Goal: Task Accomplishment & Management: Manage account settings

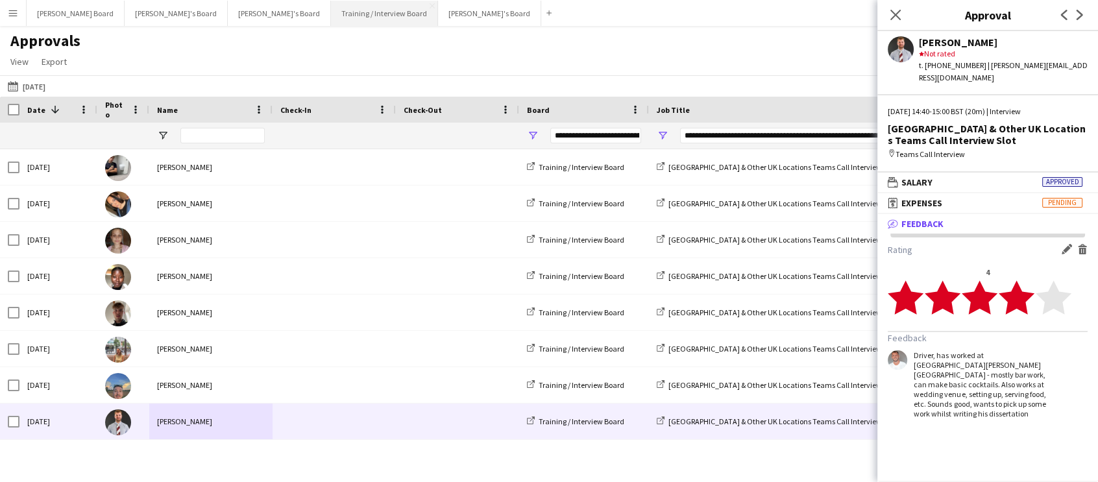
click at [331, 13] on button "Training / Interview Board Close" at bounding box center [384, 13] width 107 height 25
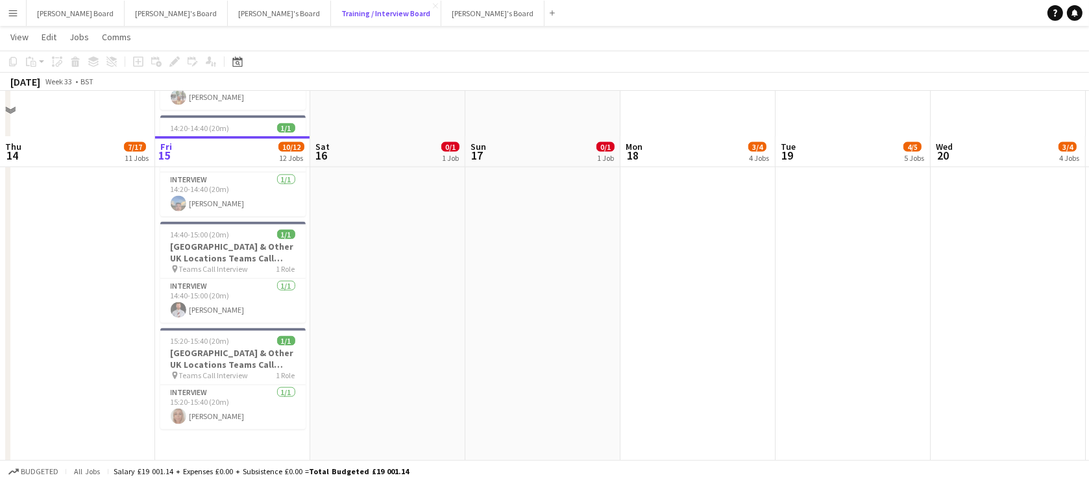
scroll to position [2359, 0]
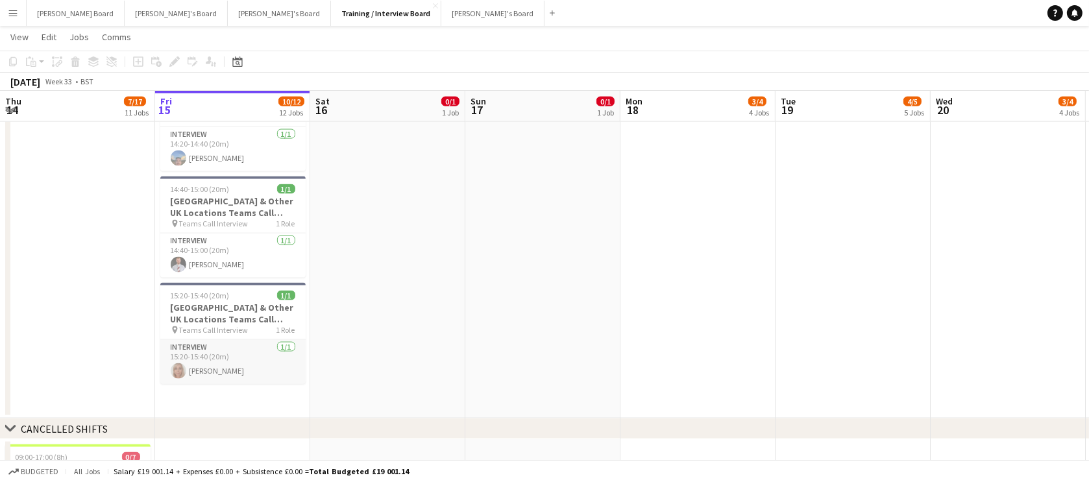
click at [229, 370] on app-card-role "Interview [DATE] 15:20-15:40 (20m) [PERSON_NAME]" at bounding box center [232, 362] width 145 height 44
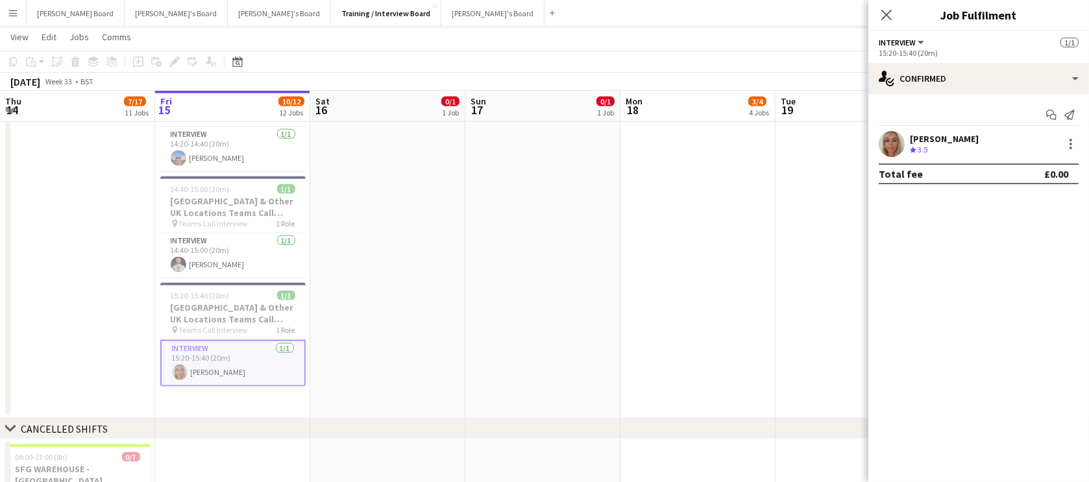
click at [915, 131] on div "[PERSON_NAME] Crew rating 3.5" at bounding box center [978, 144] width 221 height 26
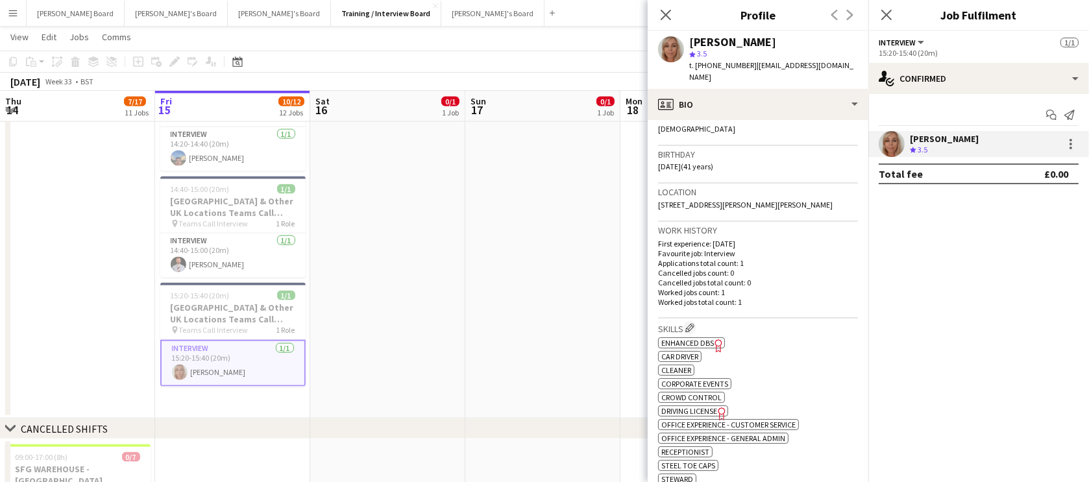
scroll to position [235, 0]
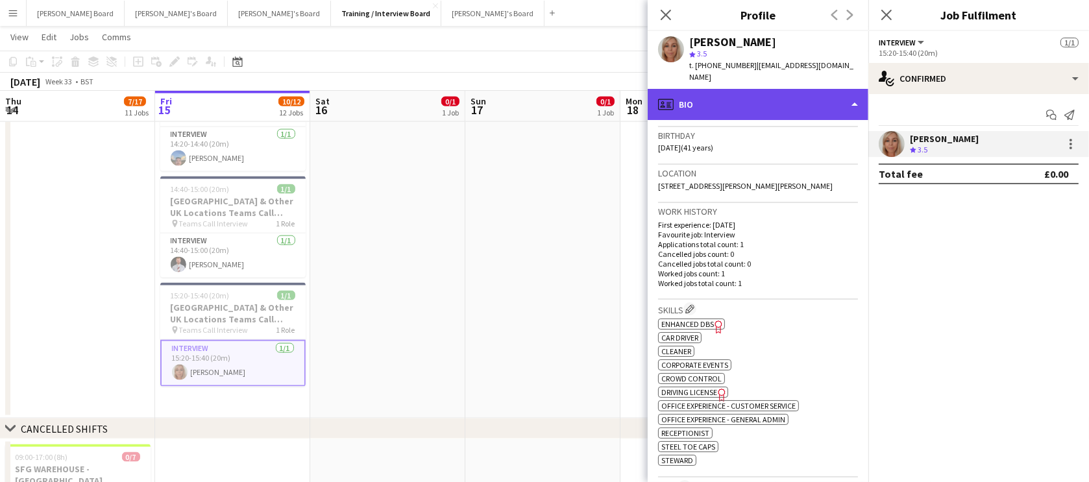
click at [767, 93] on div "profile Bio" at bounding box center [757, 104] width 221 height 31
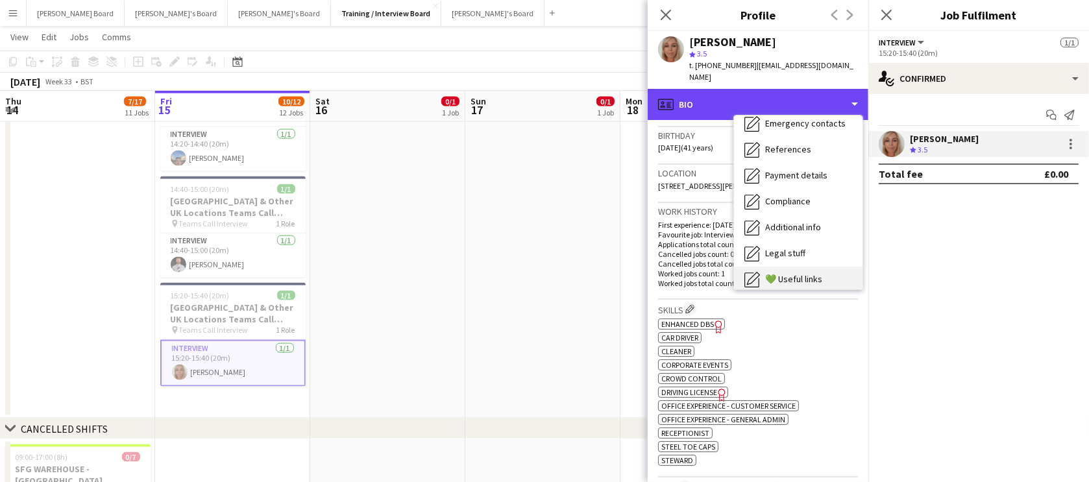
scroll to position [157, 0]
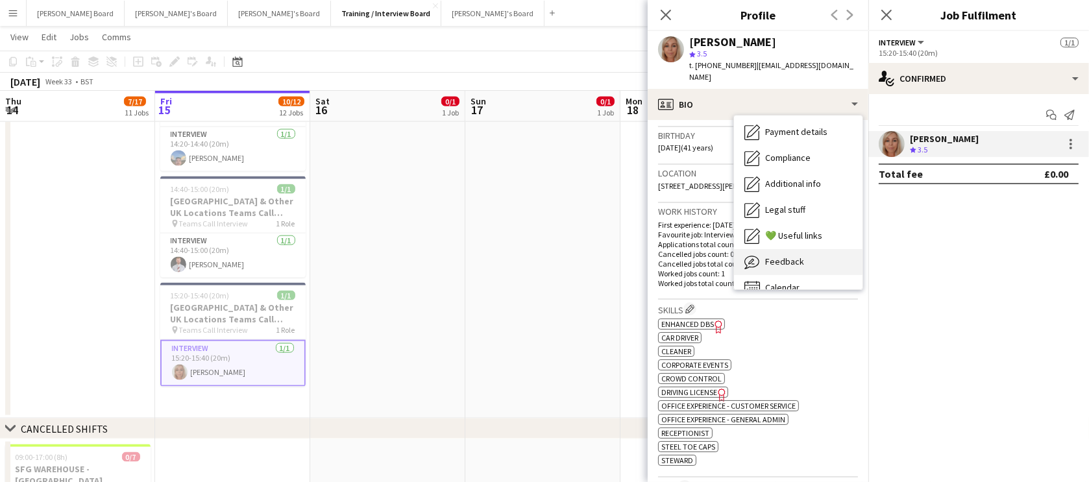
click at [808, 254] on div "Feedback Feedback" at bounding box center [798, 262] width 128 height 26
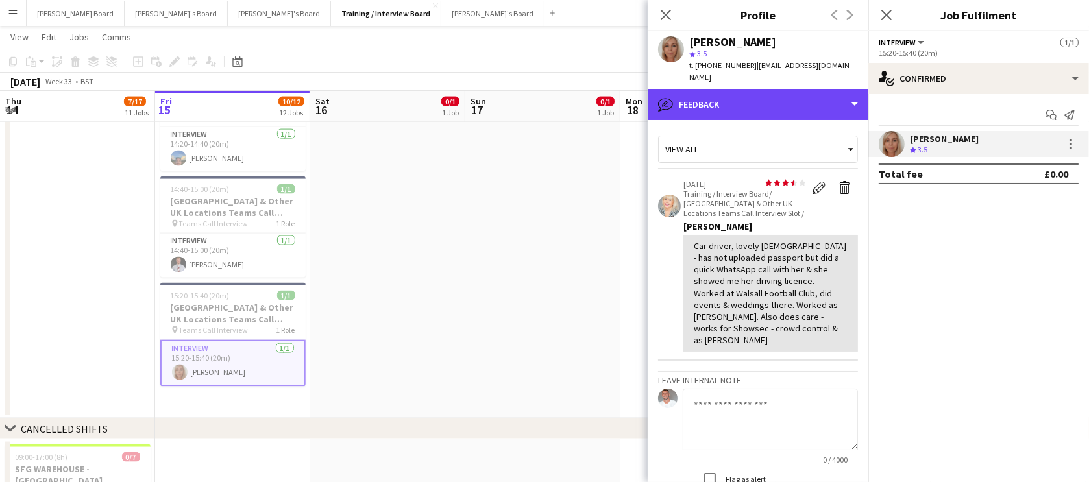
drag, startPoint x: 741, startPoint y: 91, endPoint x: 771, endPoint y: 154, distance: 70.2
click at [742, 91] on div "bubble-pencil Feedback" at bounding box center [757, 104] width 221 height 31
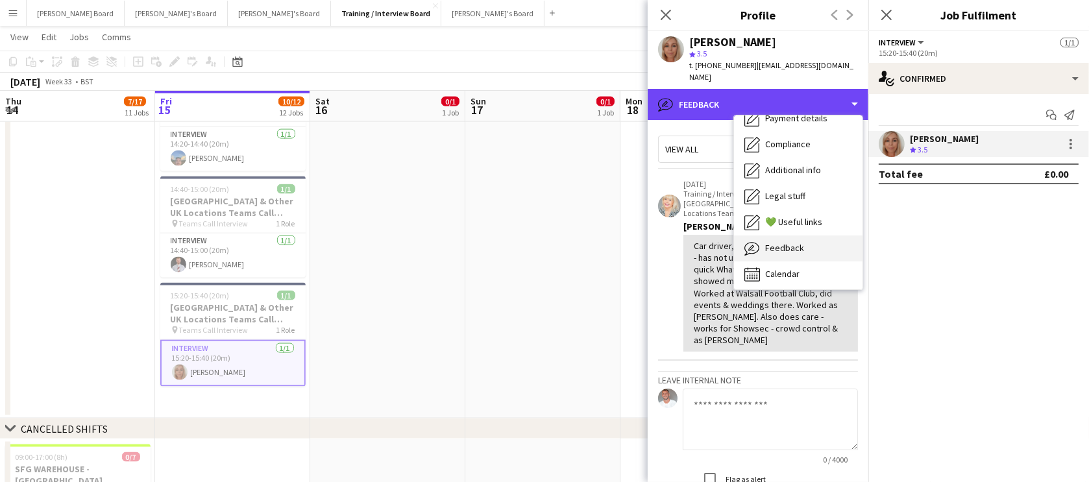
scroll to position [173, 0]
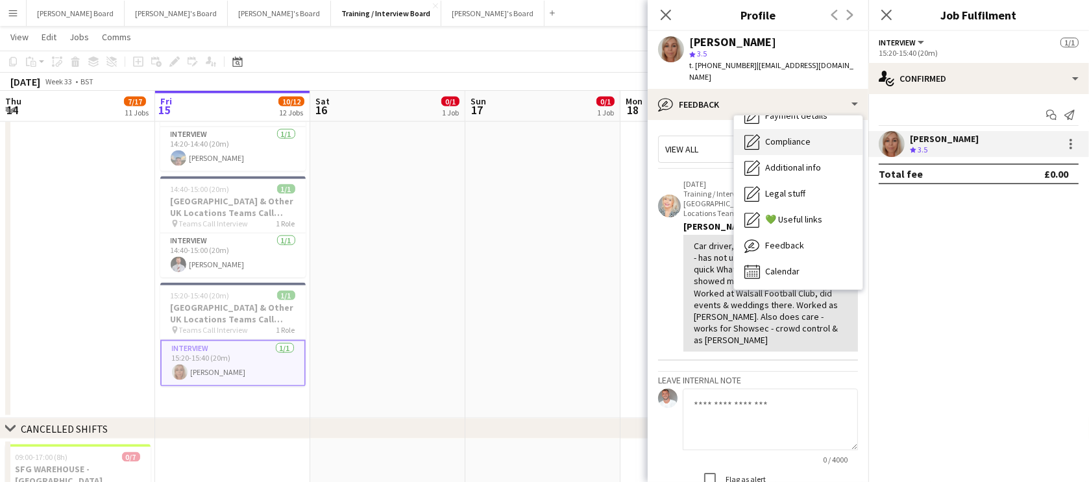
click at [804, 136] on span "Compliance" at bounding box center [787, 142] width 45 height 12
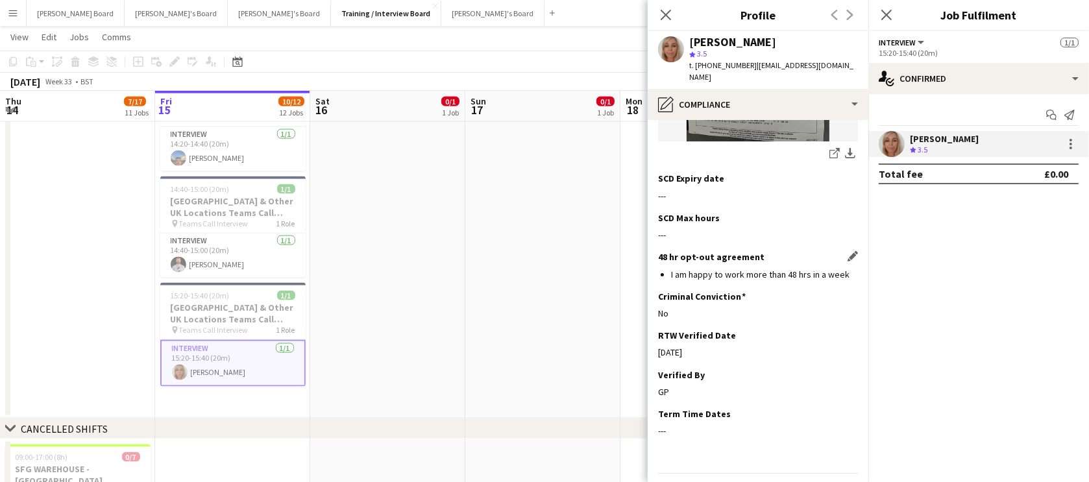
scroll to position [1004, 0]
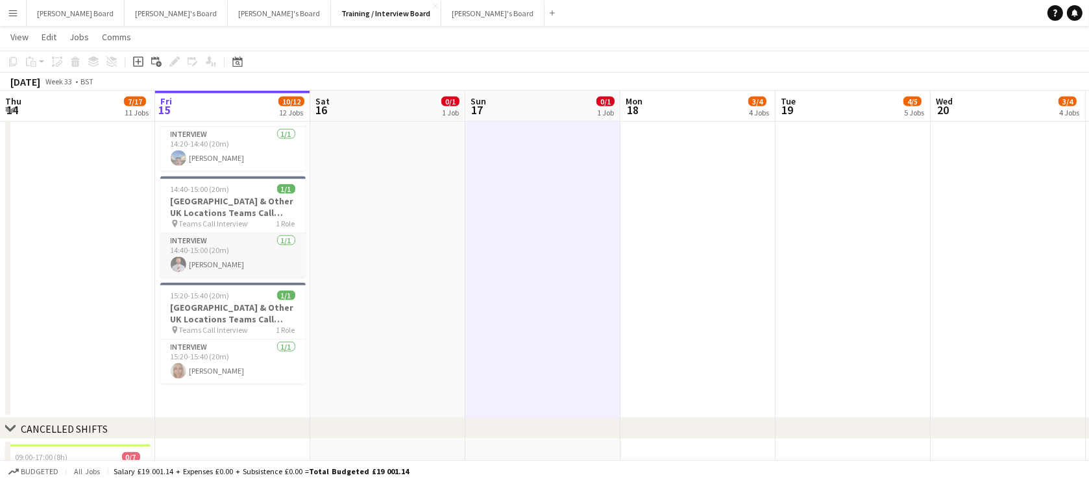
click at [207, 252] on app-card-role "Interview [DATE] 14:40-15:00 (20m) [PERSON_NAME]" at bounding box center [232, 256] width 145 height 44
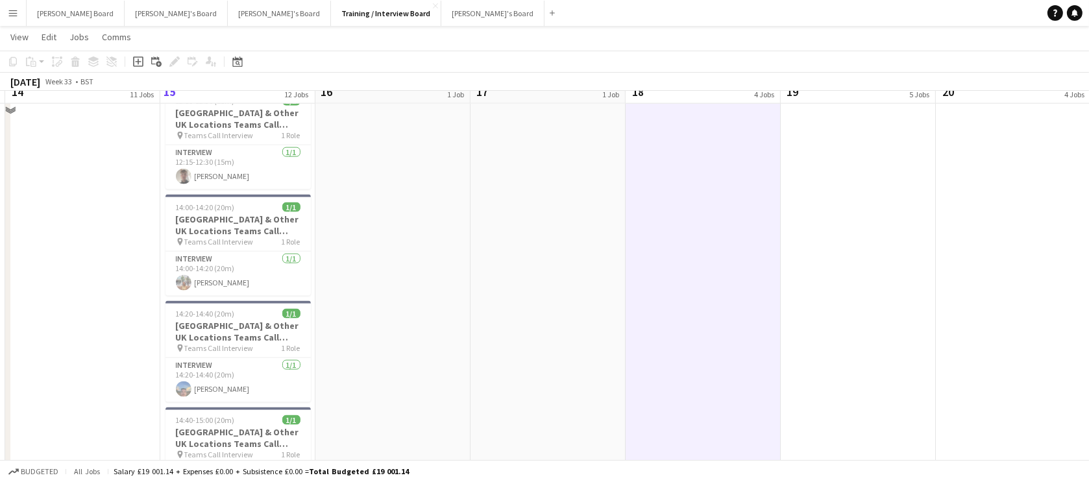
scroll to position [2134, 0]
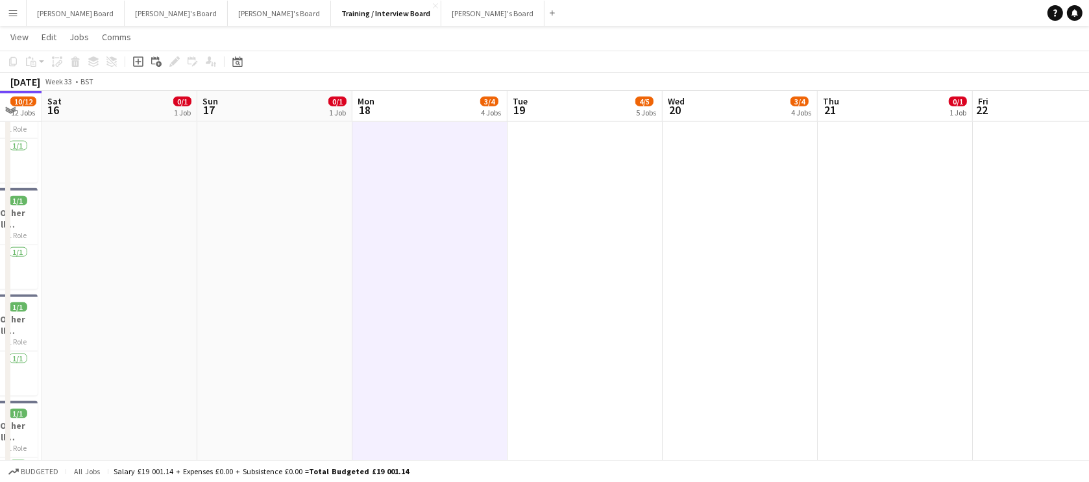
drag, startPoint x: 782, startPoint y: 340, endPoint x: 477, endPoint y: 370, distance: 305.8
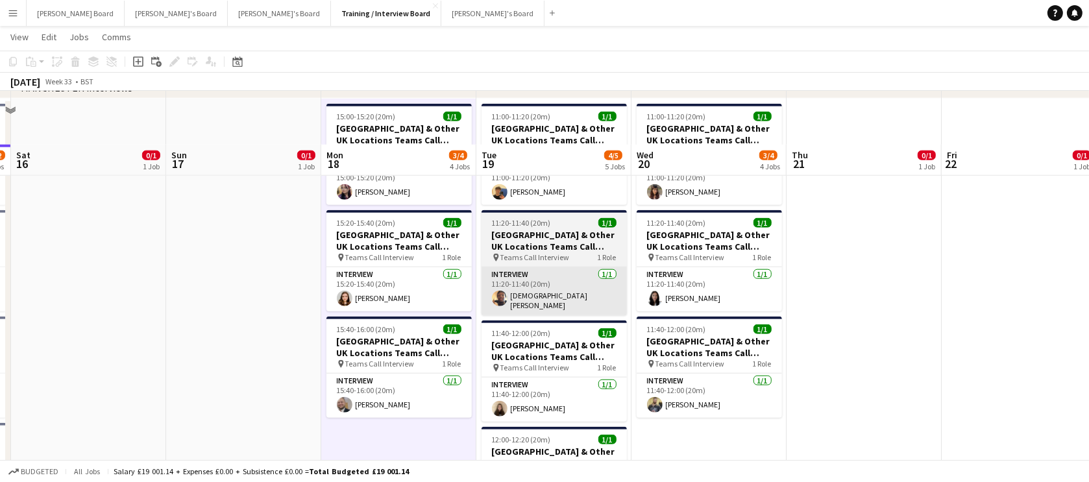
scroll to position [1662, 0]
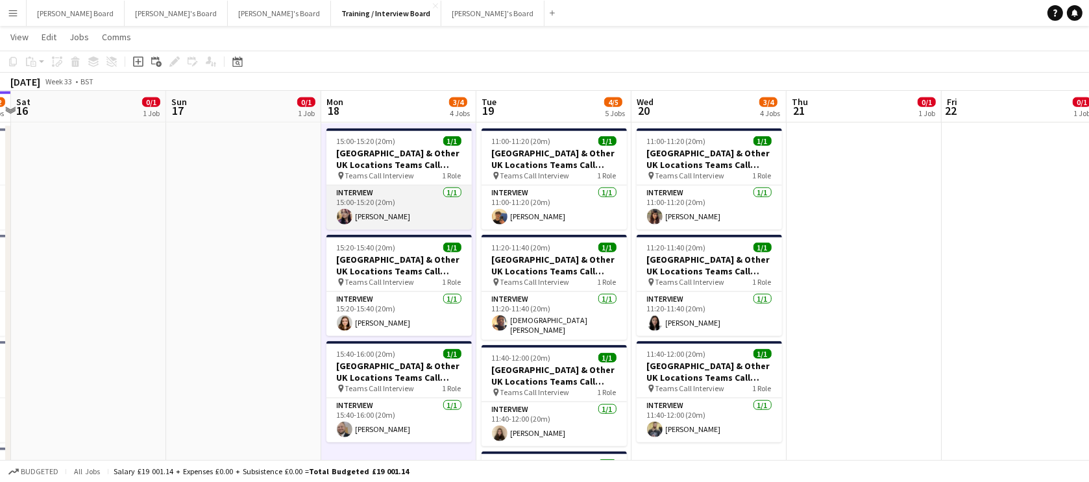
click at [404, 208] on app-card-role "Interview [DATE] 15:00-15:20 (20m) [PERSON_NAME]" at bounding box center [398, 208] width 145 height 44
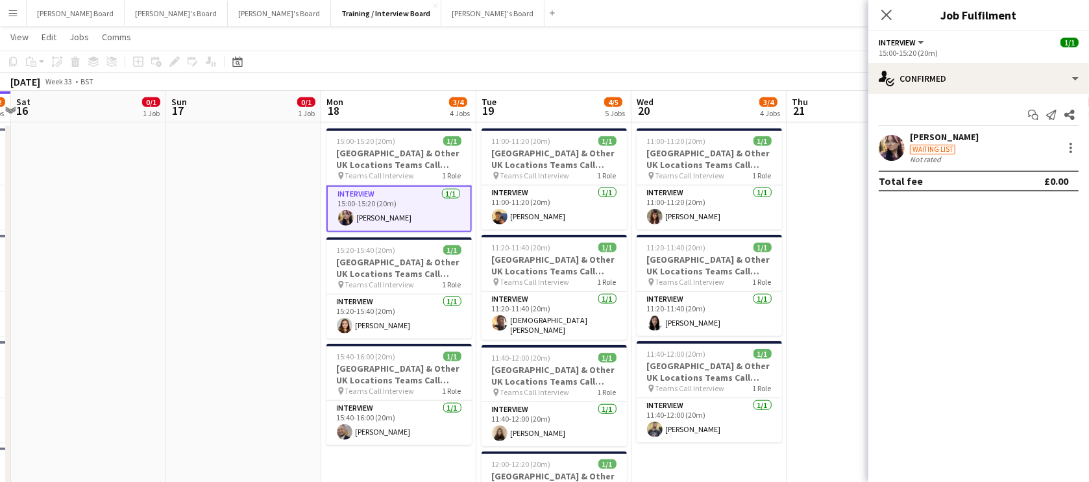
click at [974, 155] on div "[PERSON_NAME] Waiting list Not rated" at bounding box center [978, 147] width 221 height 33
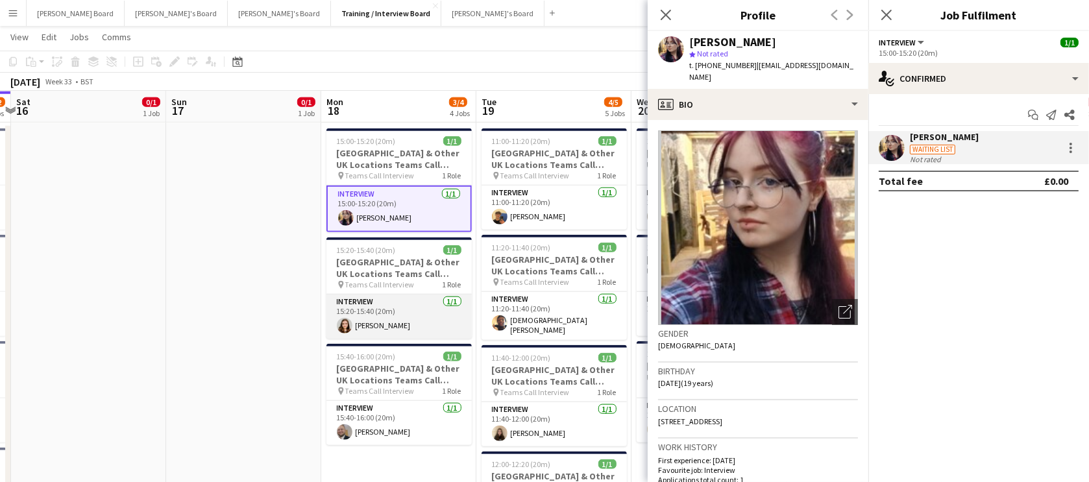
click at [409, 313] on app-card-role "Interview [DATE] 15:20-15:40 (20m) [PERSON_NAME]" at bounding box center [398, 317] width 145 height 44
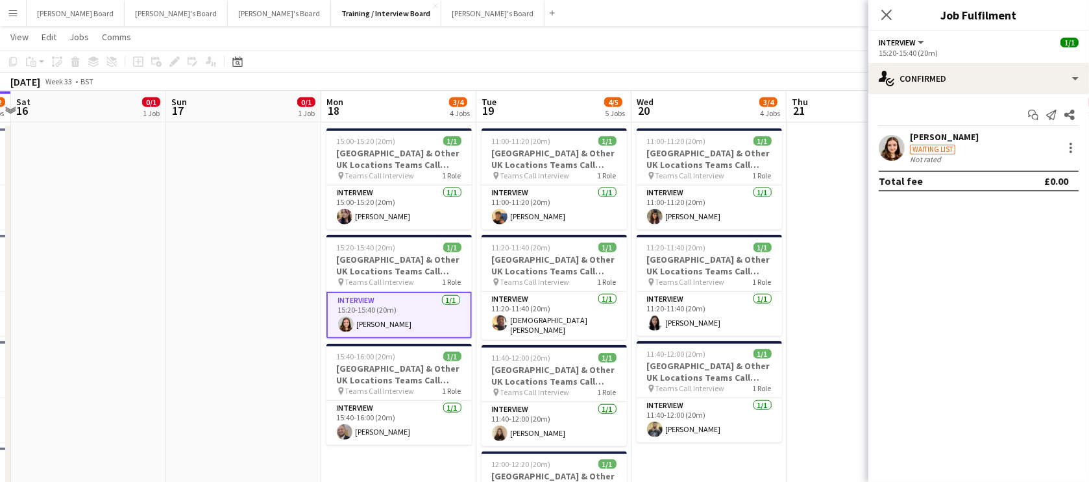
click at [937, 150] on div "Waiting list" at bounding box center [931, 150] width 45 height 10
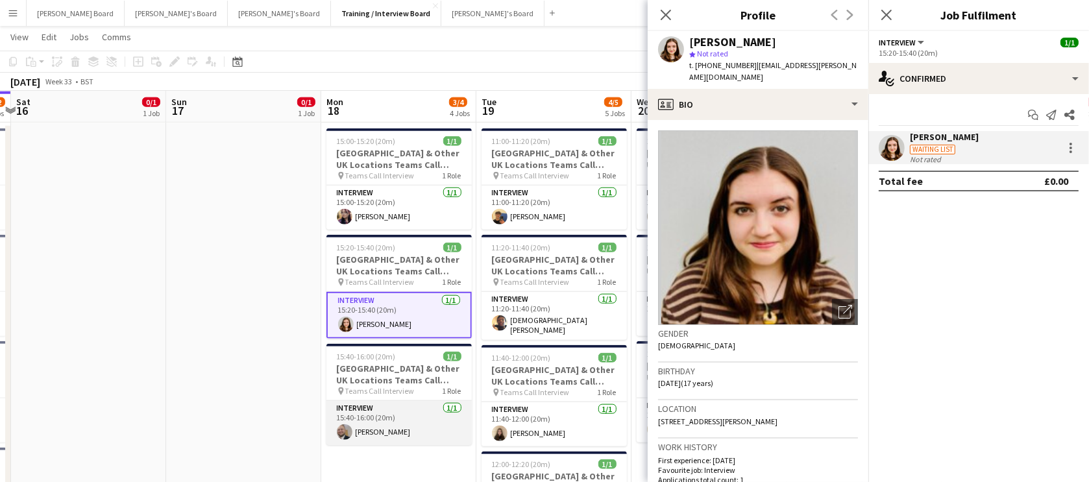
click at [367, 429] on app-card-role "Interview [DATE] 15:40-16:00 (20m) [PERSON_NAME]" at bounding box center [398, 423] width 145 height 44
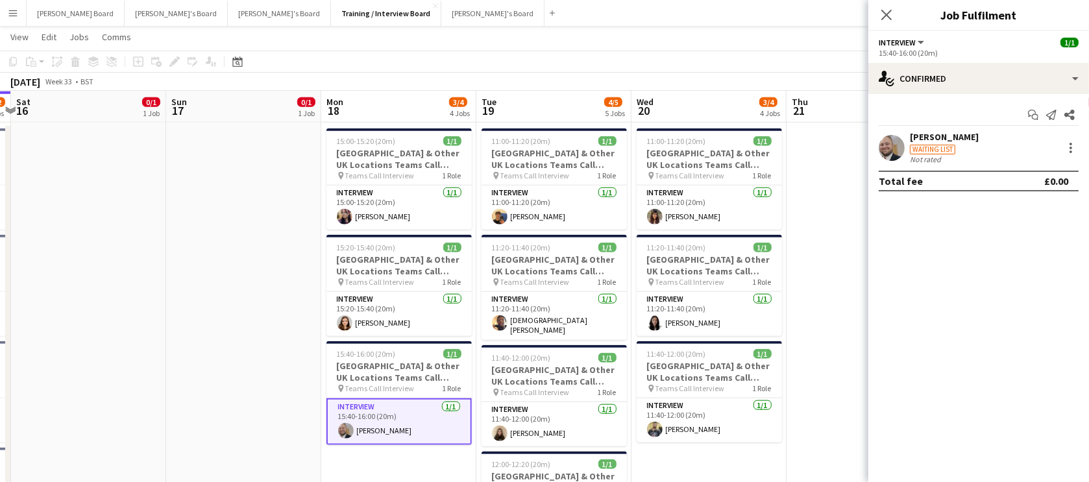
click at [934, 140] on div "[PERSON_NAME]" at bounding box center [943, 137] width 69 height 12
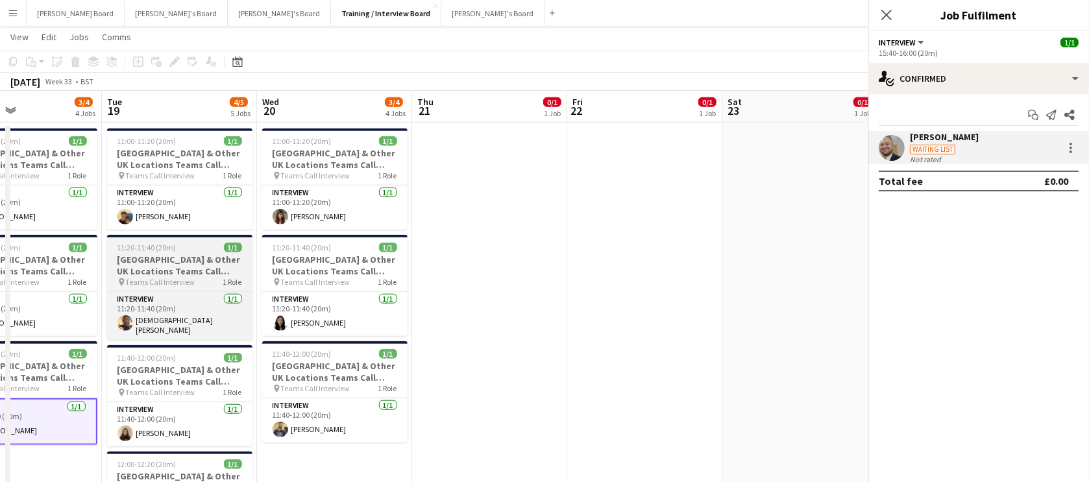
drag, startPoint x: 583, startPoint y: 294, endPoint x: 510, endPoint y: 277, distance: 75.2
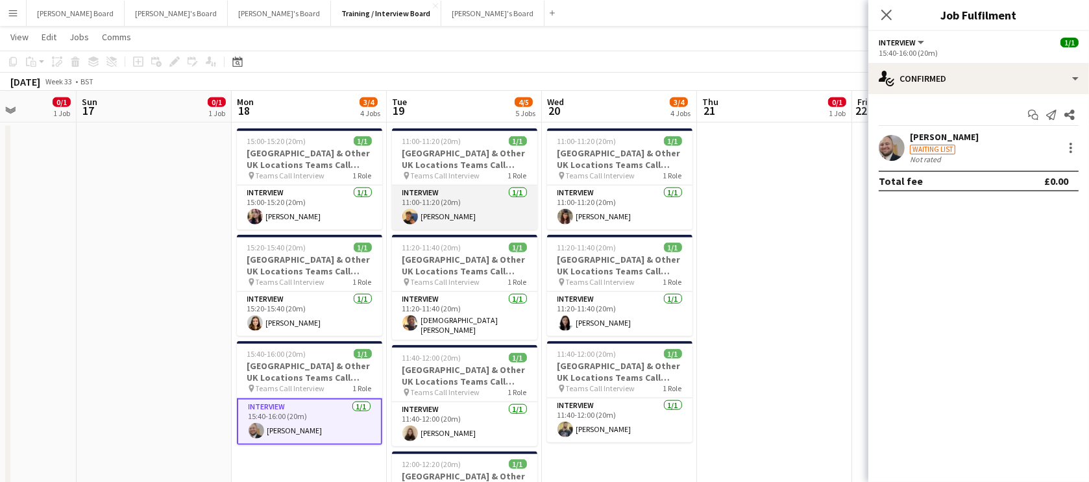
click at [490, 221] on app-card-role "Interview [DATE] 11:00-11:20 (20m) [PERSON_NAME]" at bounding box center [464, 208] width 145 height 44
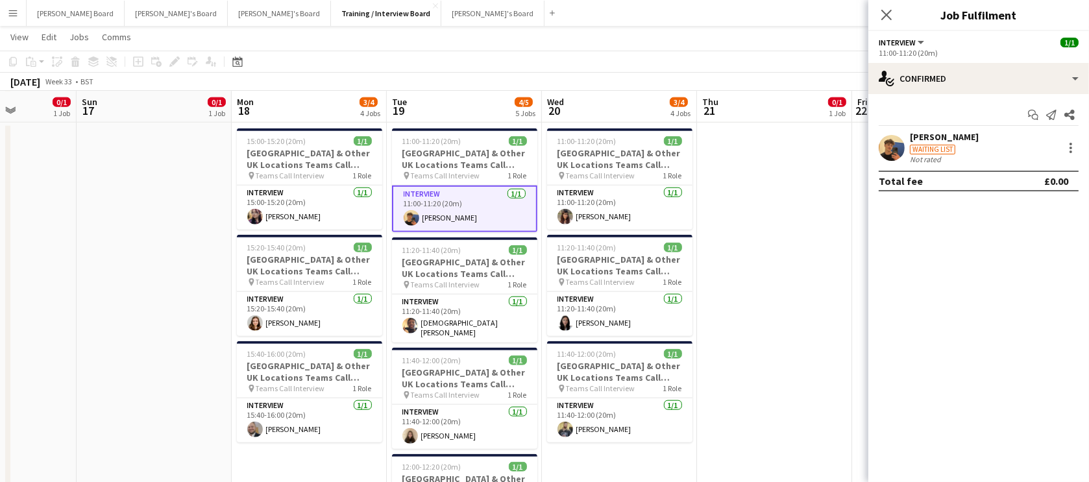
click at [980, 144] on div "[PERSON_NAME] Waiting list Not rated" at bounding box center [978, 147] width 221 height 33
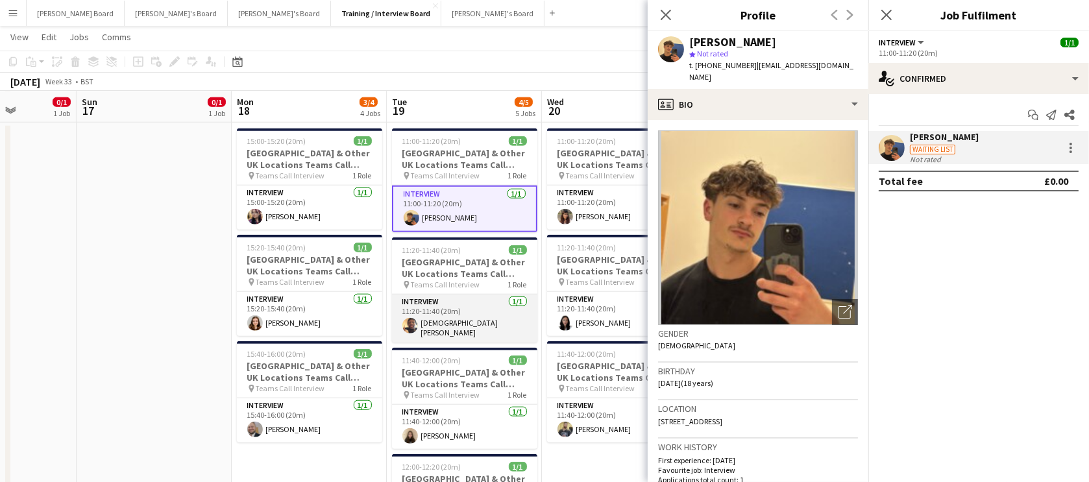
click at [472, 317] on app-card-role "Interview [DATE] 11:20-11:40 (20m) [DEMOGRAPHIC_DATA][PERSON_NAME][DEMOGRAPHIC_…" at bounding box center [464, 319] width 145 height 48
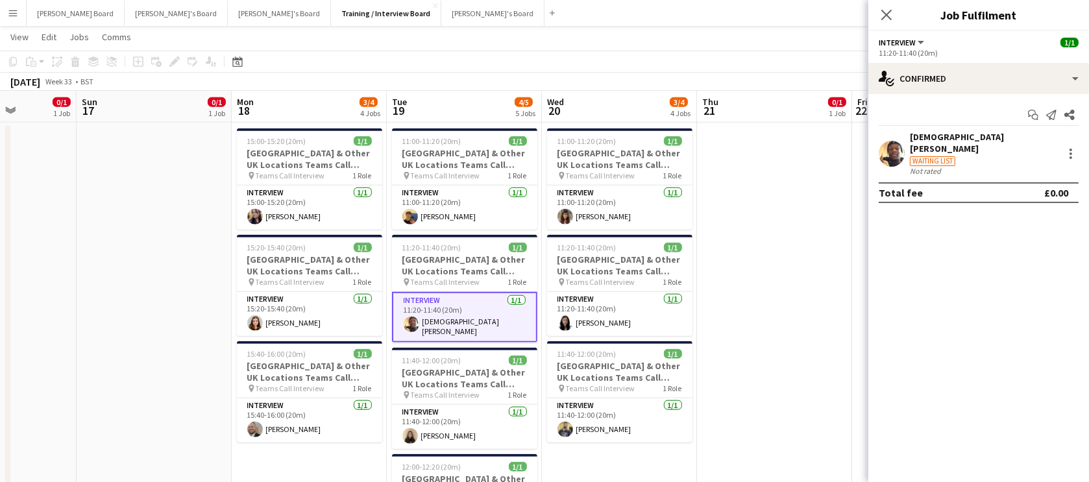
click at [925, 156] on div "Waiting list" at bounding box center [931, 161] width 45 height 10
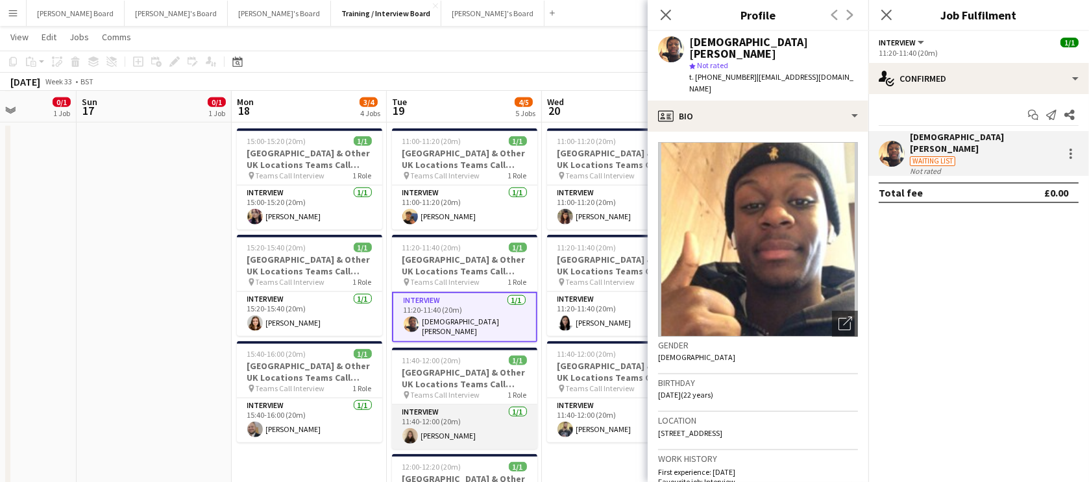
click at [452, 409] on app-card-role "Interview [DATE] 11:40-12:00 (20m) [PERSON_NAME]" at bounding box center [464, 427] width 145 height 44
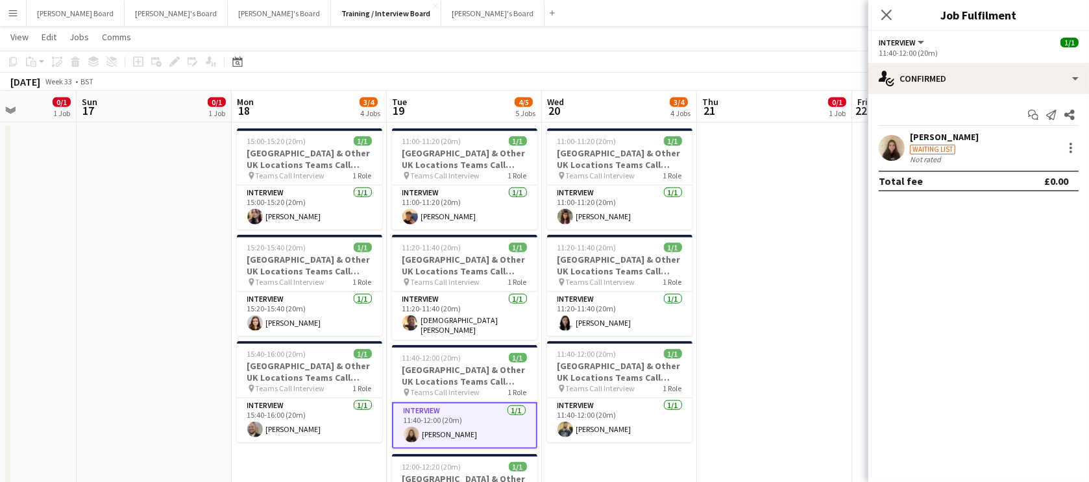
click at [940, 156] on div "Not rated" at bounding box center [926, 159] width 34 height 10
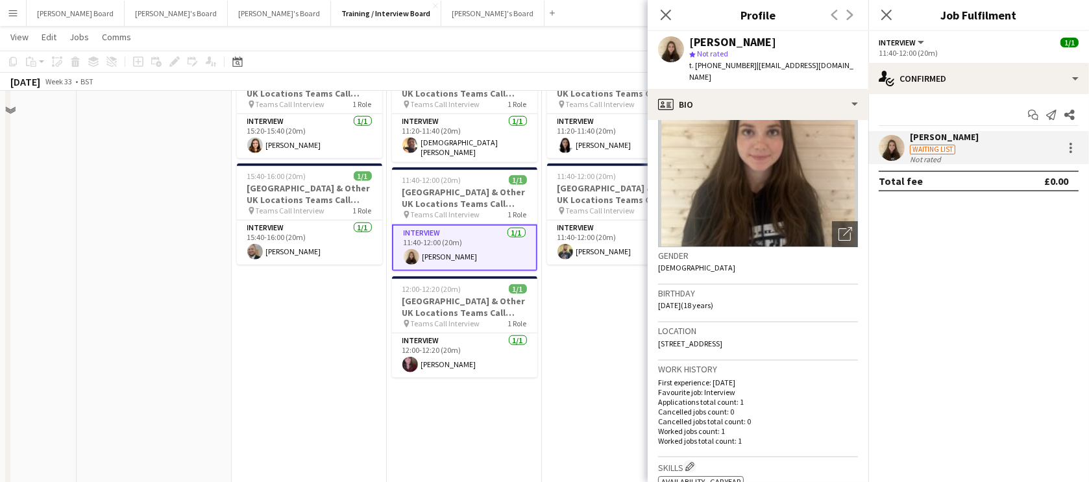
scroll to position [1898, 0]
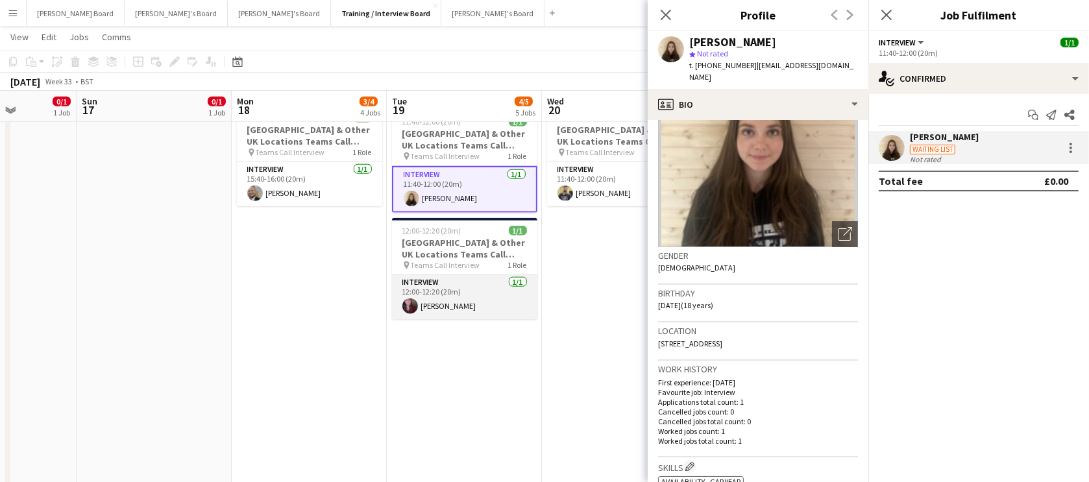
click at [471, 293] on app-card-role "Interview [DATE] 12:00-12:20 (20m) [PERSON_NAME]" at bounding box center [464, 297] width 145 height 44
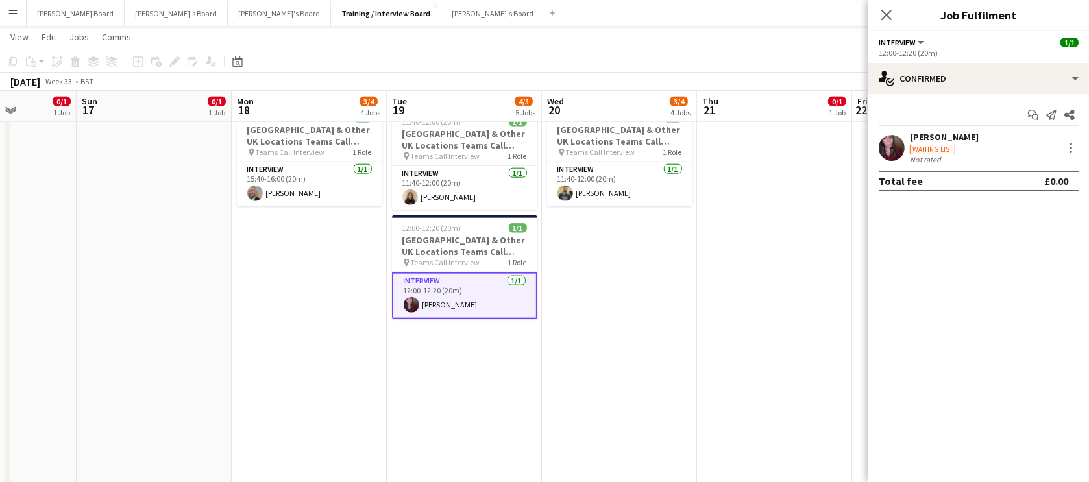
click at [947, 150] on div "Waiting list" at bounding box center [931, 150] width 45 height 10
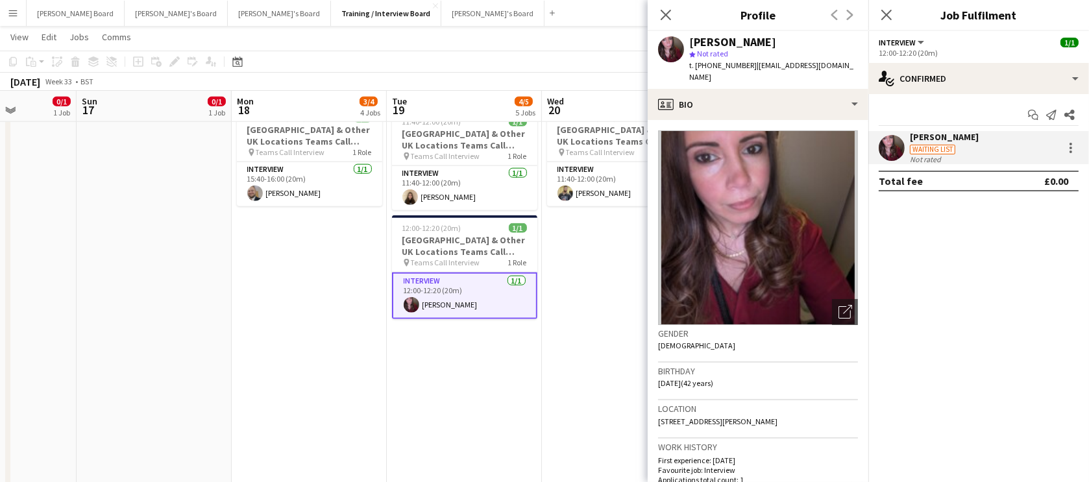
scroll to position [0, 473]
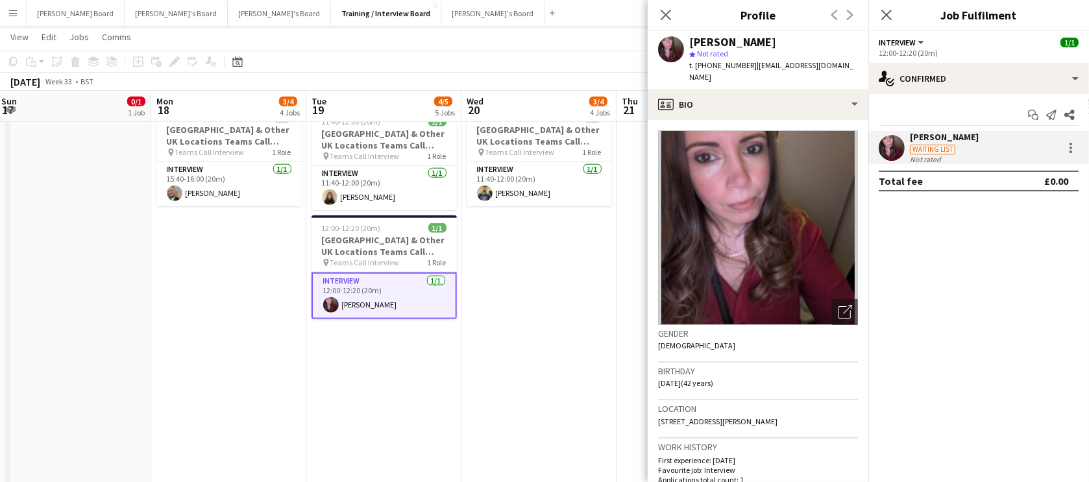
drag, startPoint x: 529, startPoint y: 337, endPoint x: 508, endPoint y: 343, distance: 21.4
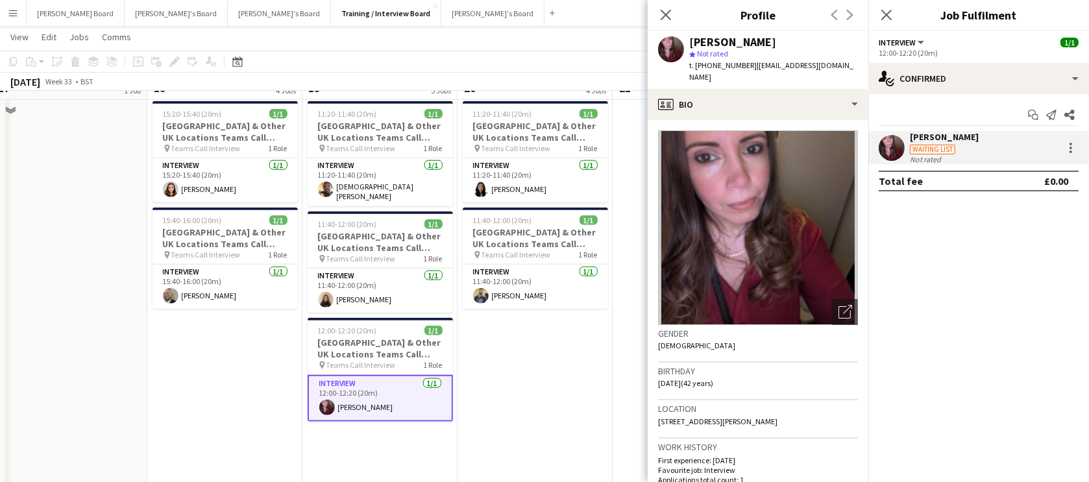
scroll to position [1741, 0]
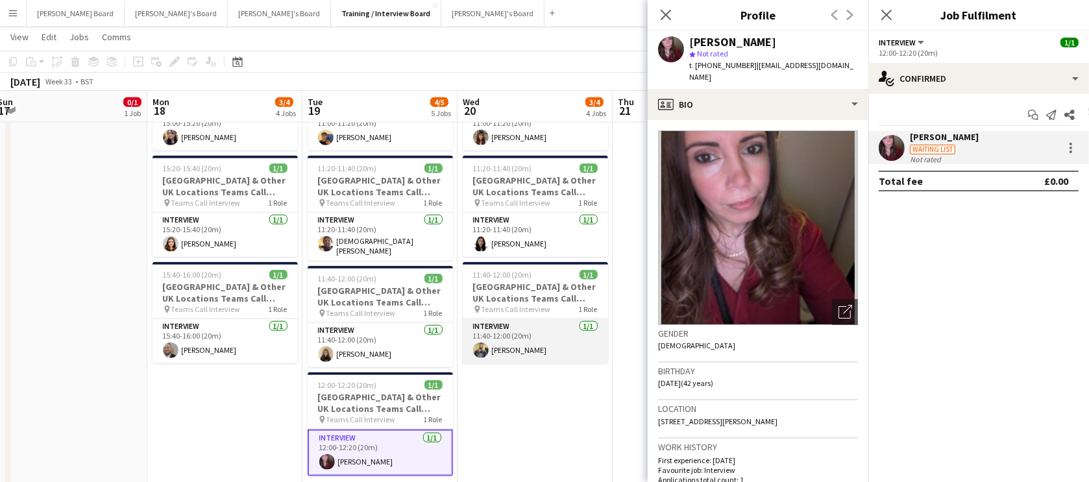
click at [551, 346] on app-card-role "Interview [DATE] 11:40-12:00 (20m) [PERSON_NAME]" at bounding box center [535, 341] width 145 height 44
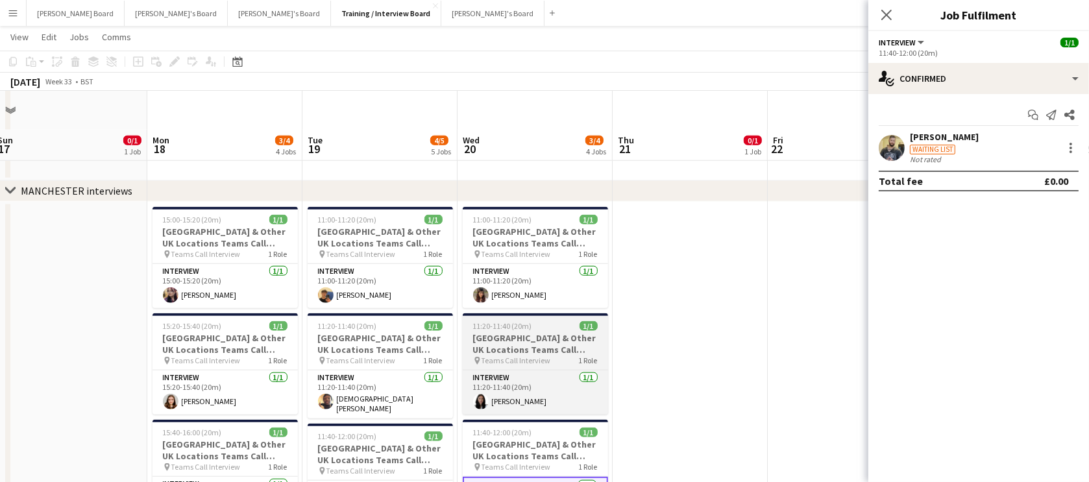
scroll to position [1662, 0]
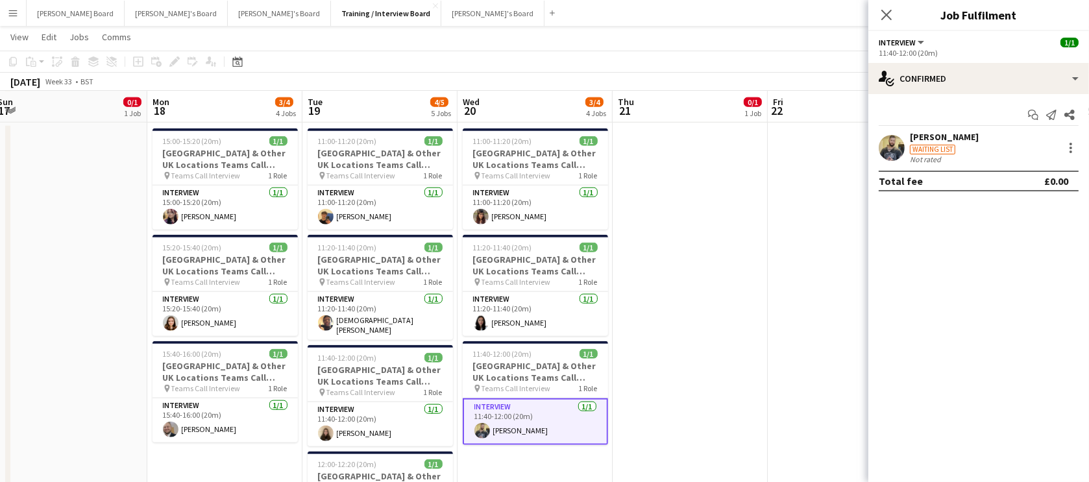
drag, startPoint x: 68, startPoint y: 285, endPoint x: 499, endPoint y: 307, distance: 431.3
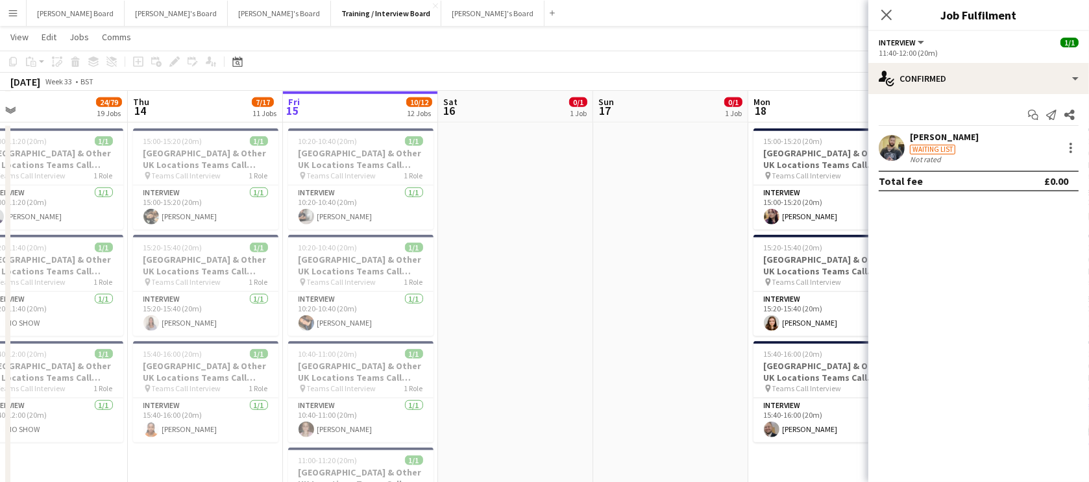
drag, startPoint x: 337, startPoint y: 302, endPoint x: 527, endPoint y: 291, distance: 190.4
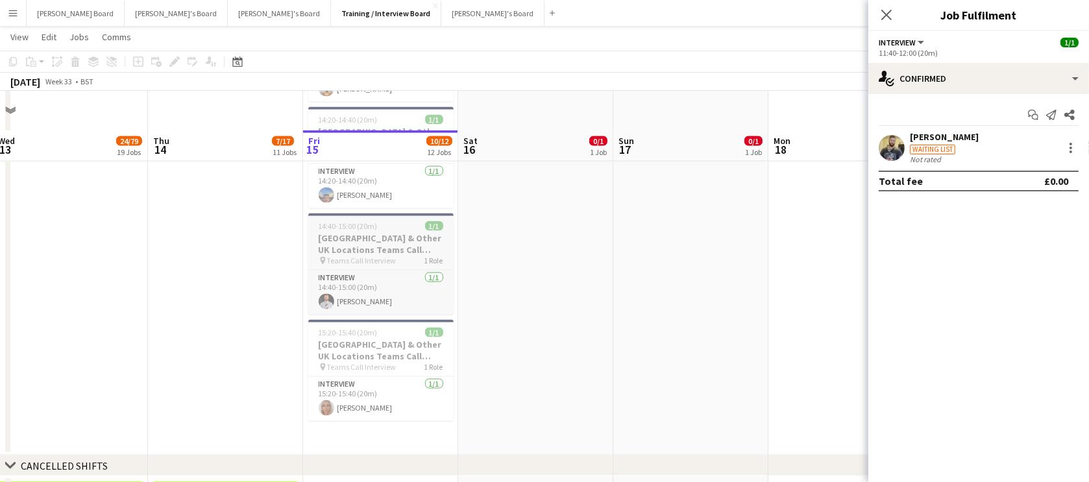
scroll to position [2370, 0]
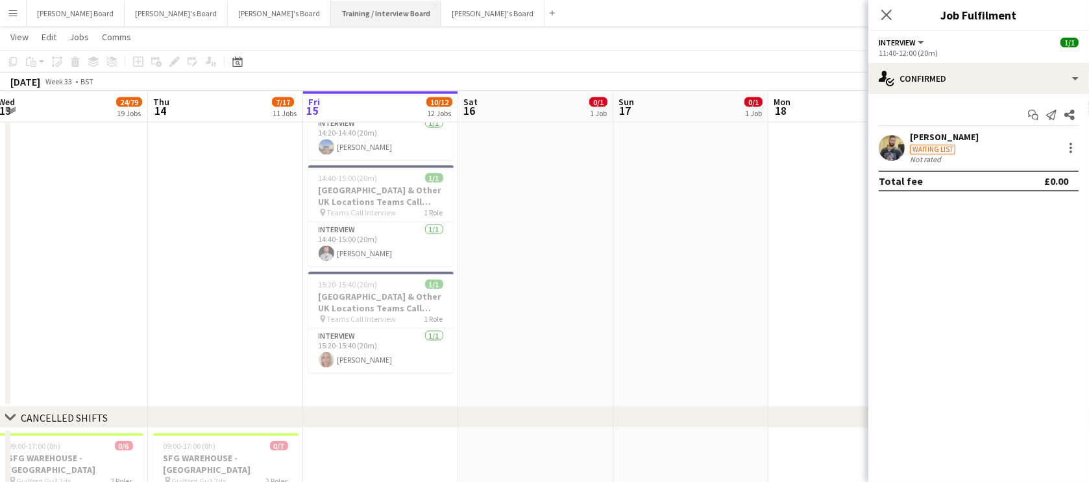
click at [331, 17] on button "Training / Interview Board Close" at bounding box center [386, 13] width 110 height 25
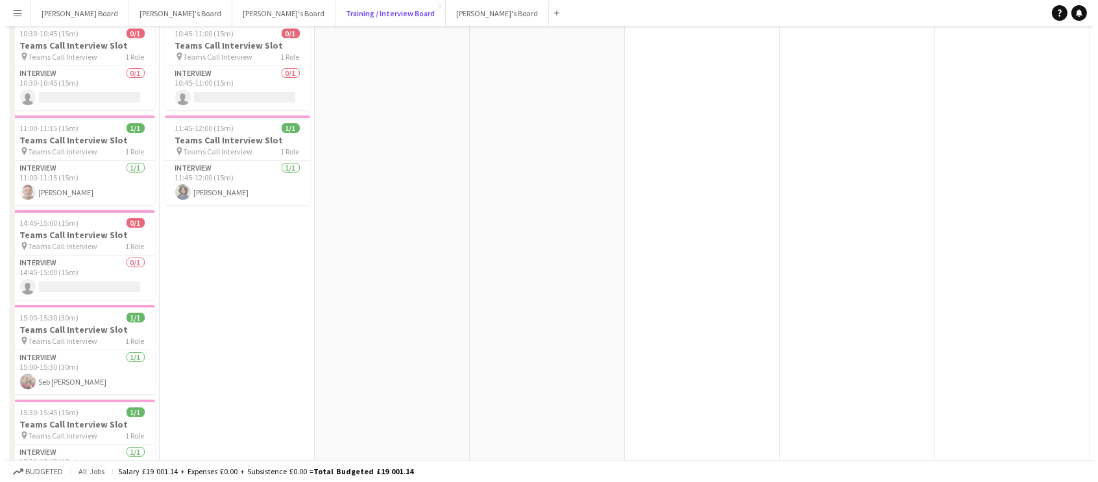
scroll to position [0, 0]
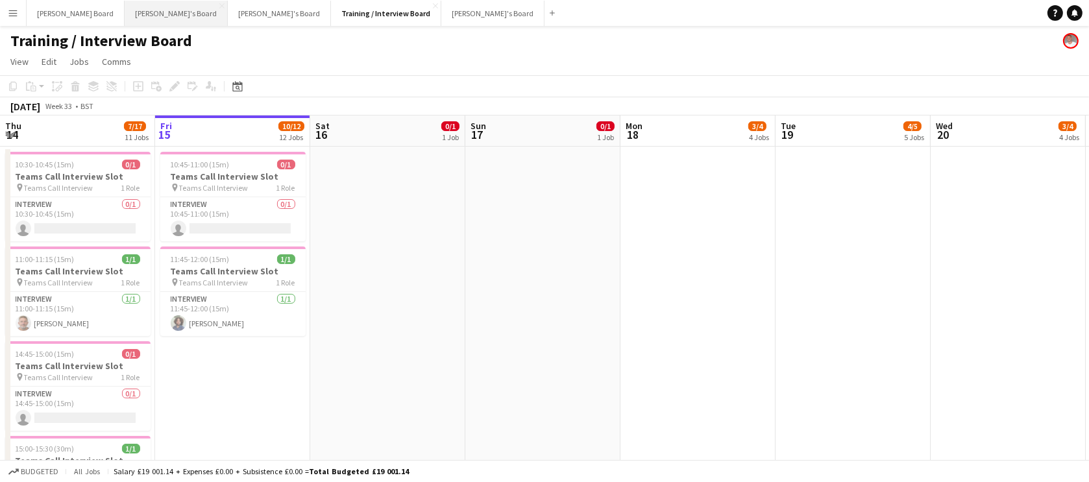
click at [154, 12] on button "[PERSON_NAME]'s Board Close" at bounding box center [176, 13] width 103 height 25
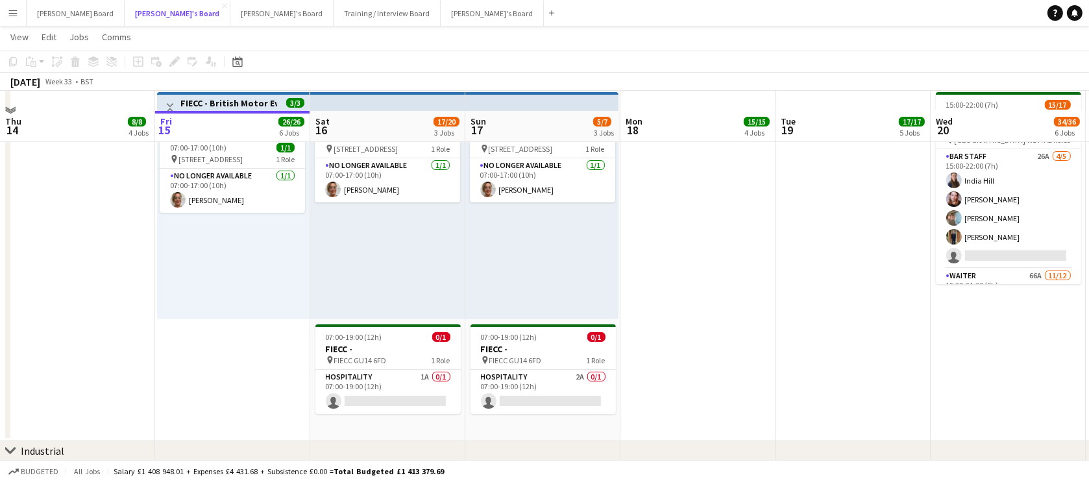
scroll to position [78, 0]
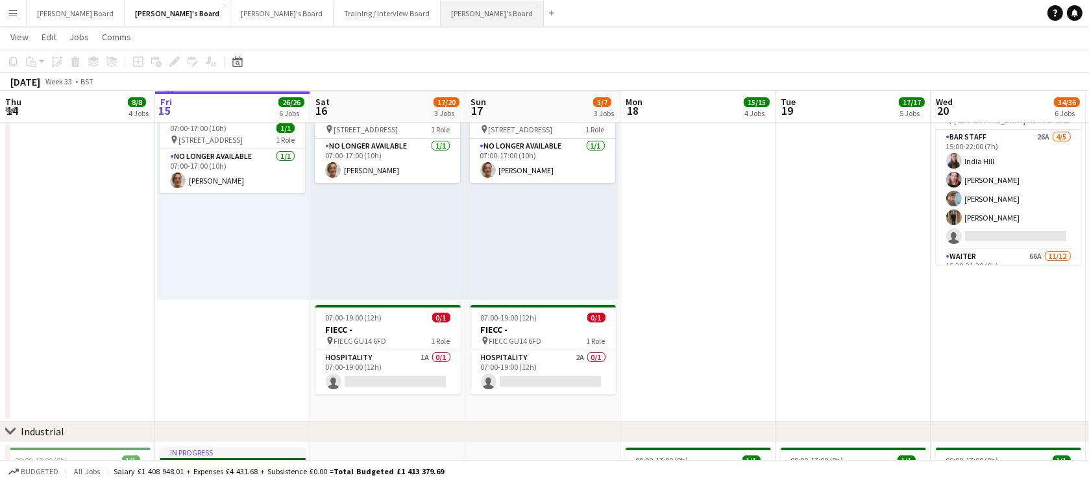
click at [440, 8] on button "[PERSON_NAME]'s Board Close" at bounding box center [491, 13] width 103 height 25
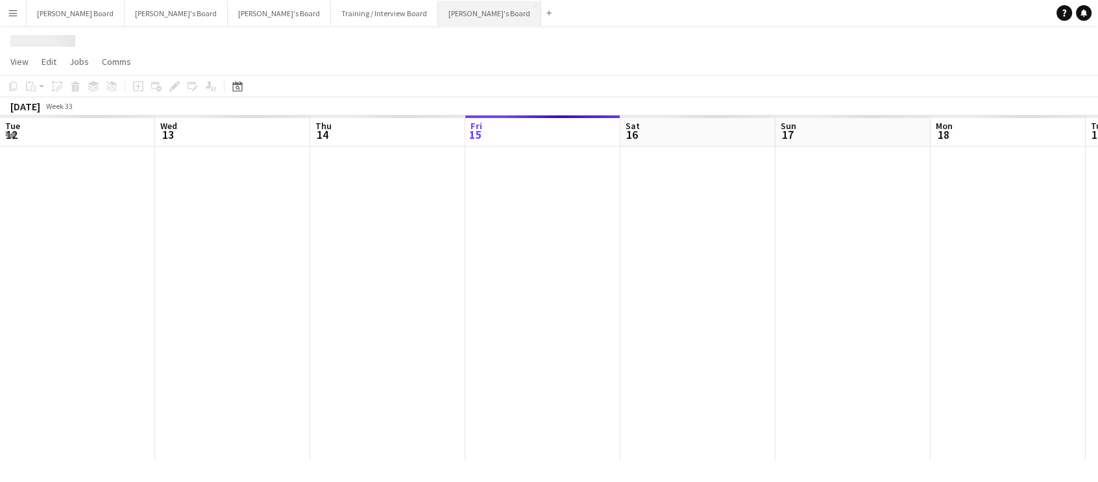
scroll to position [0, 310]
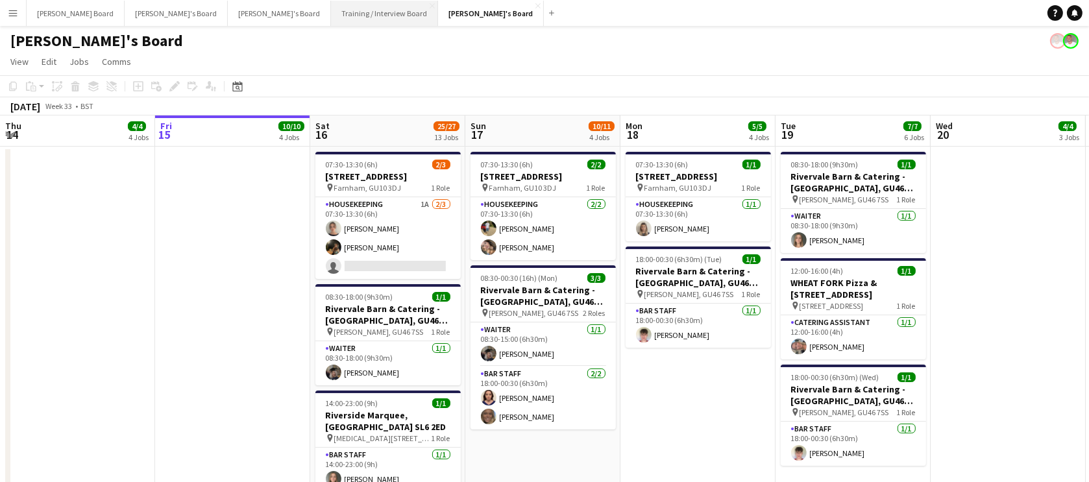
click at [331, 9] on button "Training / Interview Board Close" at bounding box center [384, 13] width 107 height 25
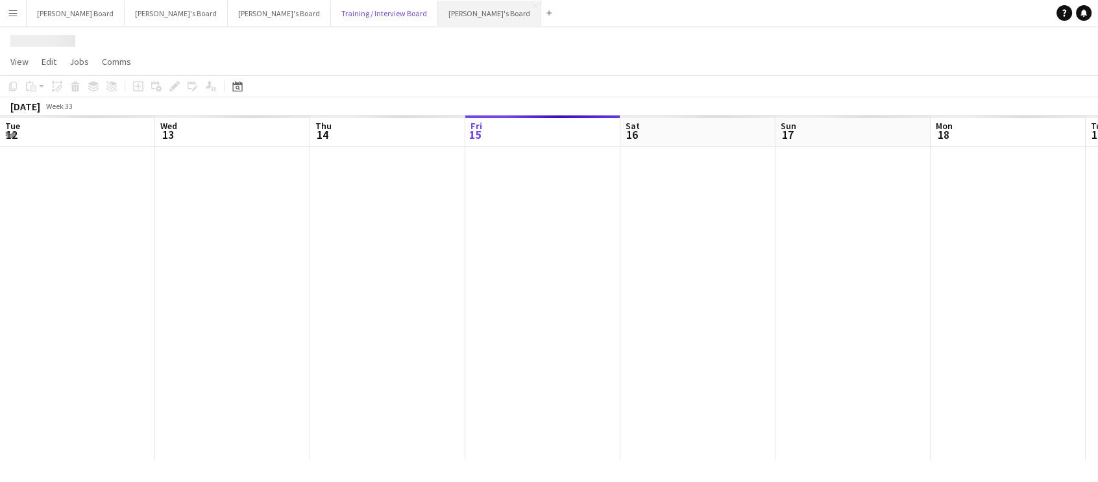
scroll to position [0, 310]
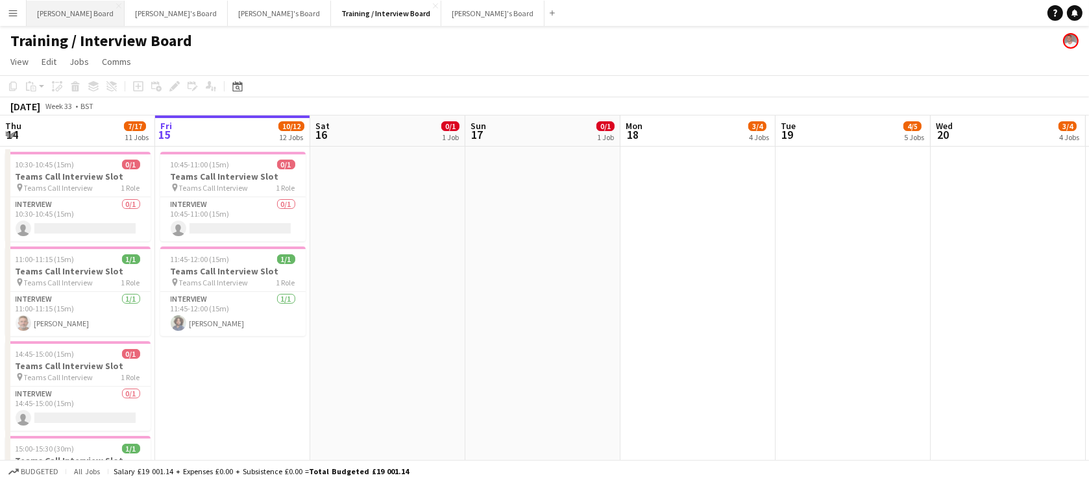
click at [63, 16] on button "[PERSON_NAME] Board Close" at bounding box center [76, 13] width 98 height 25
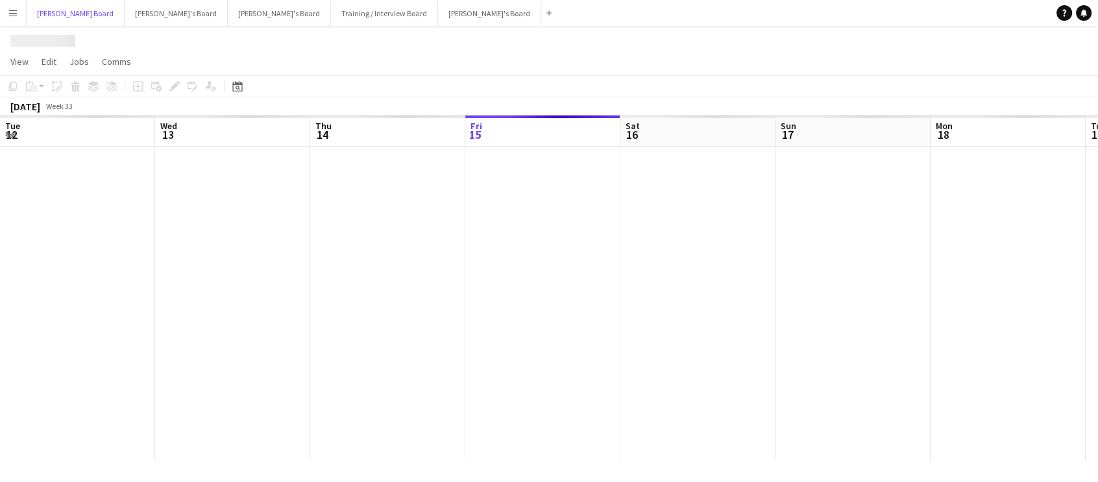
scroll to position [0, 310]
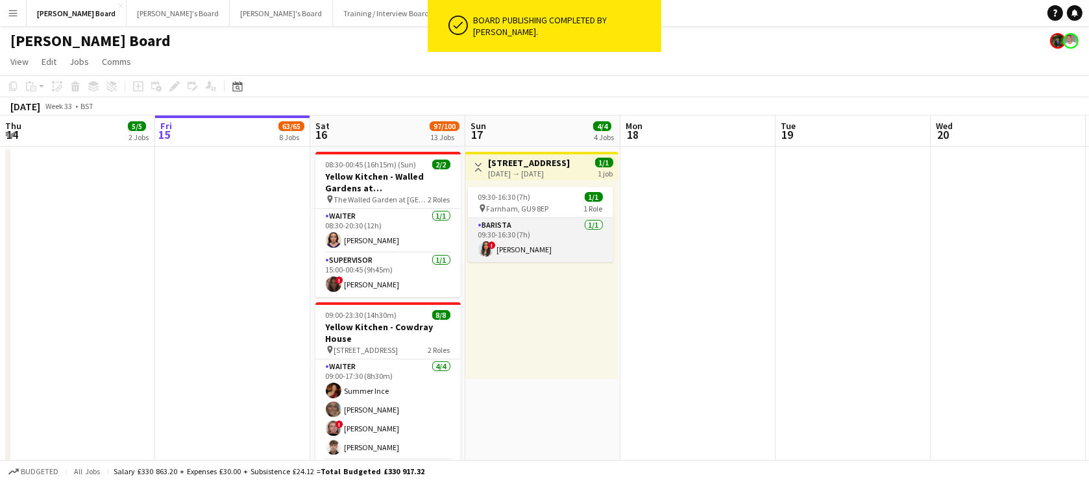
click at [540, 249] on app-card-role "Barista [DATE] 09:30-16:30 (7h) ! Zara Caffoor" at bounding box center [540, 240] width 145 height 44
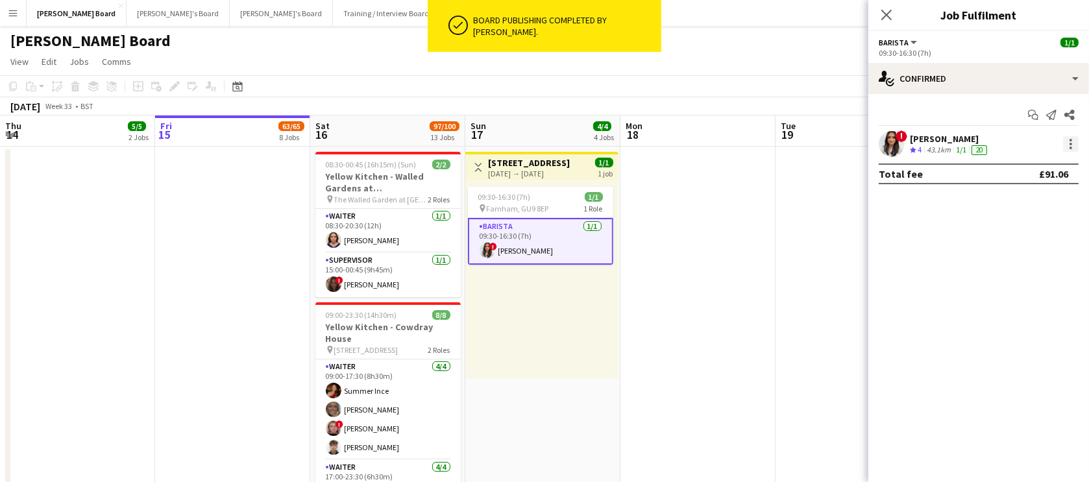
click at [1071, 145] on div at bounding box center [1071, 144] width 16 height 16
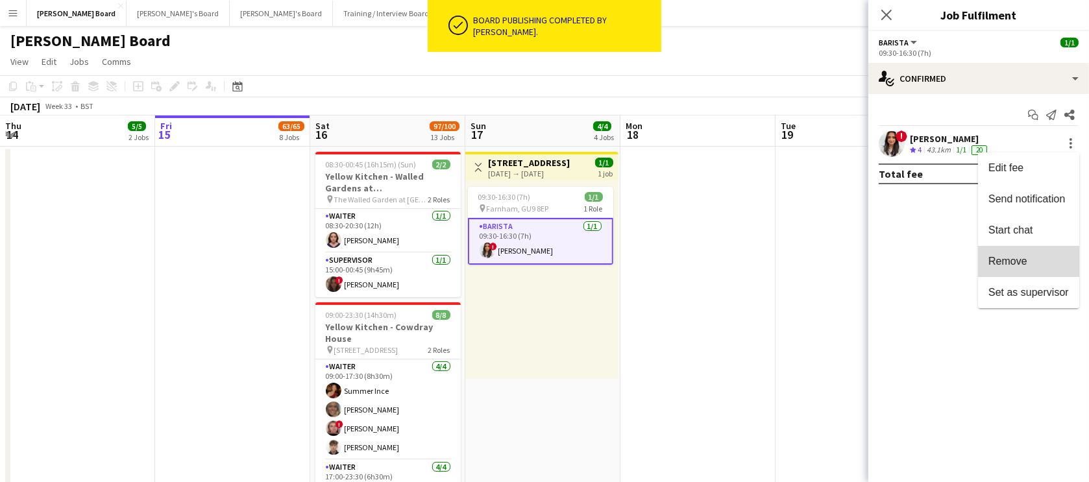
click at [1031, 261] on span "Remove" at bounding box center [1028, 262] width 80 height 12
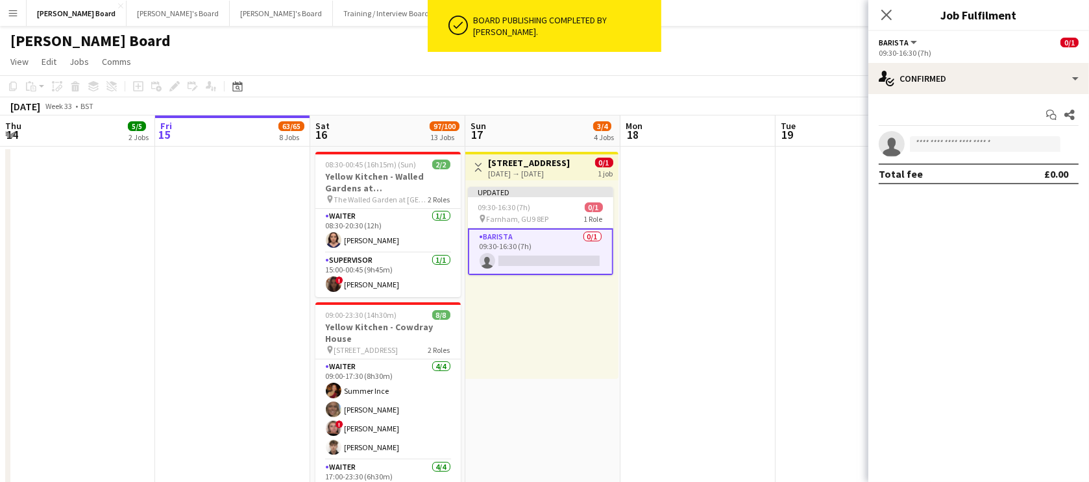
click at [734, 278] on app-date-cell at bounding box center [697, 388] width 155 height 482
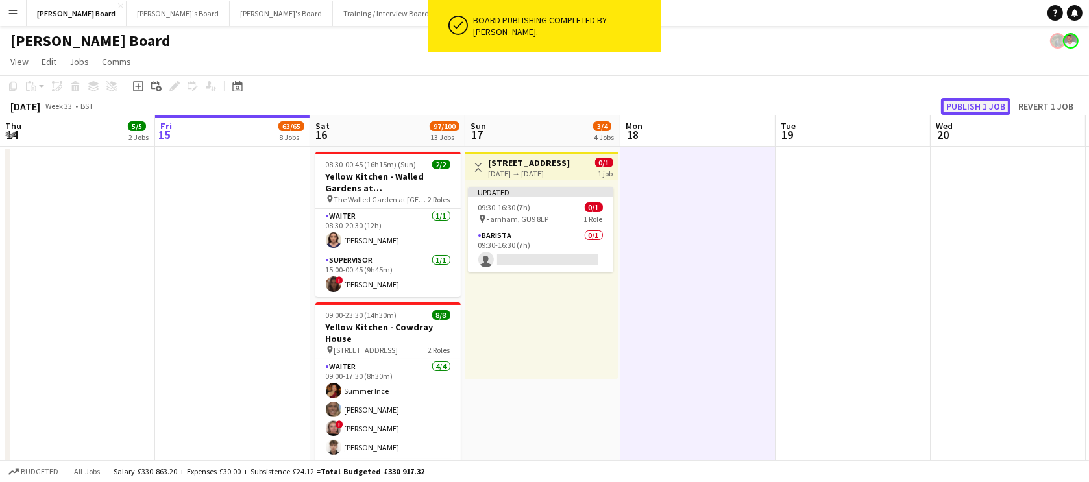
click at [991, 102] on button "Publish 1 job" at bounding box center [975, 106] width 69 height 17
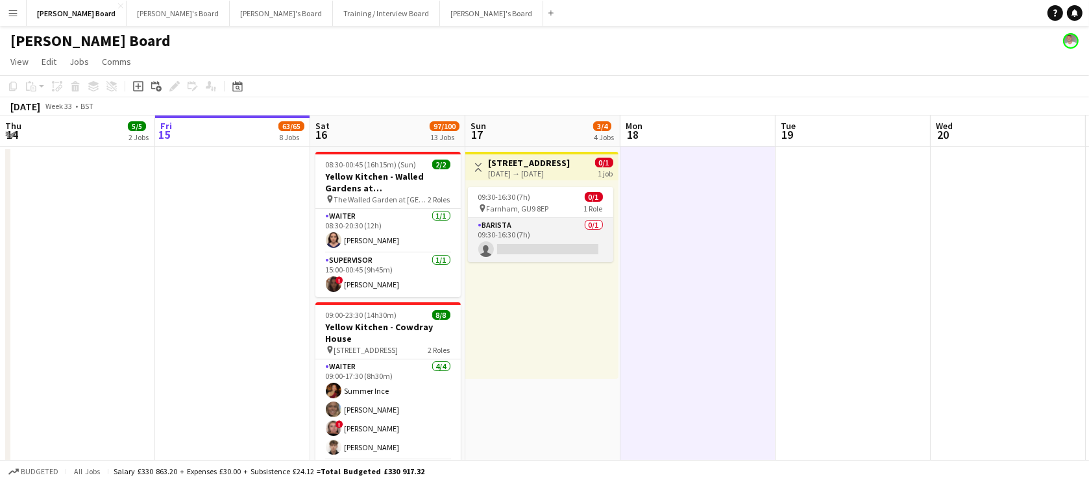
click at [585, 243] on app-card-role "Barista 0/1 09:30-16:30 (7h) single-neutral-actions" at bounding box center [540, 240] width 145 height 44
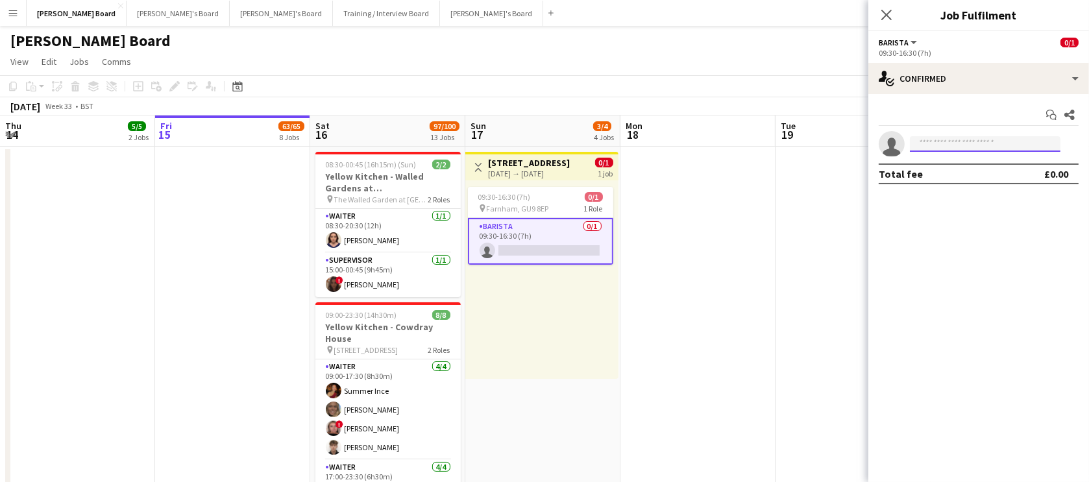
click at [941, 145] on input at bounding box center [984, 144] width 151 height 16
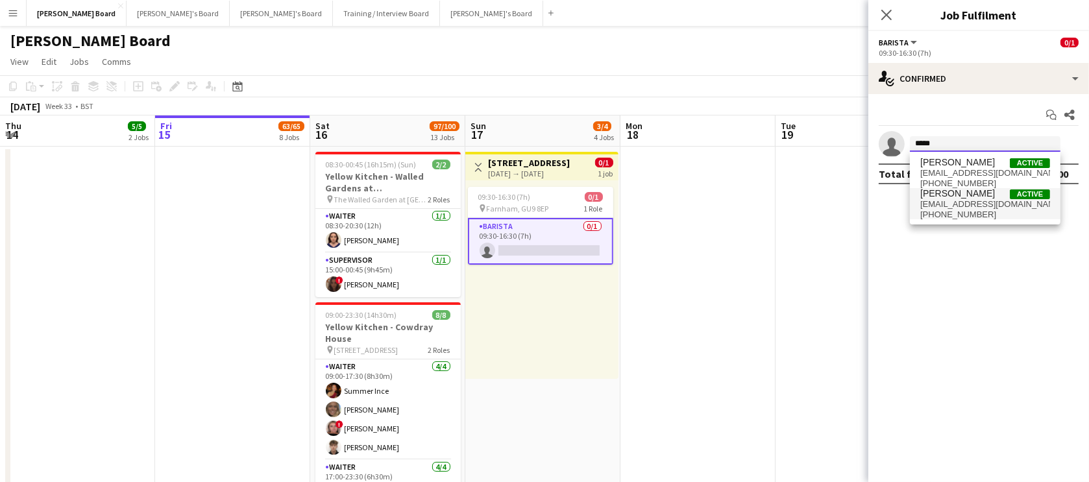
type input "*****"
click at [962, 201] on span "[EMAIL_ADDRESS][DOMAIN_NAME]" at bounding box center [985, 204] width 130 height 10
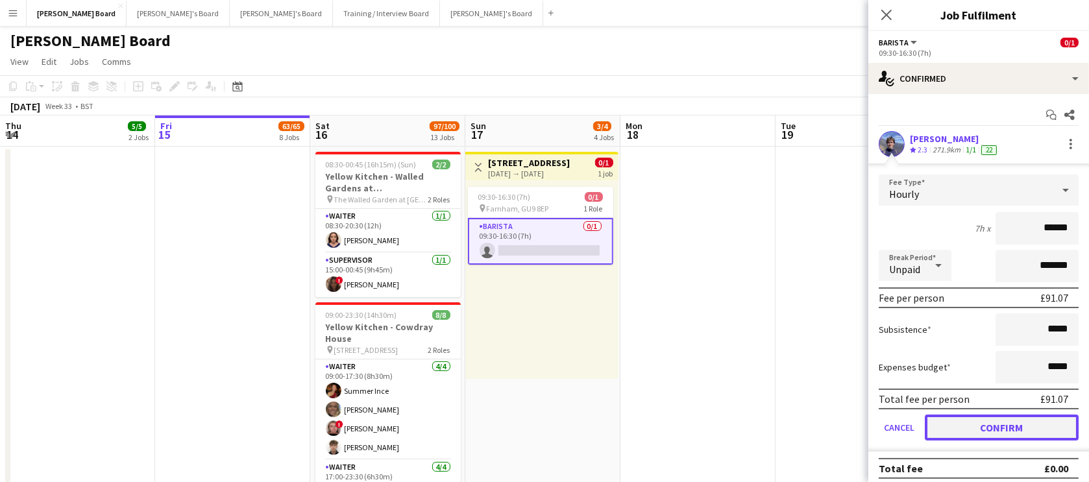
click at [1012, 423] on button "Confirm" at bounding box center [1001, 428] width 154 height 26
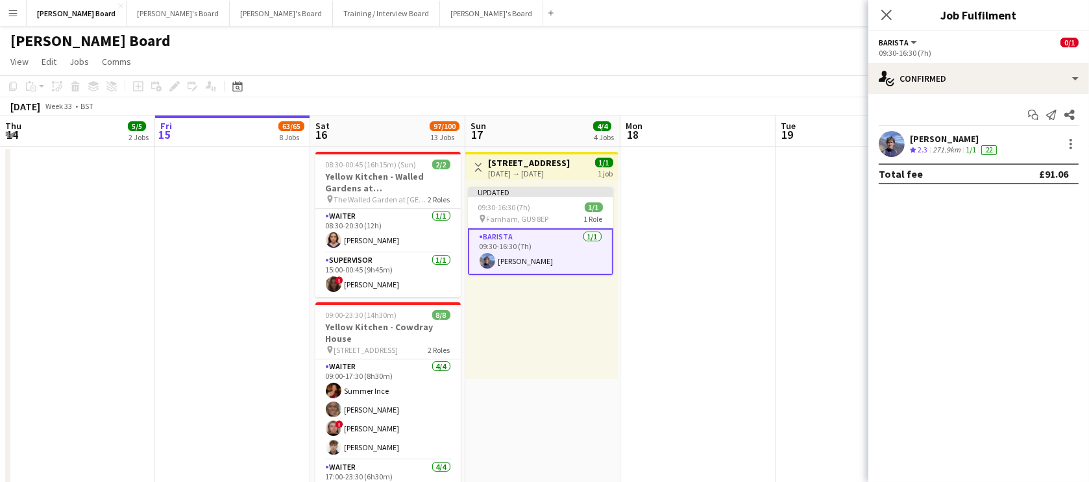
click at [830, 340] on app-date-cell at bounding box center [852, 388] width 155 height 482
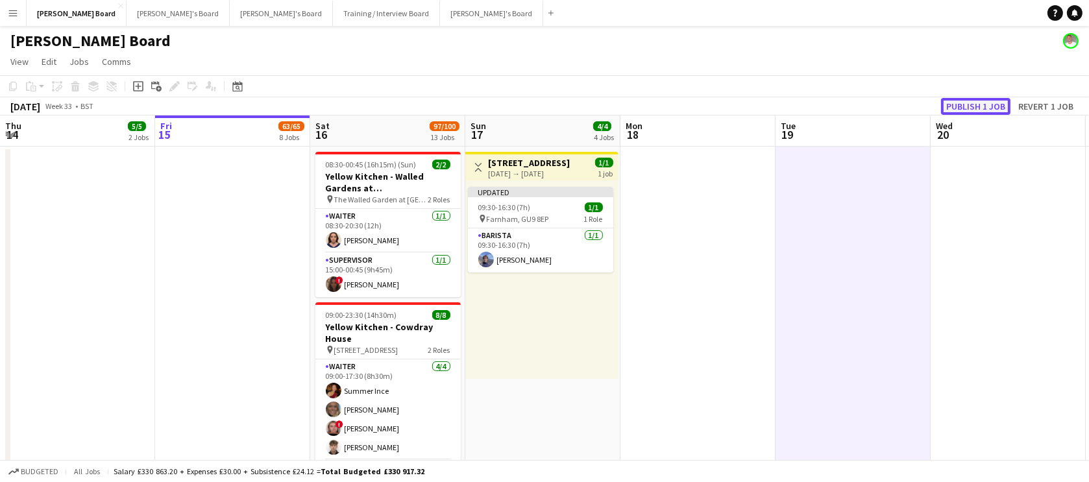
click at [971, 103] on button "Publish 1 job" at bounding box center [975, 106] width 69 height 17
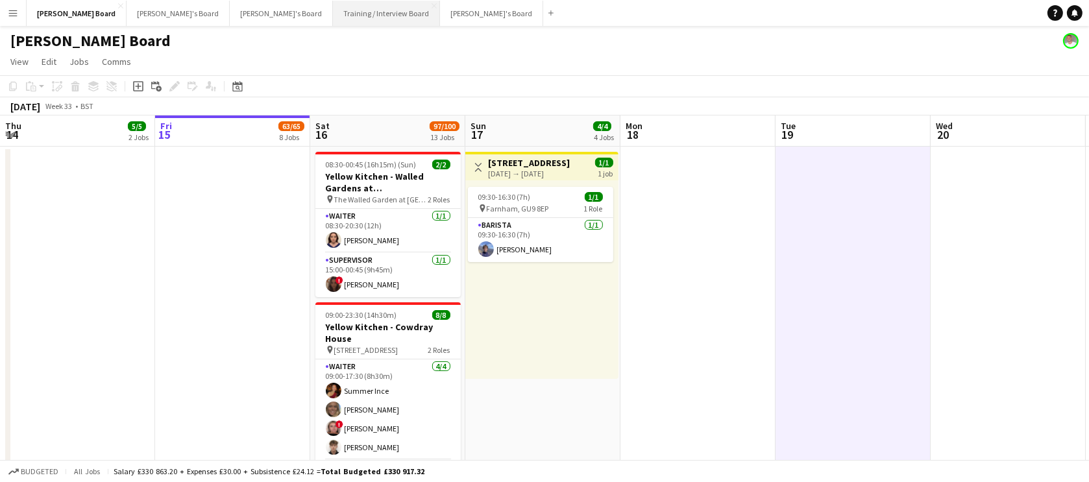
click at [333, 19] on button "Training / Interview Board Close" at bounding box center [386, 13] width 107 height 25
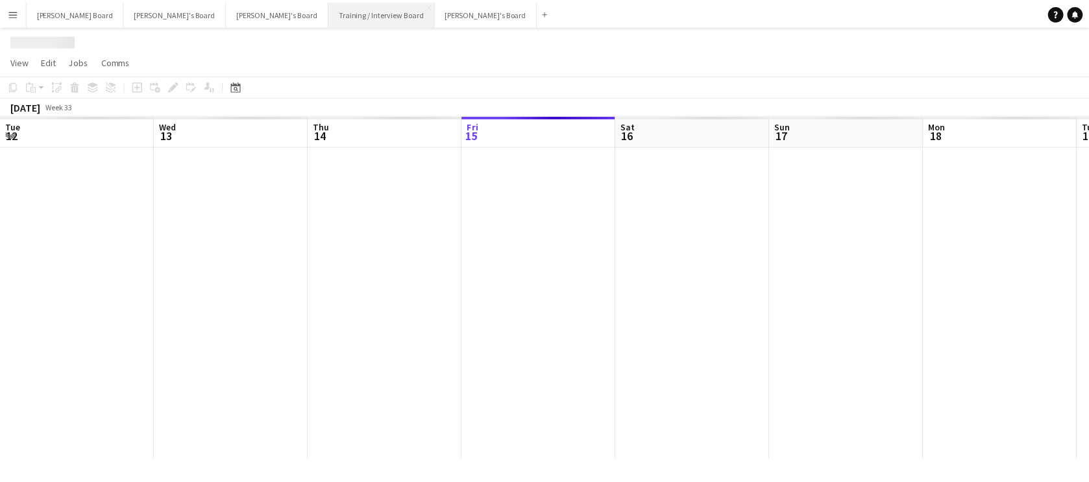
scroll to position [0, 310]
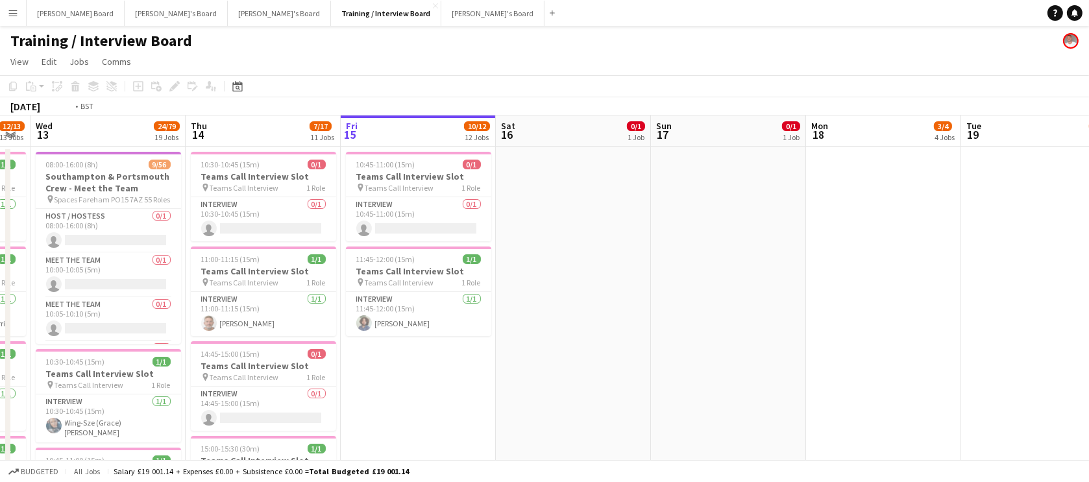
drag, startPoint x: 500, startPoint y: 333, endPoint x: 1074, endPoint y: 288, distance: 576.5
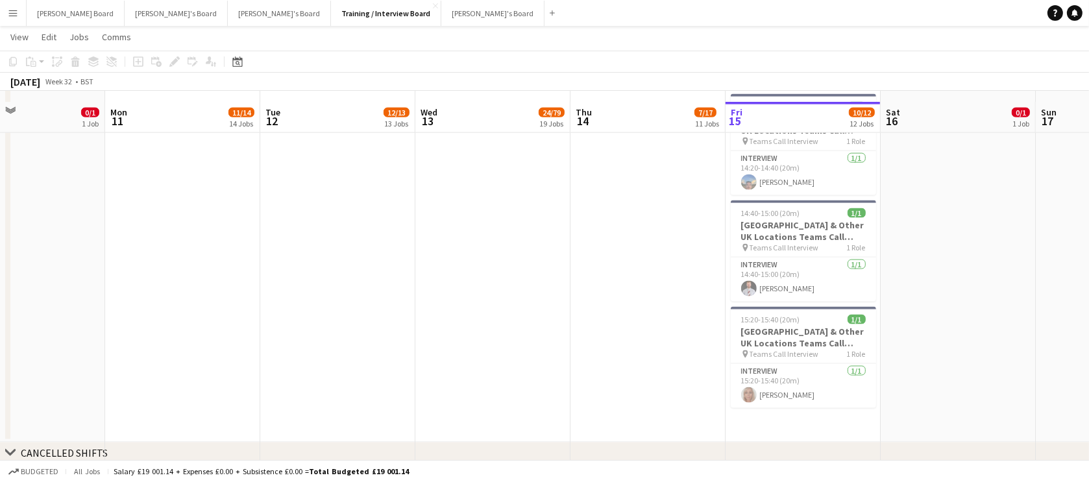
scroll to position [2359, 0]
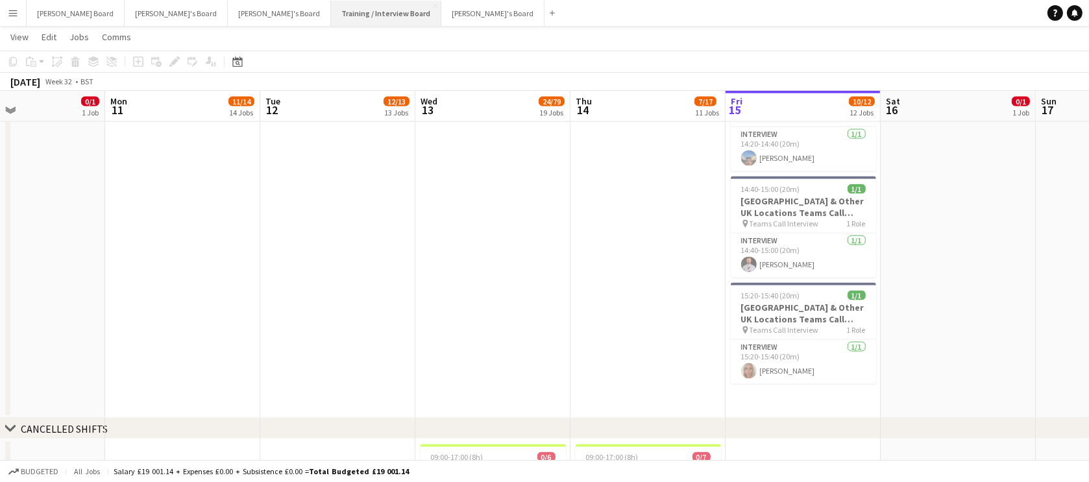
click at [331, 7] on button "Training / Interview Board Close" at bounding box center [386, 13] width 110 height 25
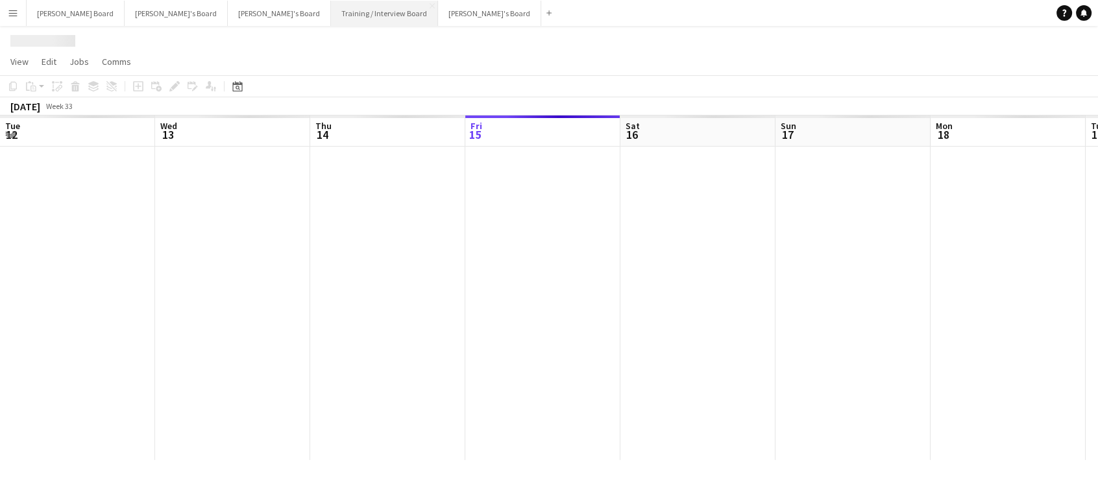
scroll to position [0, 310]
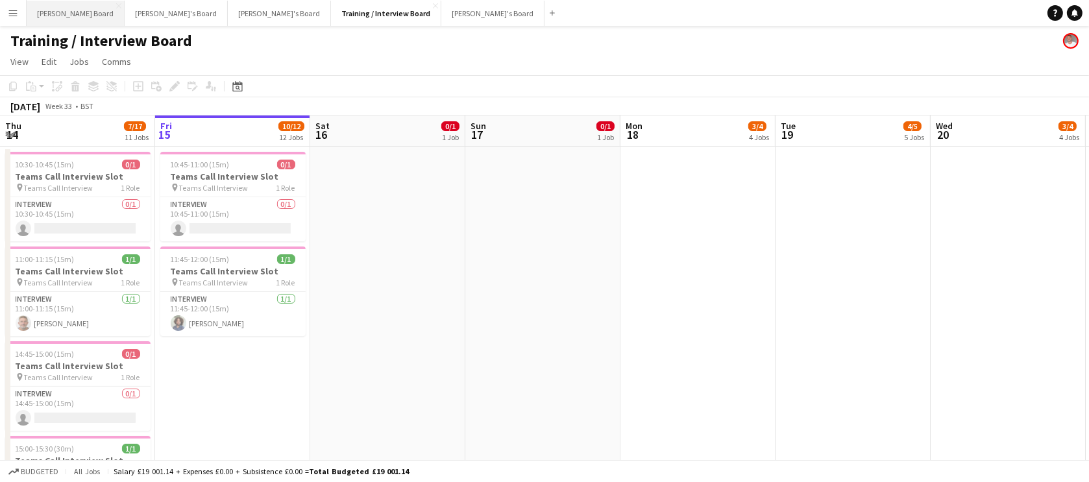
click at [37, 13] on button "[PERSON_NAME] Board Close" at bounding box center [76, 13] width 98 height 25
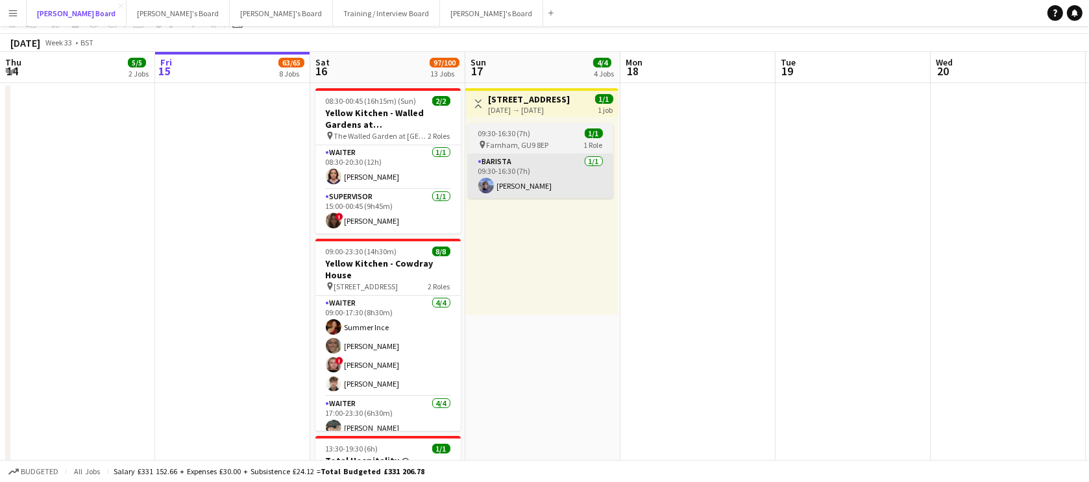
scroll to position [157, 0]
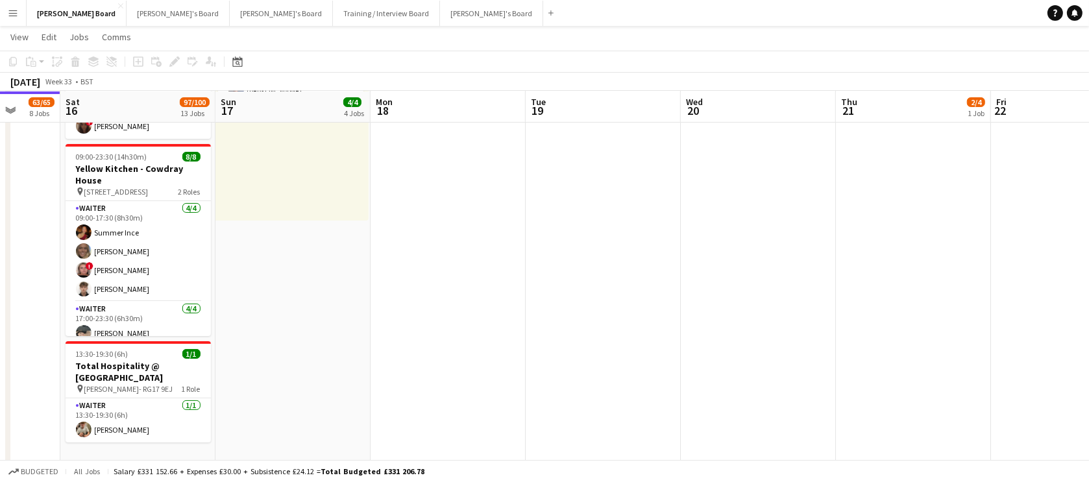
drag, startPoint x: 850, startPoint y: 261, endPoint x: 532, endPoint y: 259, distance: 317.9
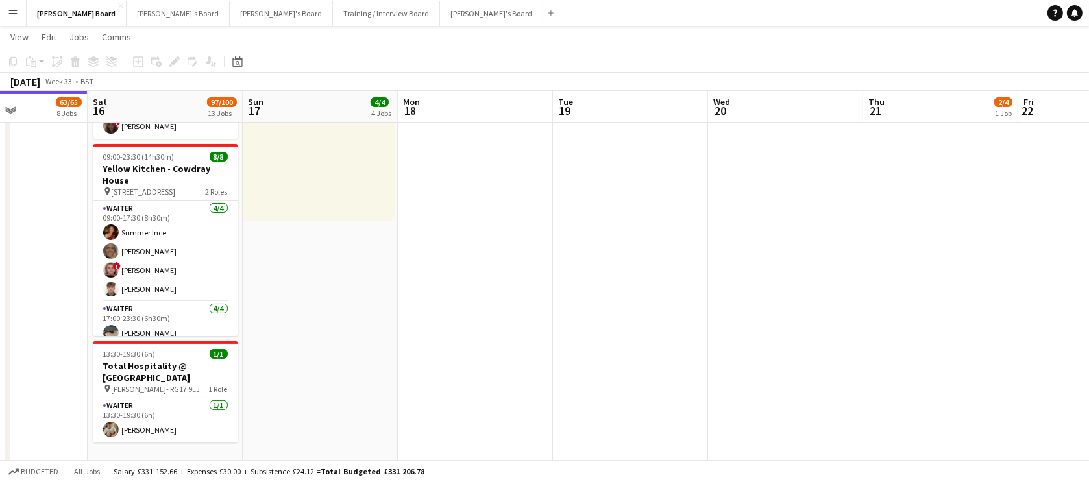
drag, startPoint x: 707, startPoint y: 269, endPoint x: 469, endPoint y: 290, distance: 239.0
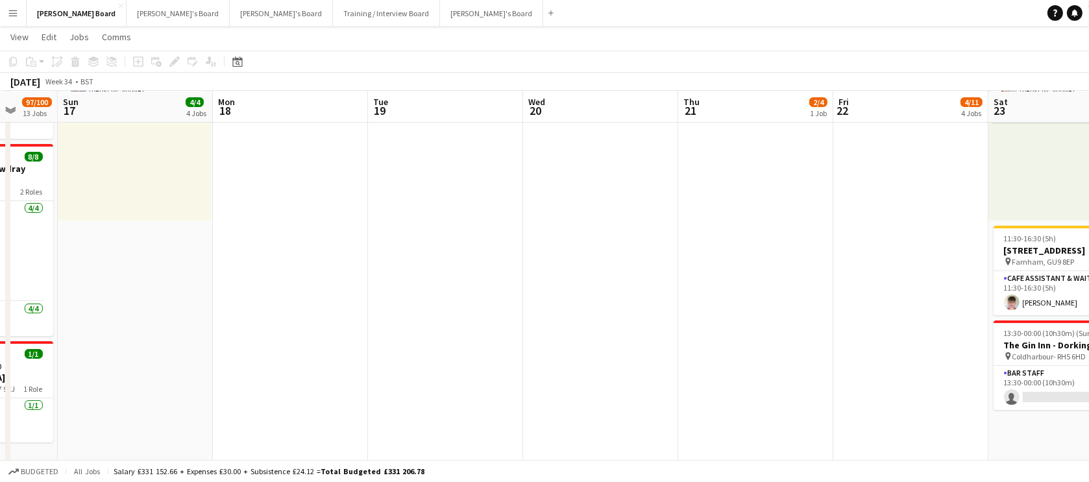
drag, startPoint x: 715, startPoint y: 251, endPoint x: 586, endPoint y: 258, distance: 129.3
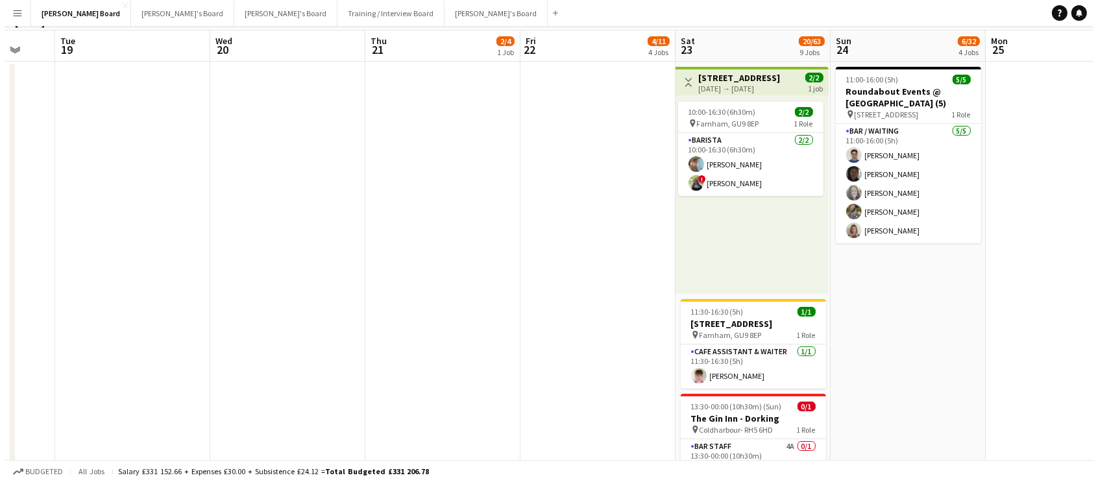
scroll to position [0, 0]
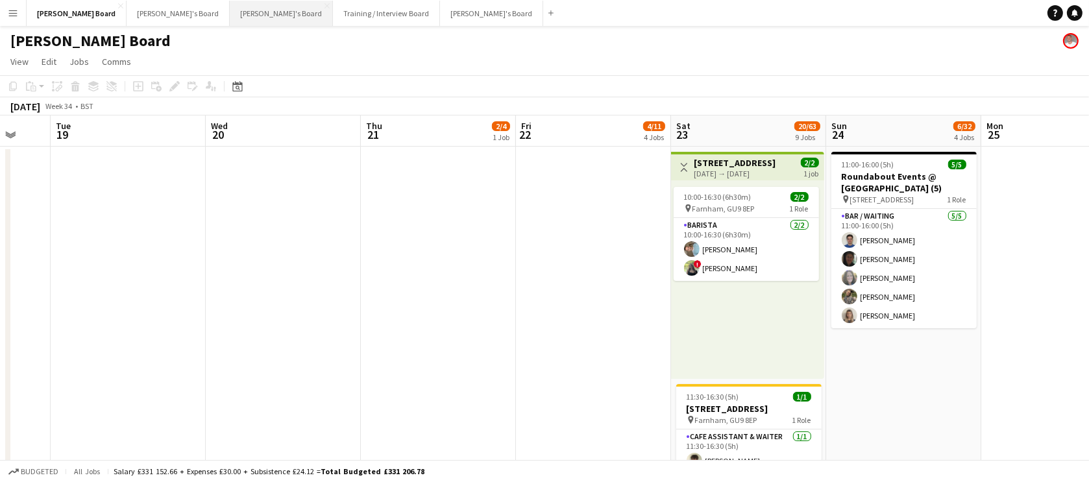
click at [230, 16] on button "[PERSON_NAME]'s Board Close" at bounding box center [281, 13] width 103 height 25
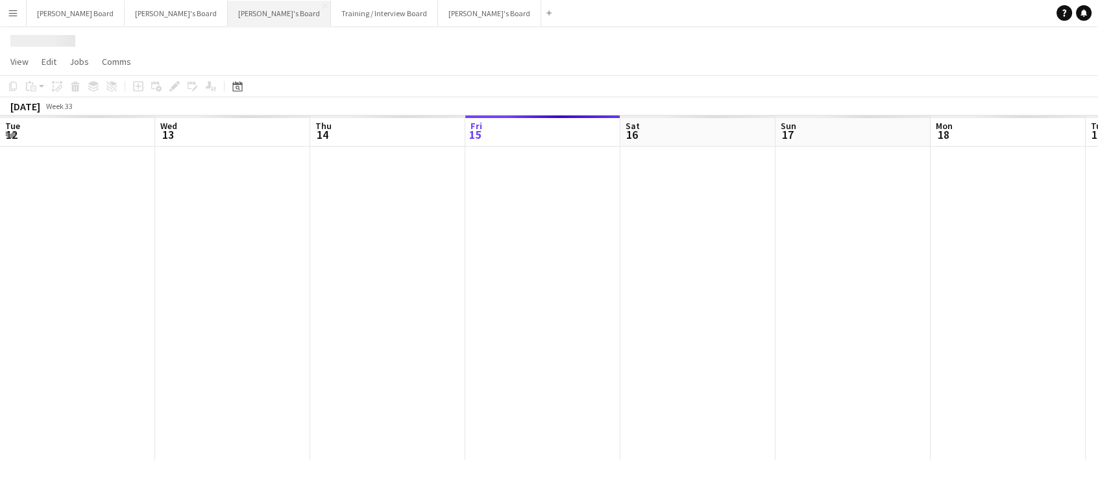
scroll to position [0, 310]
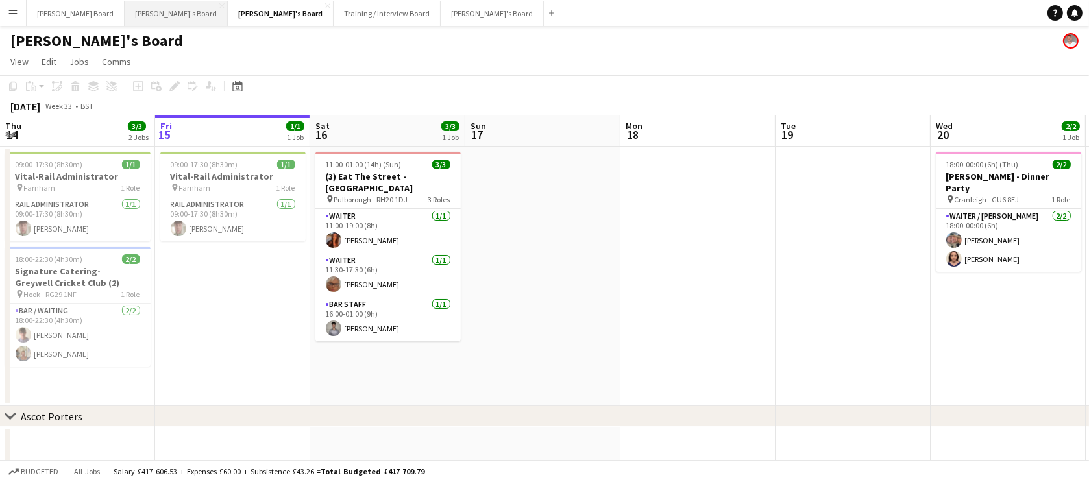
click at [139, 19] on button "[PERSON_NAME]'s Board Close" at bounding box center [176, 13] width 103 height 25
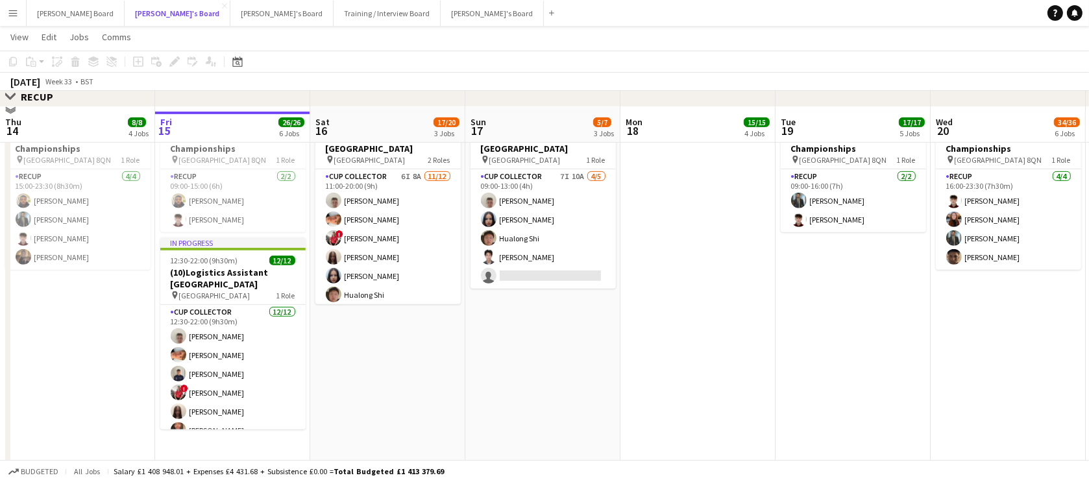
scroll to position [707, 0]
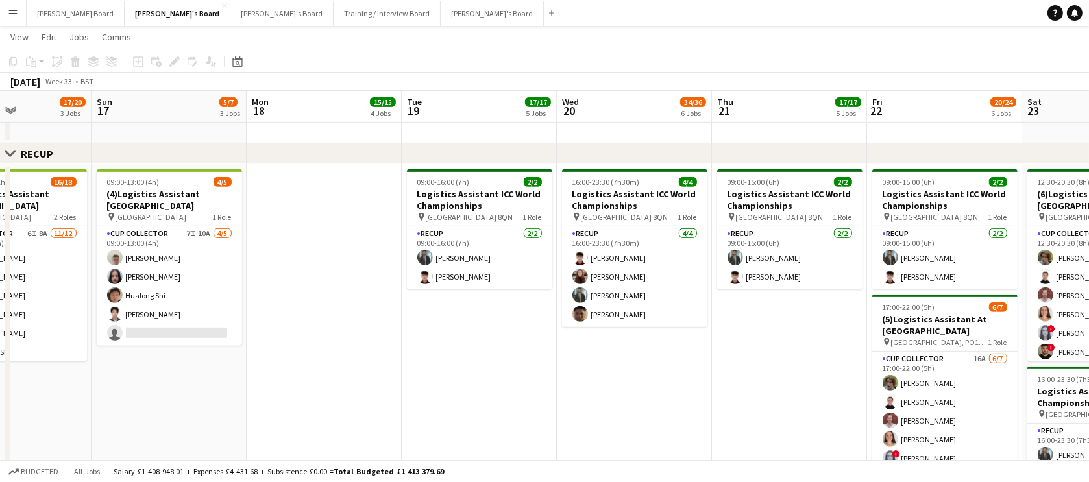
drag, startPoint x: 1020, startPoint y: 402, endPoint x: 647, endPoint y: 353, distance: 376.9
click at [647, 353] on app-calendar-viewport "Thu 14 8/8 4 Jobs Fri 15 26/26 6 Jobs Sat 16 17/20 3 Jobs Sun 17 5/7 3 Jobs Mon…" at bounding box center [544, 269] width 1089 height 1852
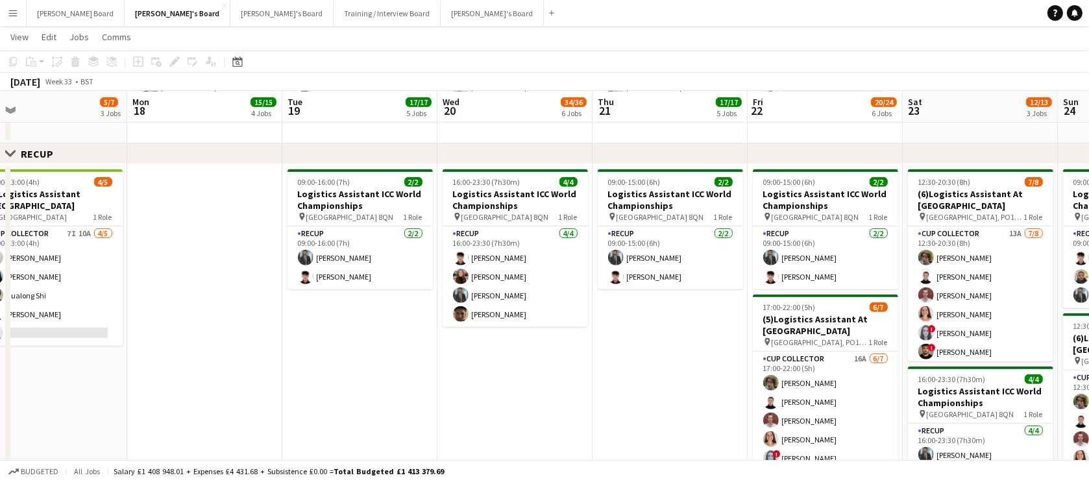
drag, startPoint x: 781, startPoint y: 362, endPoint x: 662, endPoint y: 370, distance: 119.6
click at [662, 370] on app-calendar-viewport "Thu 14 8/8 4 Jobs Fri 15 26/26 6 Jobs Sat 16 17/20 3 Jobs Sun 17 5/7 3 Jobs Mon…" at bounding box center [544, 269] width 1089 height 1852
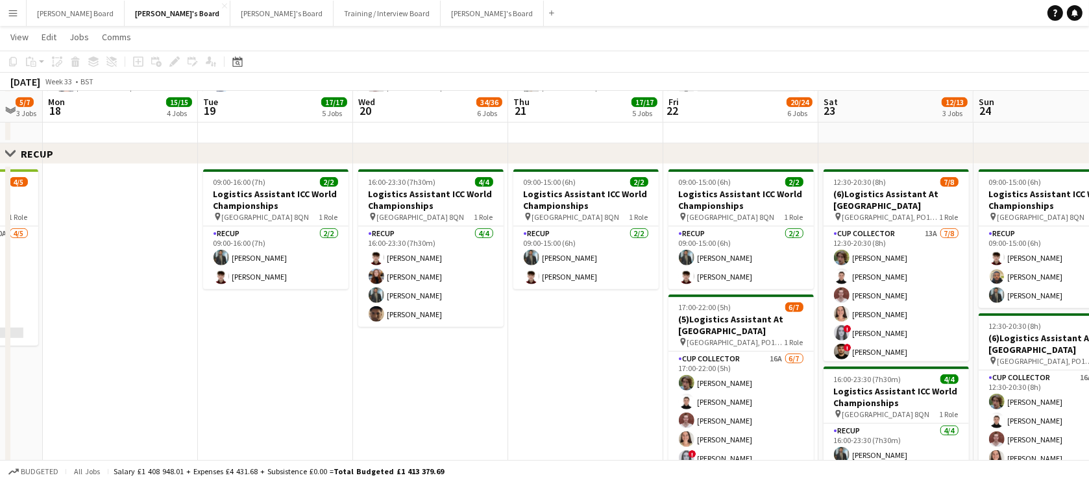
scroll to position [0, 614]
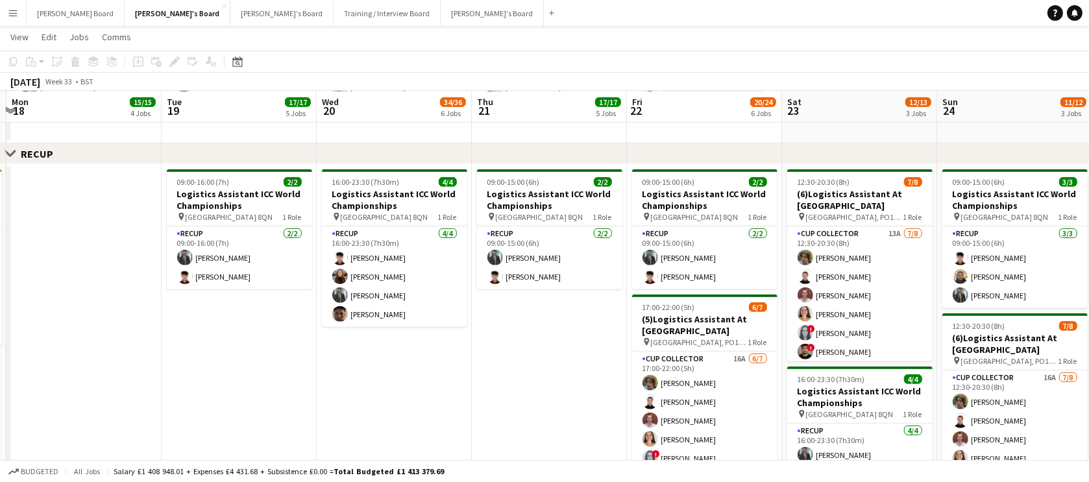
drag, startPoint x: 694, startPoint y: 365, endPoint x: 573, endPoint y: 377, distance: 121.3
click at [573, 377] on app-calendar-viewport "Thu 14 8/8 4 Jobs Fri 15 26/26 6 Jobs Sat 16 17/20 3 Jobs Sun 17 5/7 3 Jobs Mon…" at bounding box center [544, 269] width 1089 height 1852
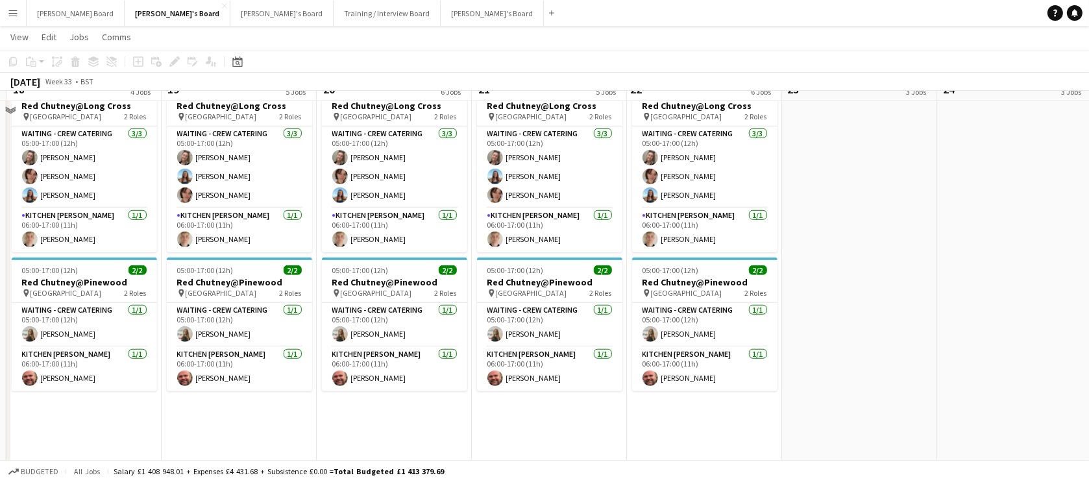
scroll to position [1258, 0]
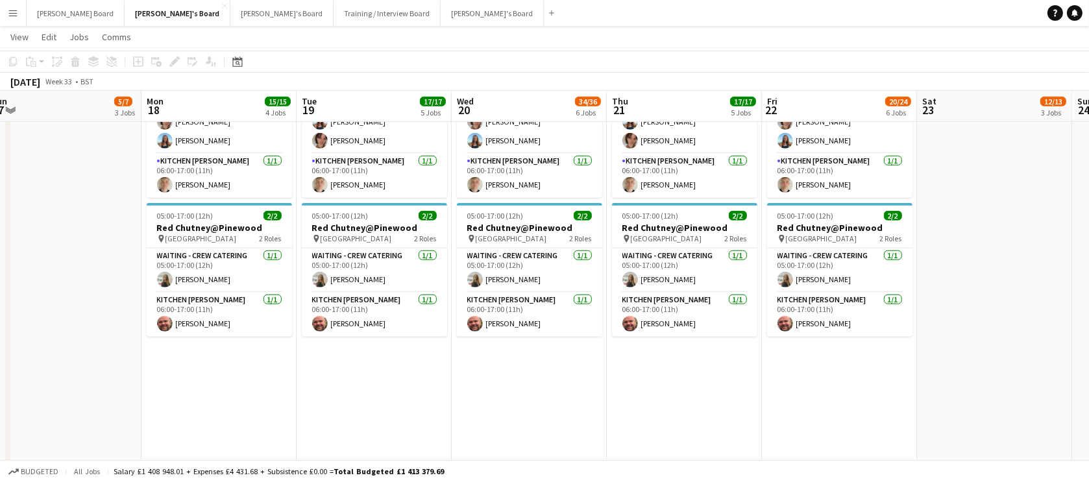
drag, startPoint x: 620, startPoint y: 367, endPoint x: 795, endPoint y: 379, distance: 176.2
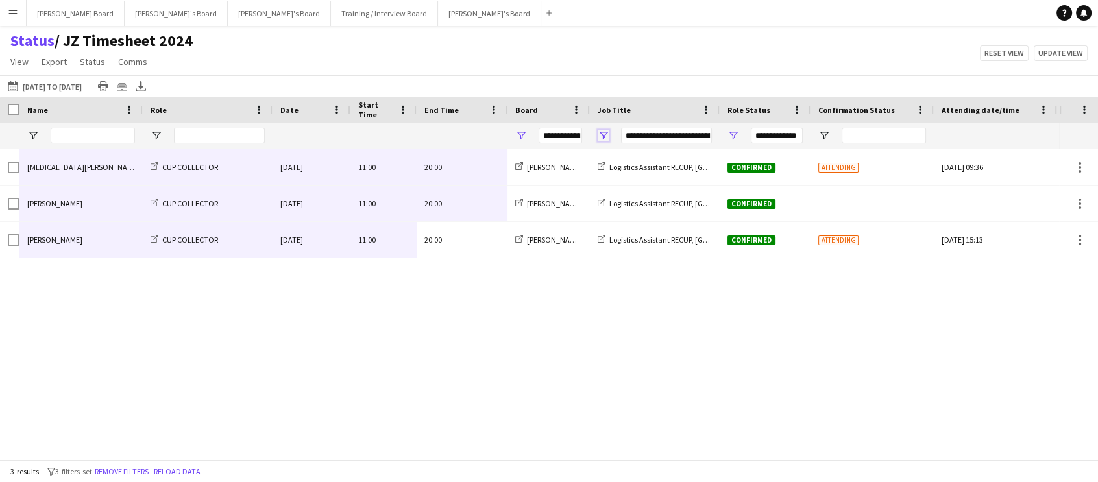
click at [603, 134] on span "Open Filter Menu" at bounding box center [603, 136] width 12 height 12
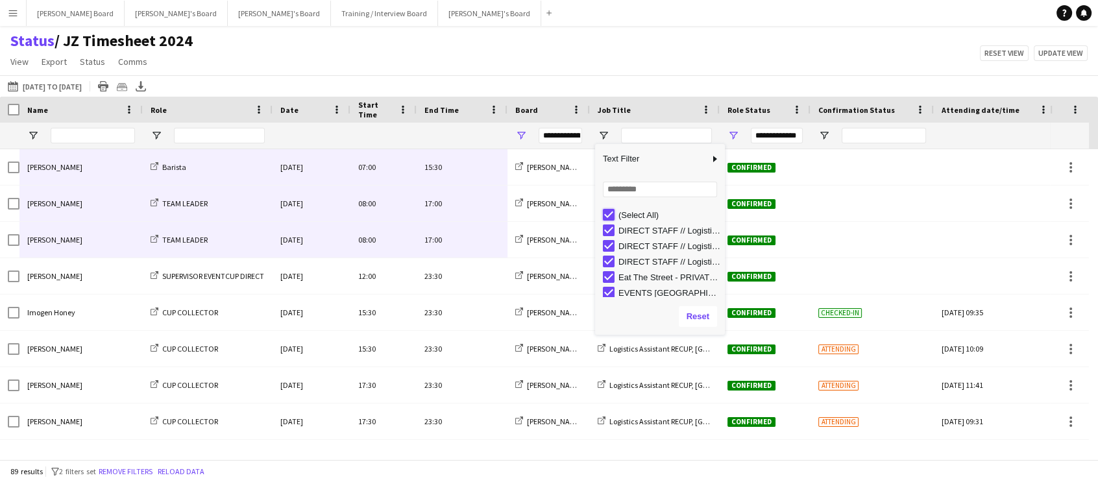
type input "***"
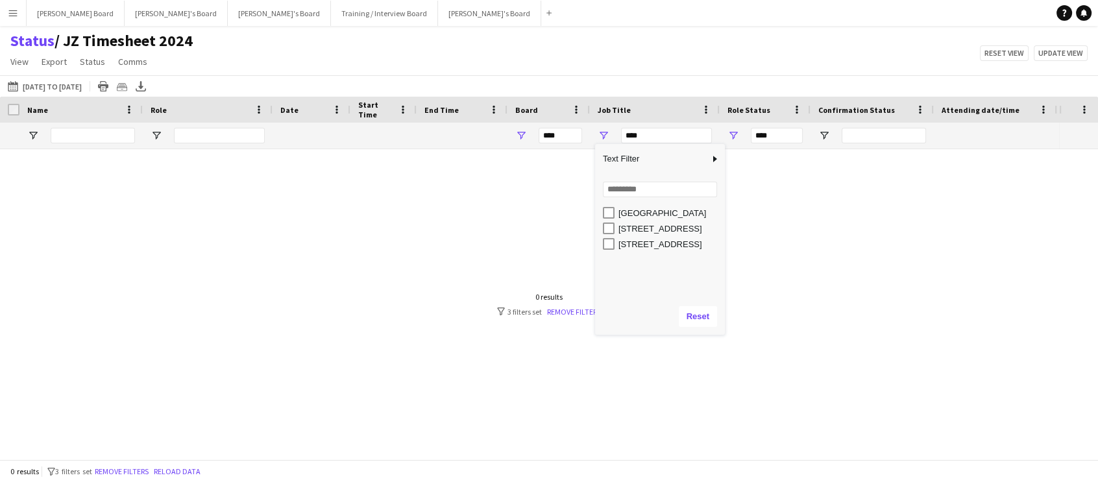
scroll to position [143, 0]
click at [629, 250] on div "Riverside Marquee, [GEOGRAPHIC_DATA] SL6 2ED" at bounding box center [664, 258] width 122 height 16
click at [629, 245] on div "[STREET_ADDRESS]" at bounding box center [669, 243] width 102 height 10
type input "**********"
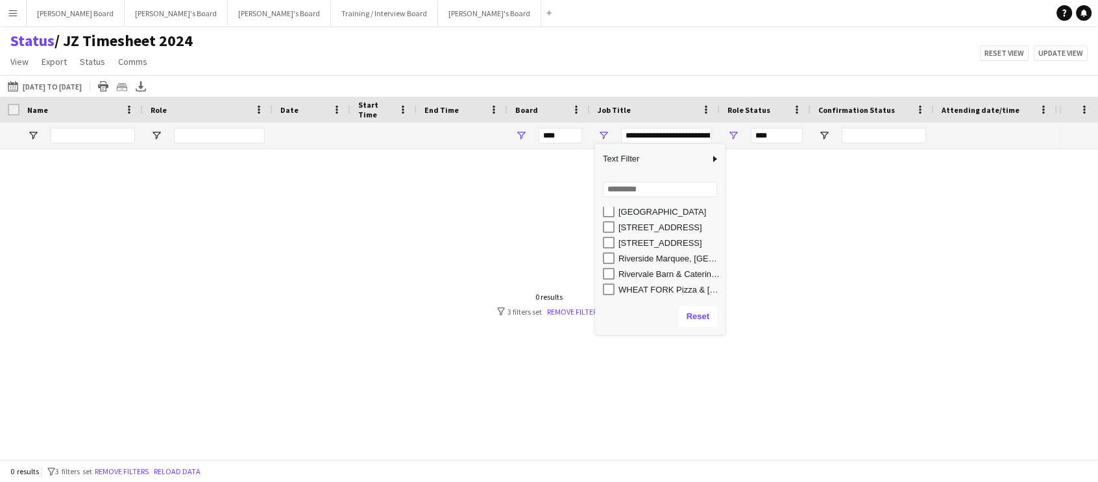
type input "**********"
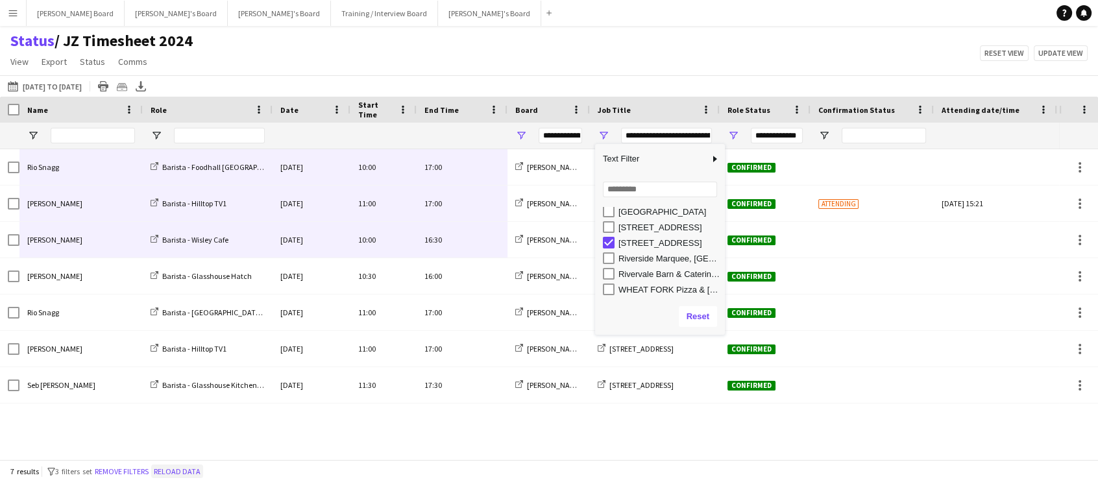
click at [202, 475] on button "Reload data" at bounding box center [177, 471] width 52 height 14
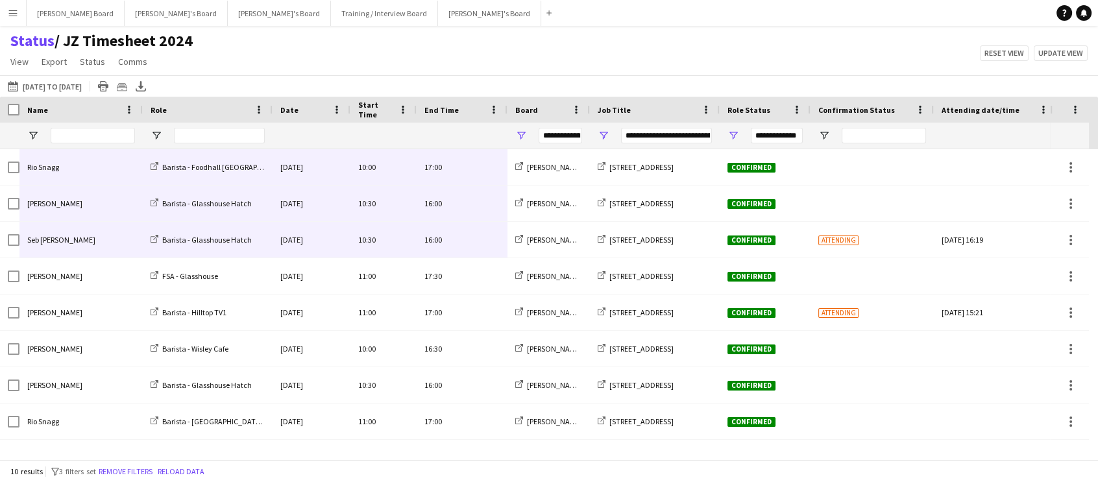
click at [582, 66] on div "Status / JZ Timesheet 2024 View Views Default view Airshow Accreditation Airsho…" at bounding box center [549, 53] width 1098 height 44
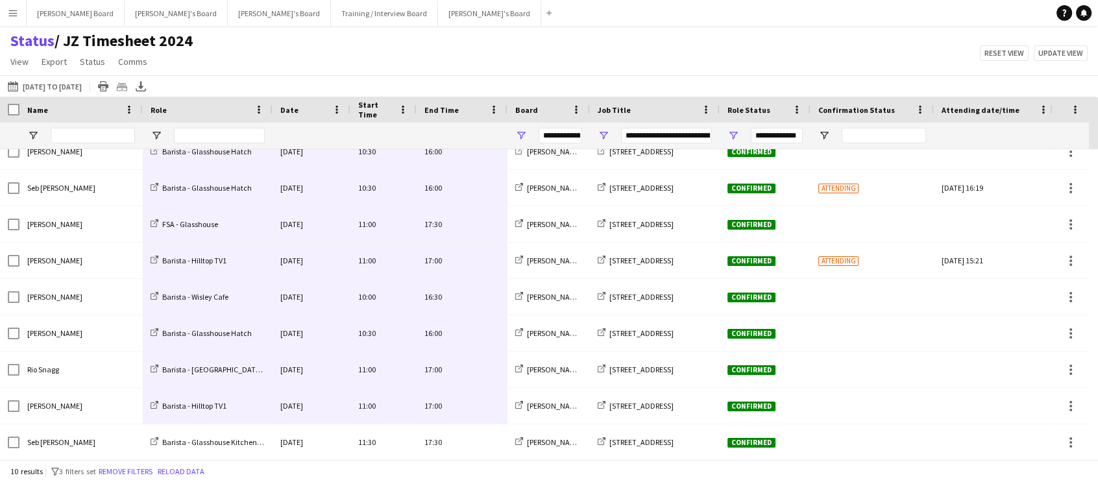
scroll to position [62, 0]
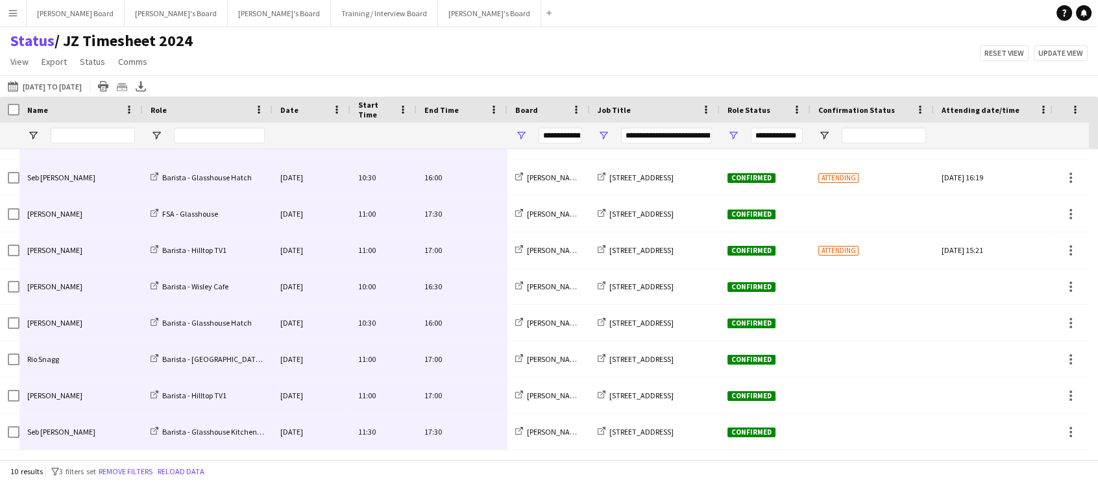
drag, startPoint x: 473, startPoint y: 165, endPoint x: 61, endPoint y: 431, distance: 490.0
click at [61, 431] on div "Rio Snagg Barista - Foodhall Stonepine Cafe Sat, 16 Aug 2025 10:00 17:00 Jakub'…" at bounding box center [645, 268] width 1290 height 363
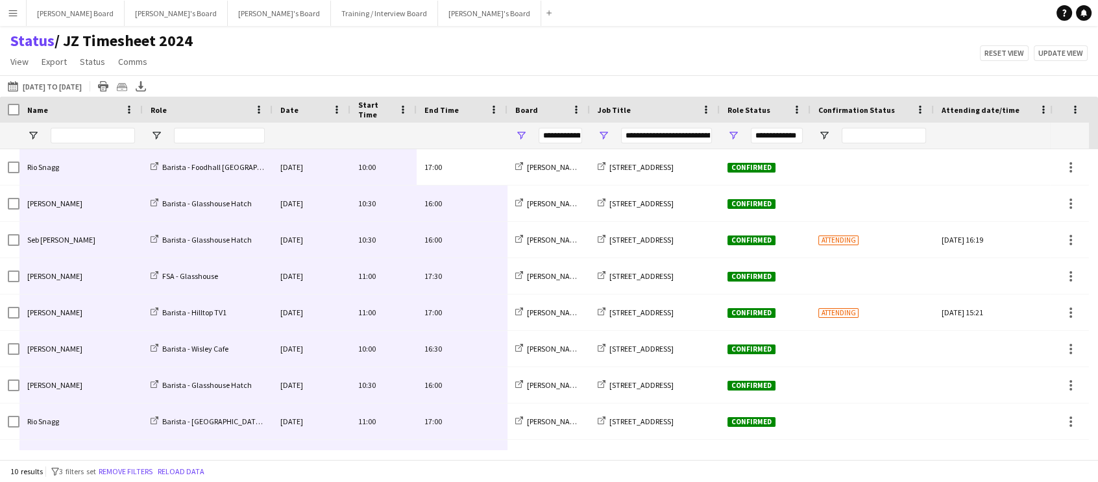
scroll to position [62, 0]
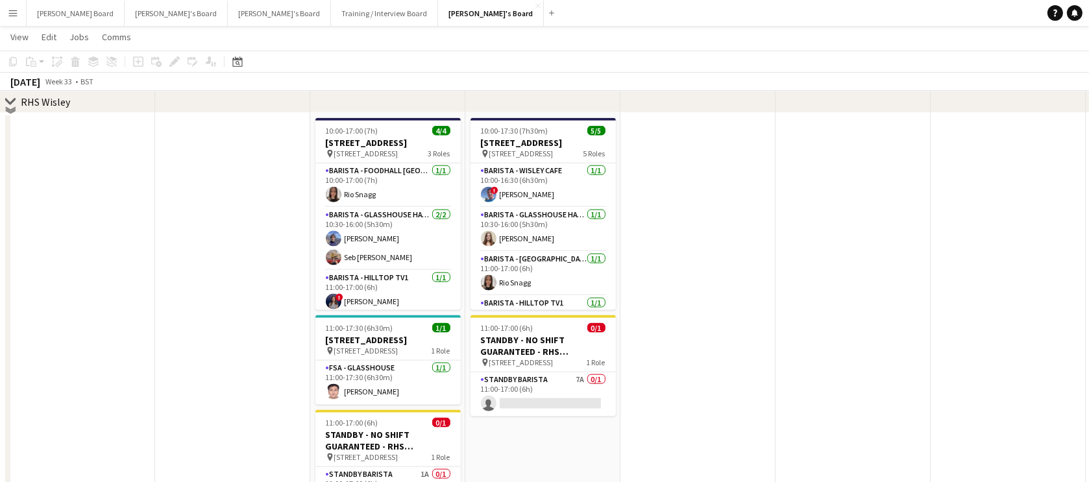
scroll to position [2152, 0]
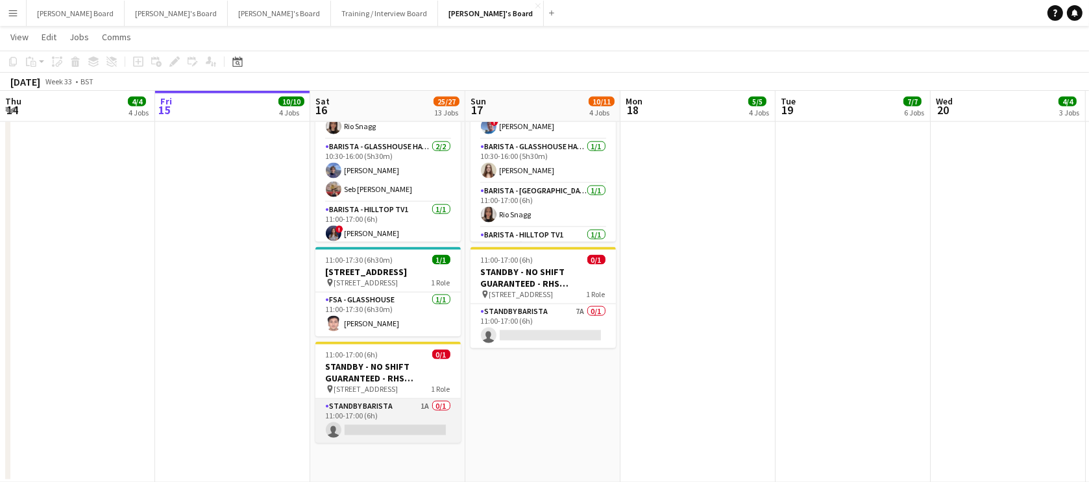
click at [398, 423] on app-card-role "STANDBY BARISTA 1A 0/1 11:00-17:00 (6h) single-neutral-actions" at bounding box center [387, 421] width 145 height 44
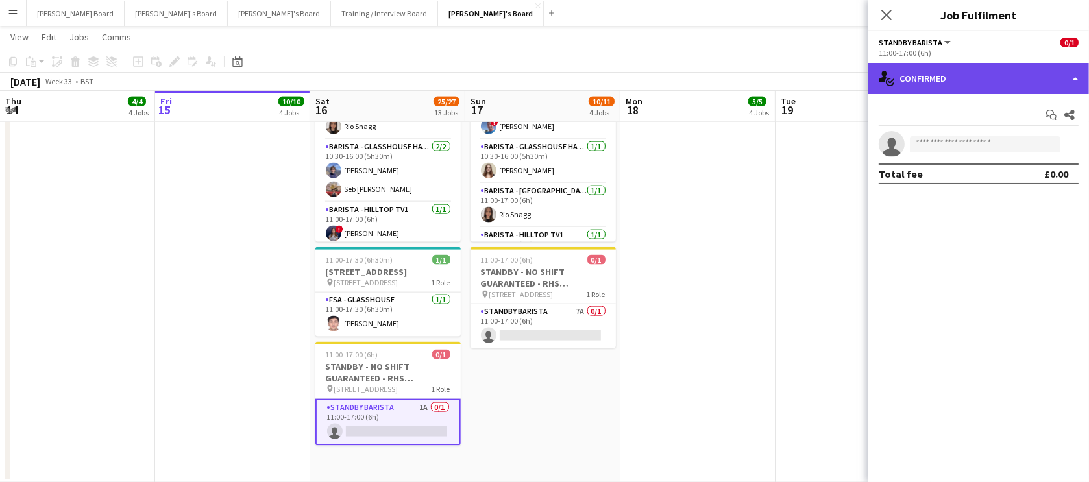
click at [987, 71] on div "single-neutral-actions-check-2 Confirmed" at bounding box center [978, 78] width 221 height 31
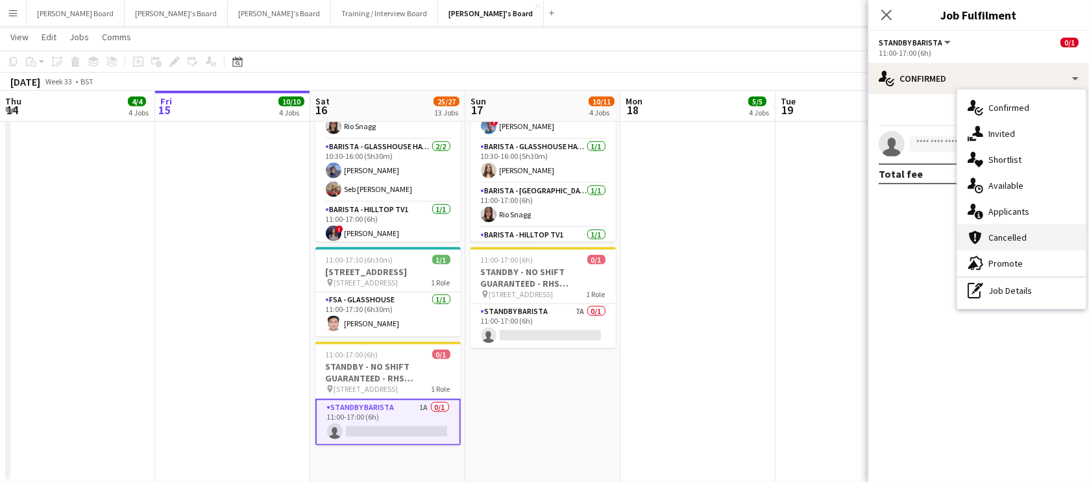
click at [1028, 237] on div "cancellation Cancelled" at bounding box center [1021, 237] width 128 height 26
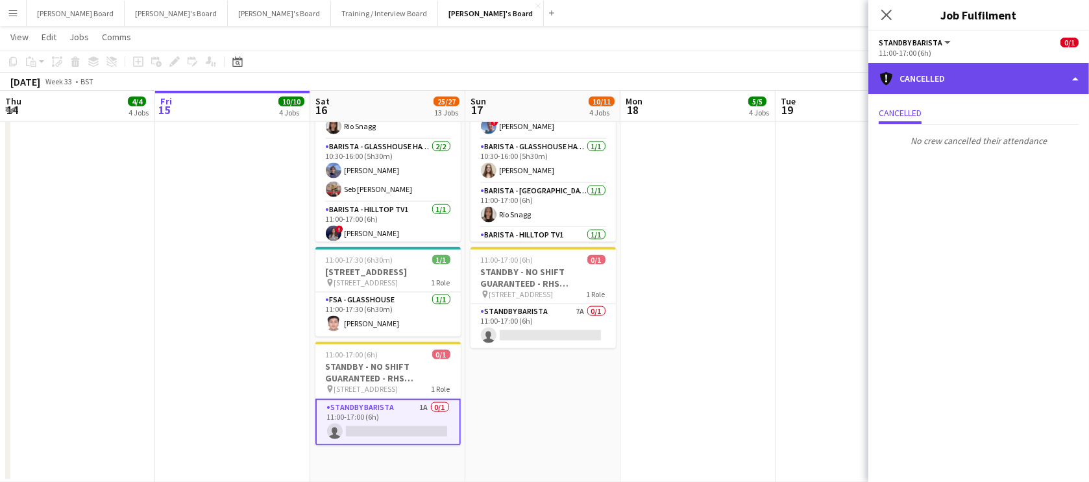
click at [954, 75] on div "cancellation Cancelled" at bounding box center [978, 78] width 221 height 31
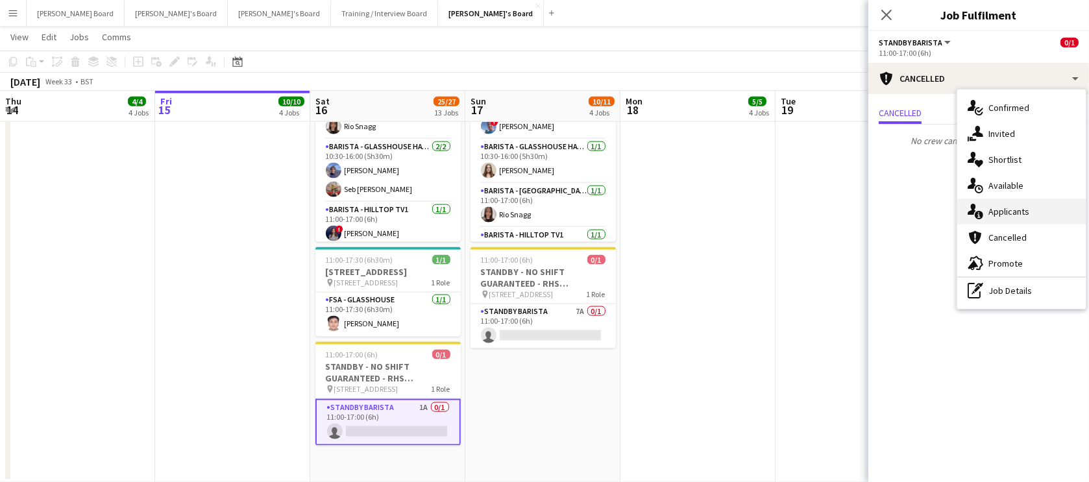
click at [1041, 212] on div "single-neutral-actions-information Applicants" at bounding box center [1021, 212] width 128 height 26
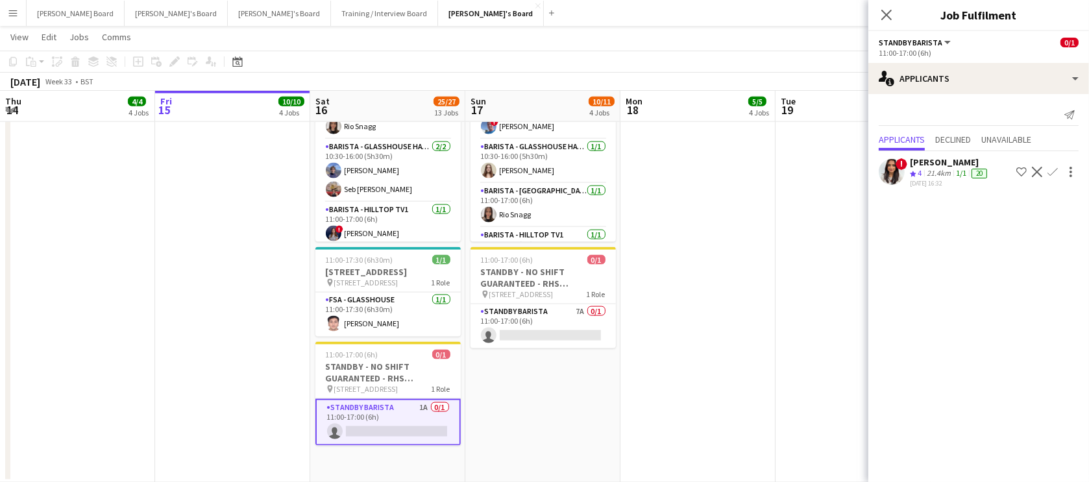
drag, startPoint x: 692, startPoint y: 339, endPoint x: 686, endPoint y: 357, distance: 18.3
click at [692, 340] on app-date-cell at bounding box center [697, 264] width 155 height 438
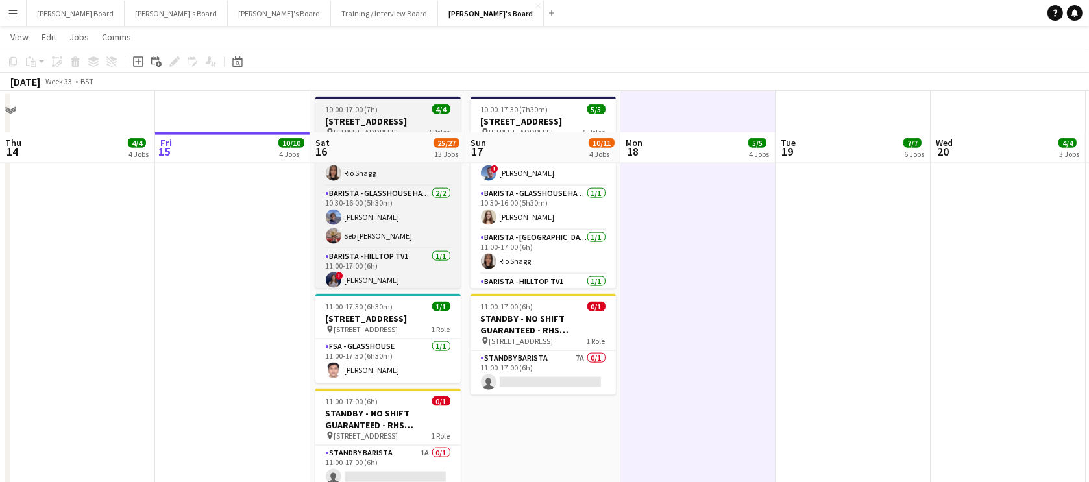
scroll to position [1994, 0]
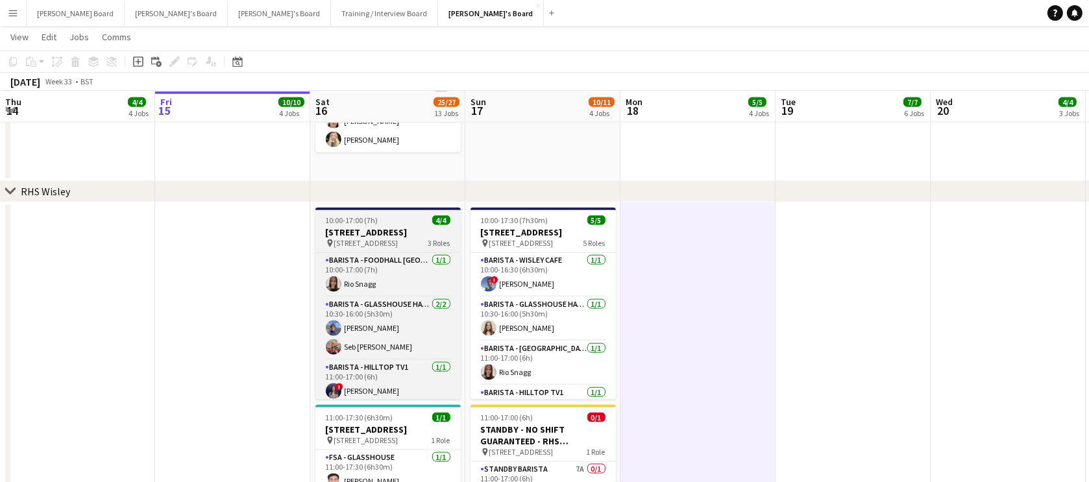
click at [347, 230] on h3 "[STREET_ADDRESS]" at bounding box center [387, 232] width 145 height 12
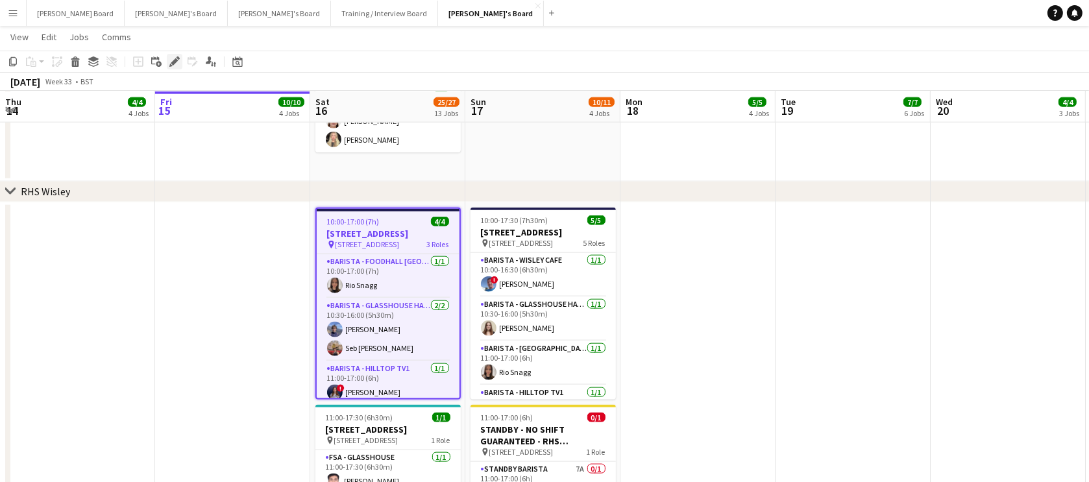
click at [170, 54] on div "Edit" at bounding box center [175, 62] width 16 height 16
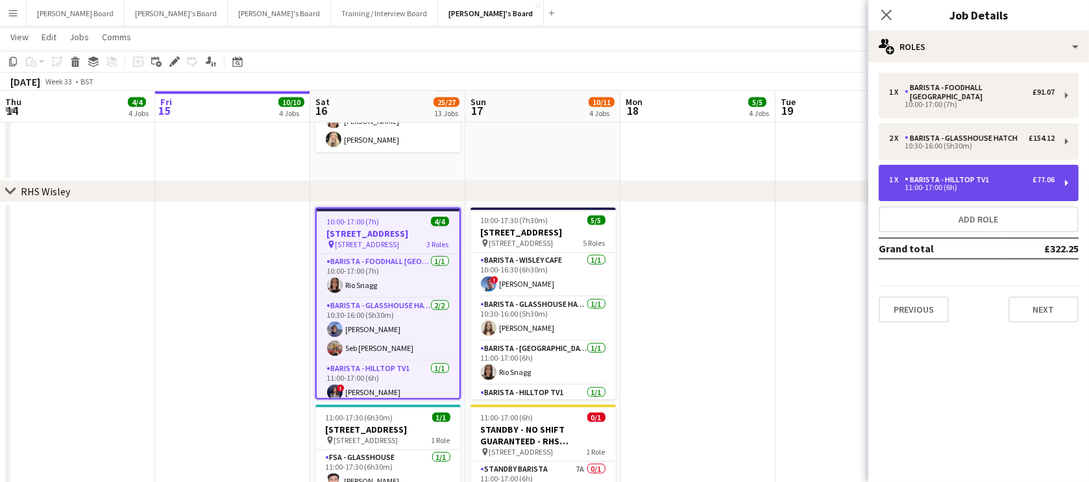
click at [957, 193] on div "1 x Barista - Hilltop TV1 £77.06 11:00-17:00 (6h)" at bounding box center [978, 183] width 200 height 36
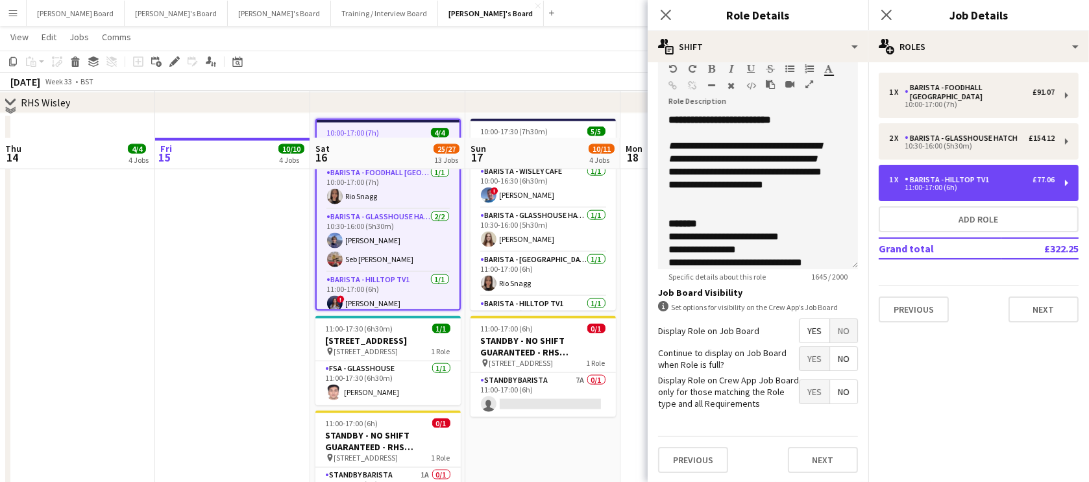
scroll to position [2152, 0]
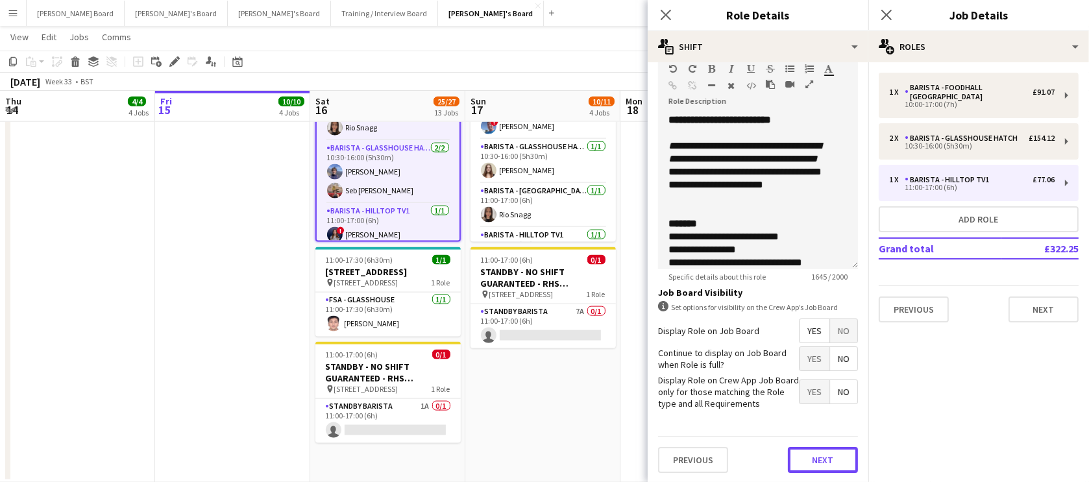
click at [806, 449] on button "Next" at bounding box center [823, 460] width 70 height 26
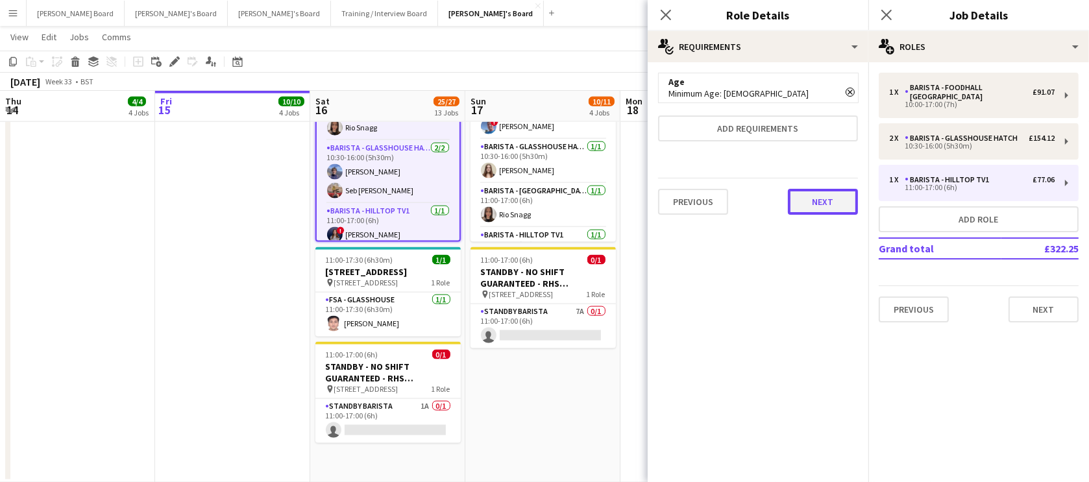
click at [806, 197] on button "Next" at bounding box center [823, 202] width 70 height 26
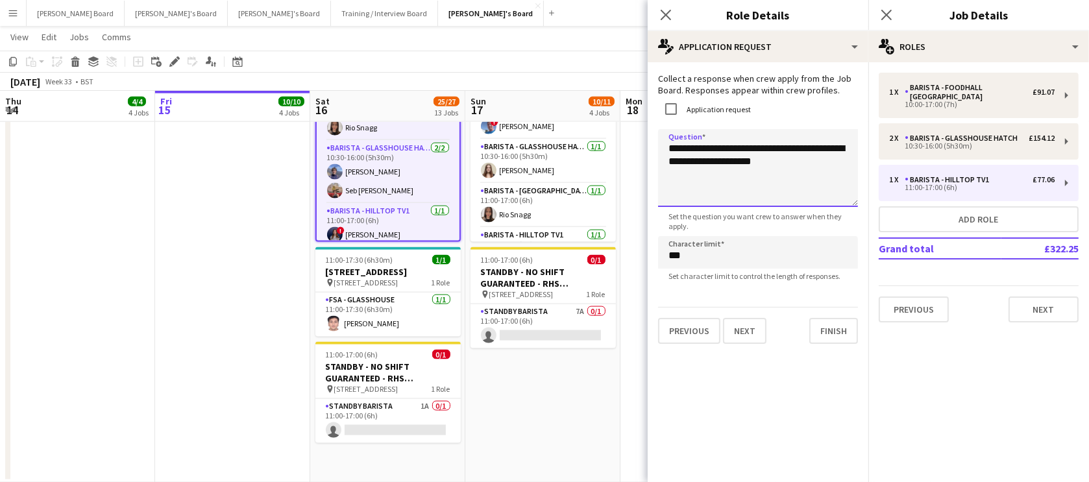
drag, startPoint x: 786, startPoint y: 167, endPoint x: 663, endPoint y: 147, distance: 124.1
click at [664, 149] on textarea "**********" at bounding box center [758, 168] width 200 height 78
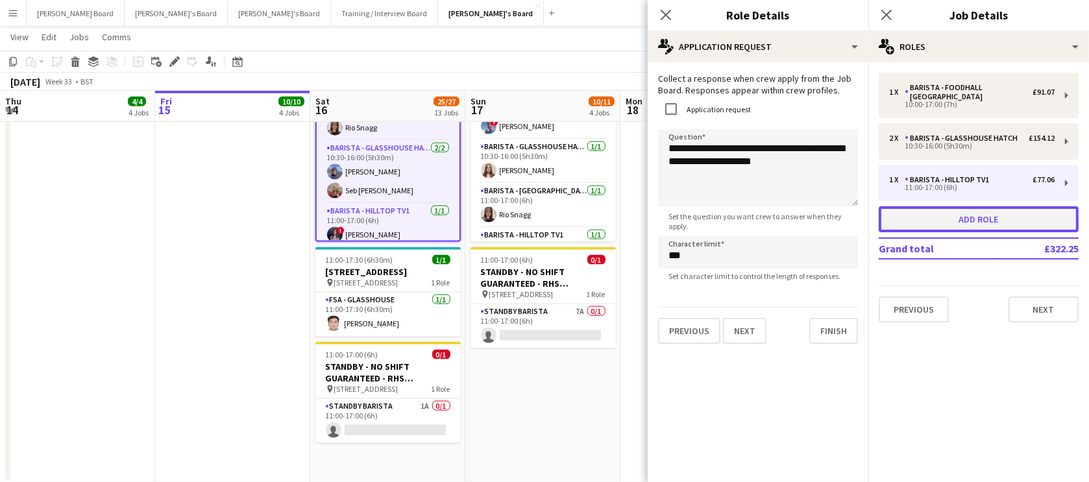
click at [941, 222] on button "Add role" at bounding box center [978, 219] width 200 height 26
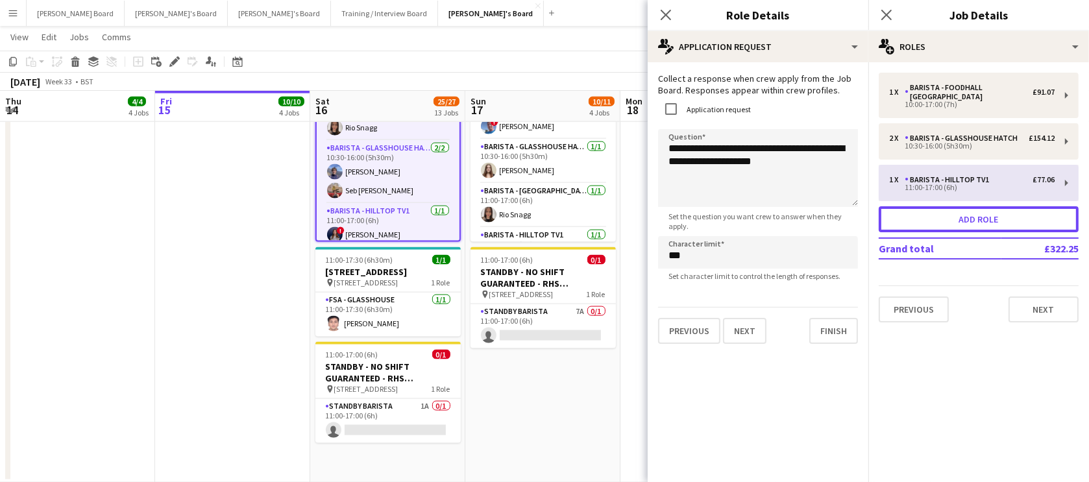
type input "**********"
type input "*****"
type input "***"
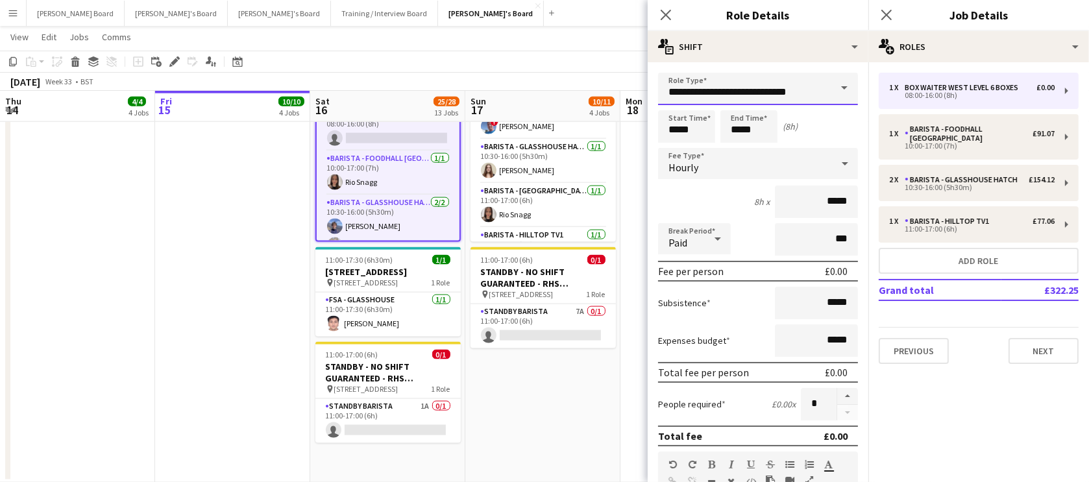
click at [732, 96] on input "**********" at bounding box center [758, 89] width 200 height 32
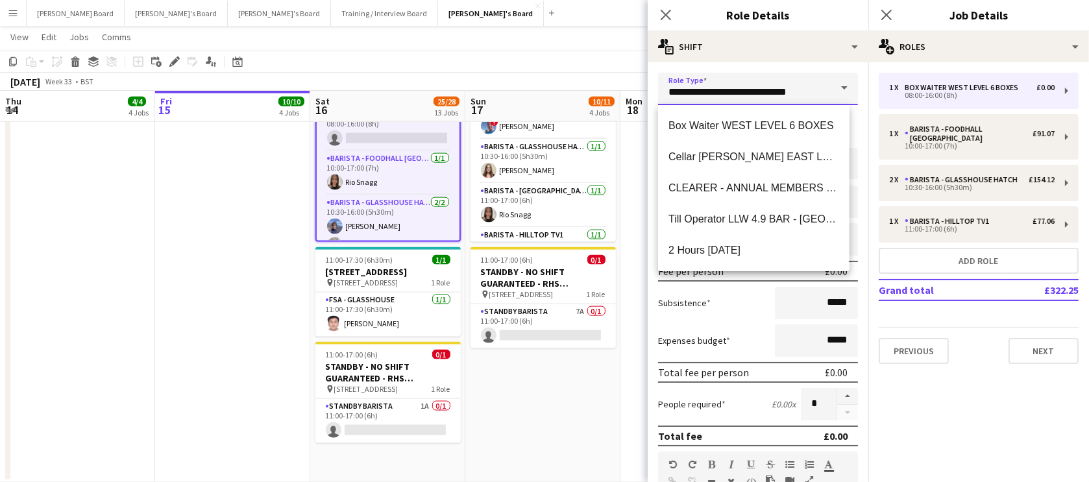
click at [732, 96] on input "**********" at bounding box center [758, 89] width 200 height 32
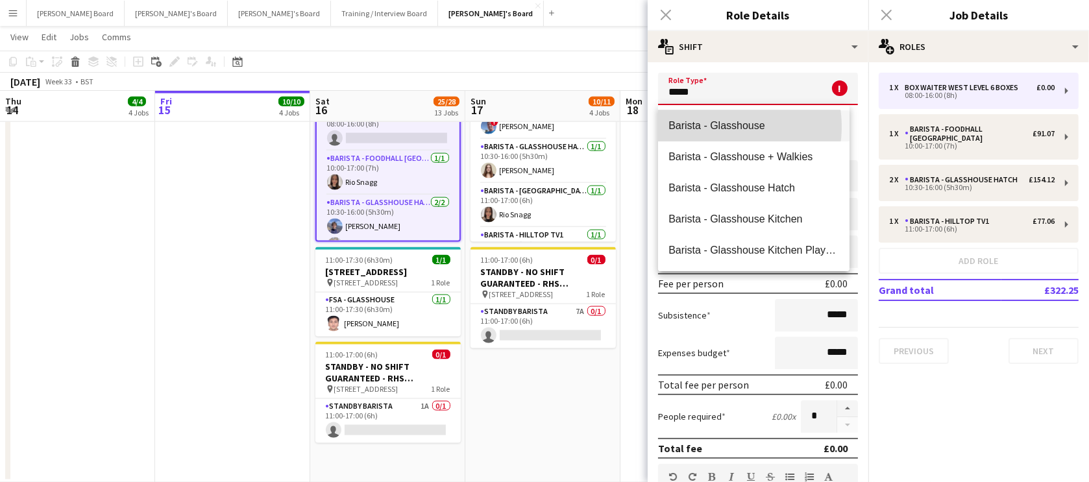
click at [720, 126] on span "Barista - Glasshouse" at bounding box center [753, 125] width 170 height 12
type input "**********"
type input "******"
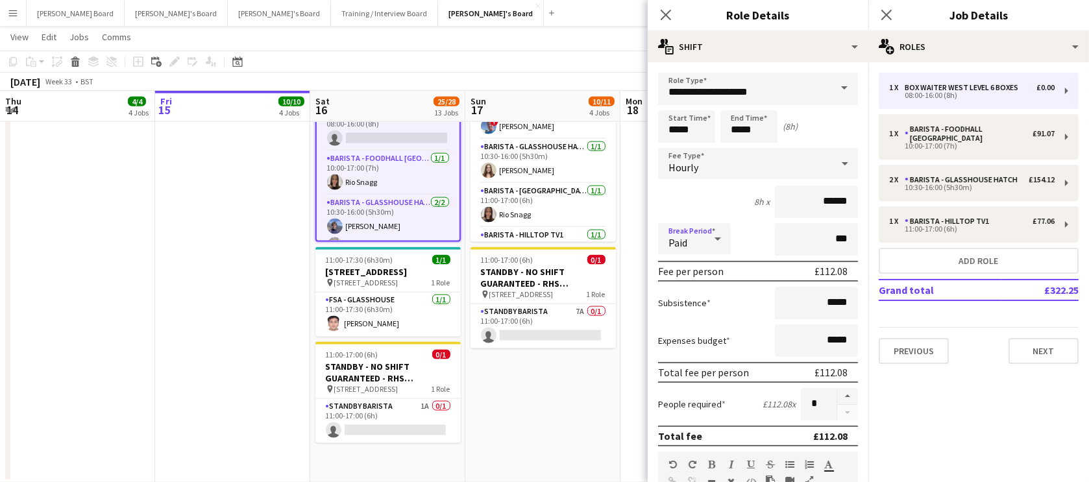
click at [698, 238] on div "Paid" at bounding box center [681, 238] width 47 height 31
click at [687, 305] on span "Unpaid" at bounding box center [694, 308] width 52 height 12
click at [798, 248] on input "***" at bounding box center [816, 239] width 83 height 32
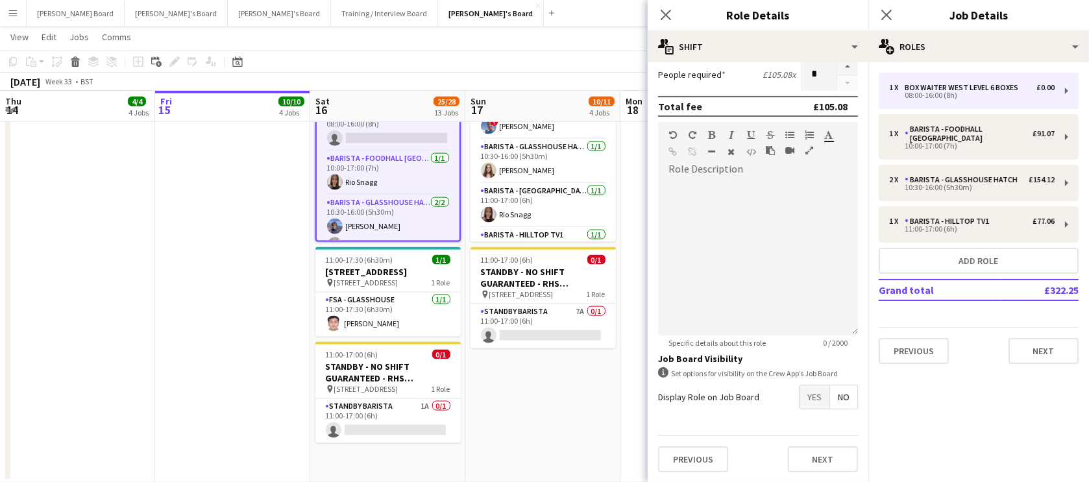
type input "****"
drag, startPoint x: 811, startPoint y: 394, endPoint x: 824, endPoint y: 380, distance: 19.3
click at [811, 394] on span "Yes" at bounding box center [814, 396] width 30 height 23
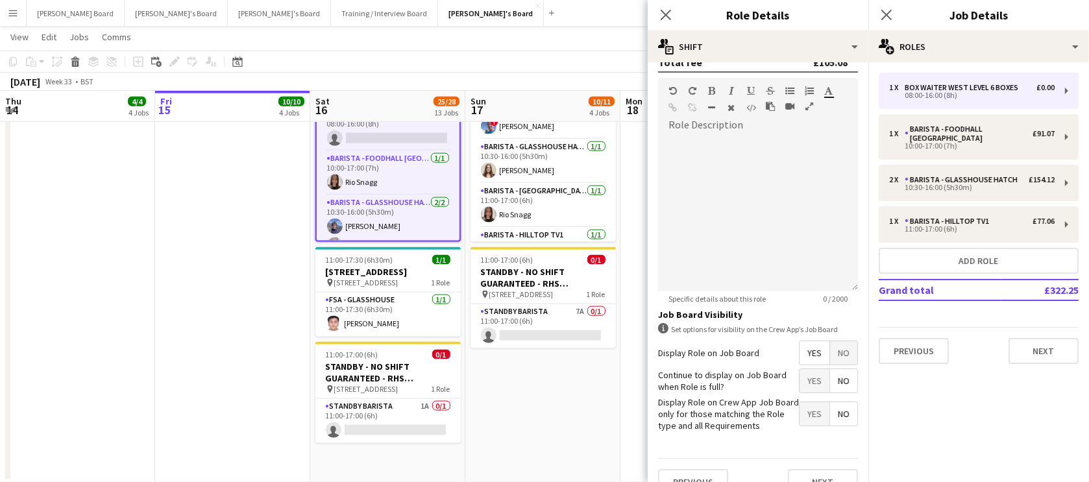
scroll to position [396, 0]
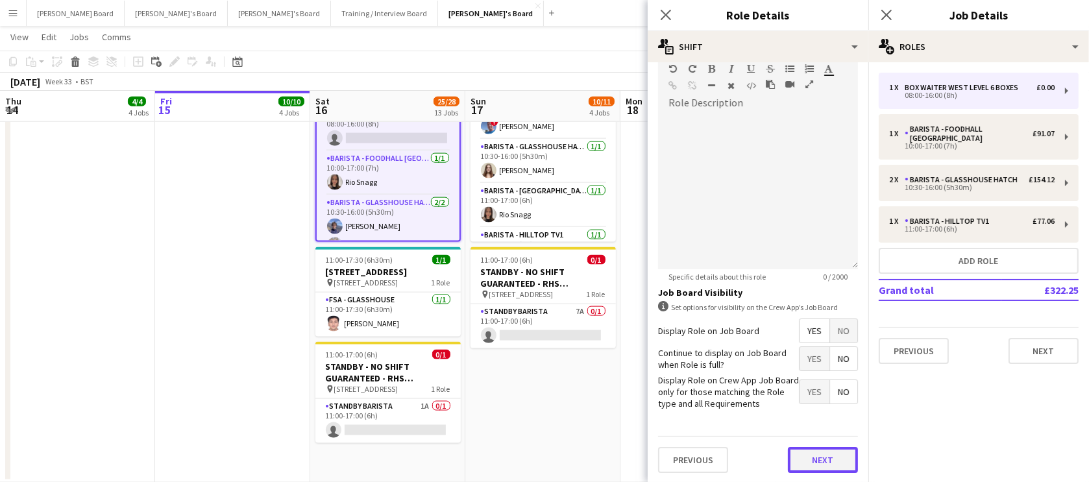
click at [828, 455] on button "Next" at bounding box center [823, 460] width 70 height 26
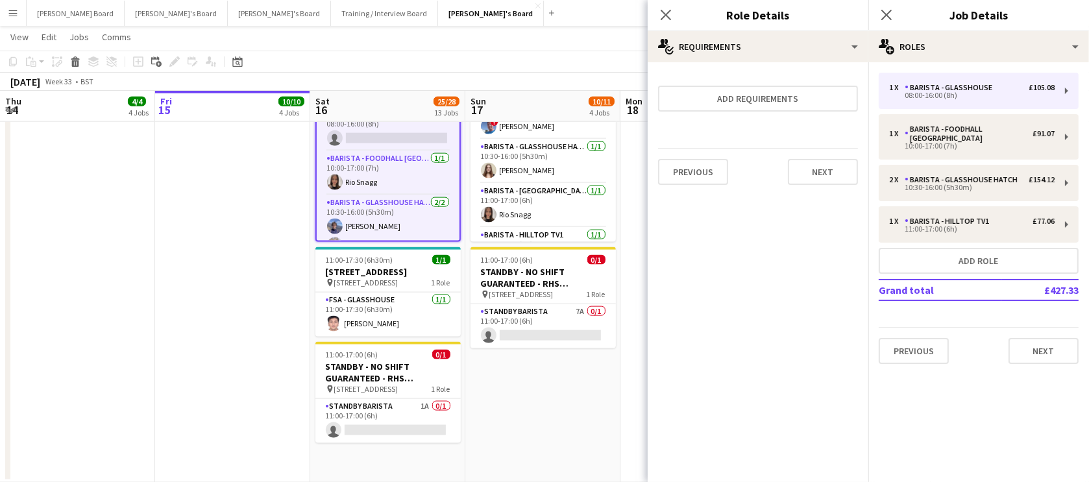
scroll to position [0, 0]
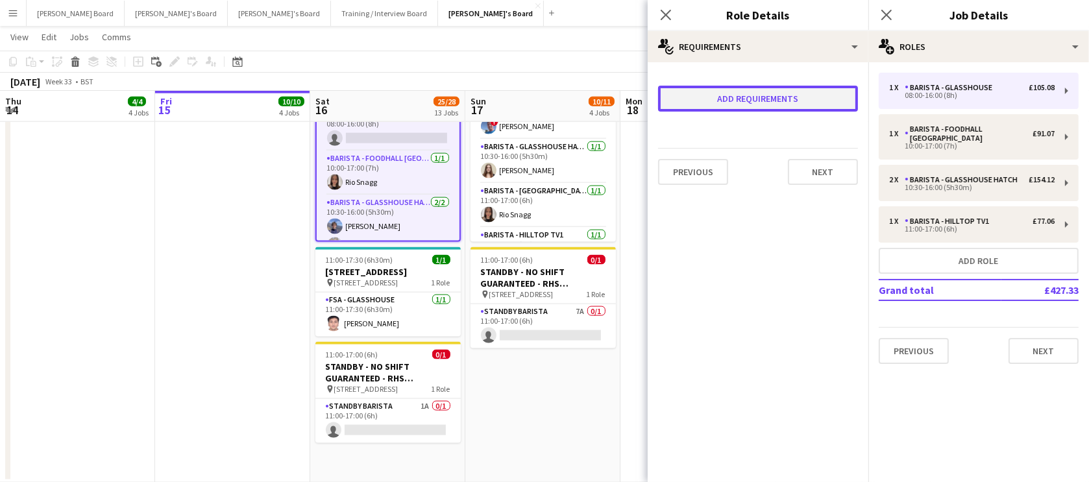
click at [710, 98] on button "Add requirements" at bounding box center [758, 99] width 200 height 26
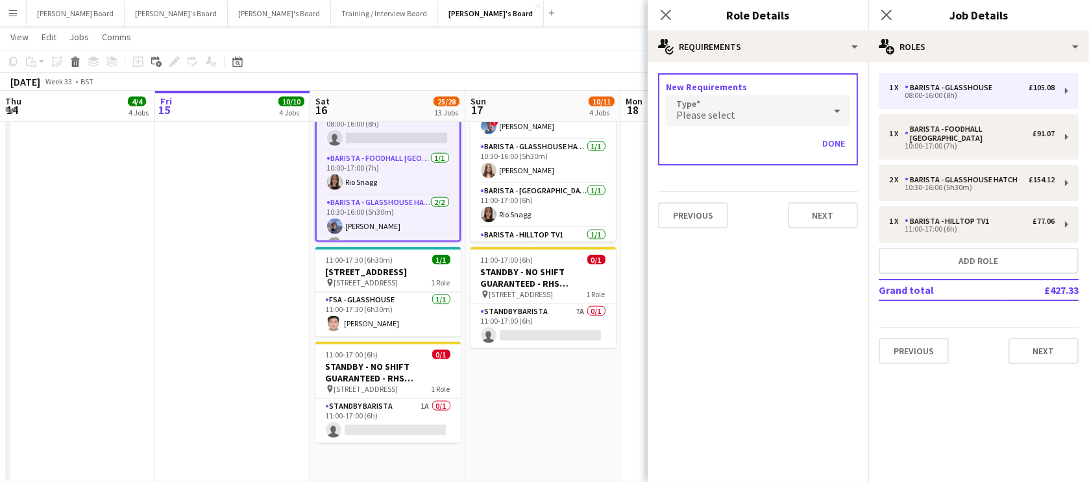
click at [705, 112] on span "Please select" at bounding box center [705, 114] width 59 height 13
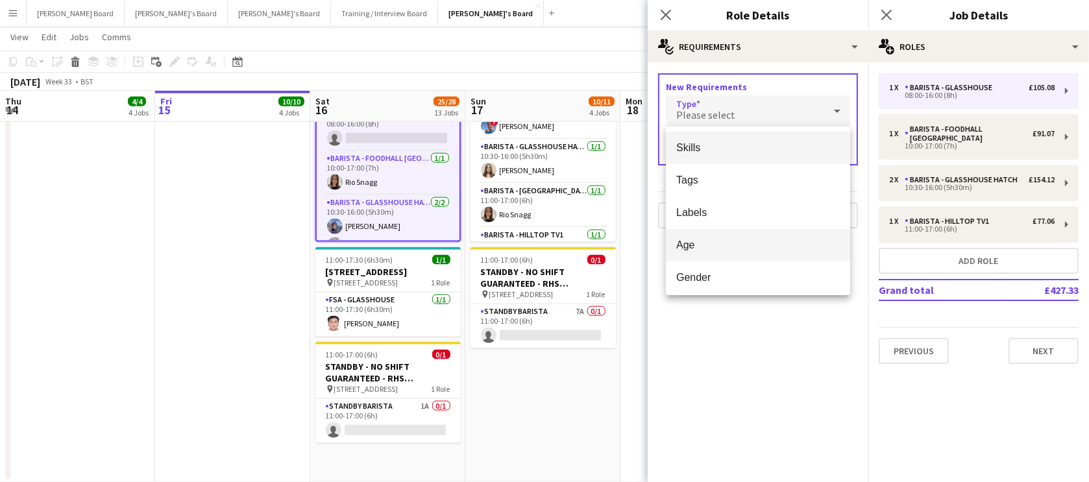
click at [693, 234] on mat-option "Age" at bounding box center [758, 245] width 184 height 32
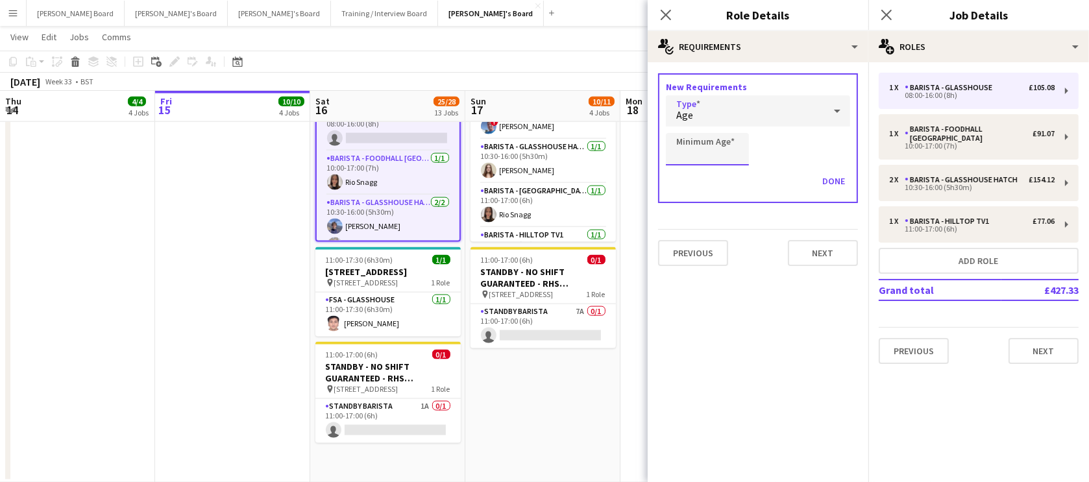
click at [693, 152] on input "Minimum Age" at bounding box center [707, 149] width 83 height 32
type input "**"
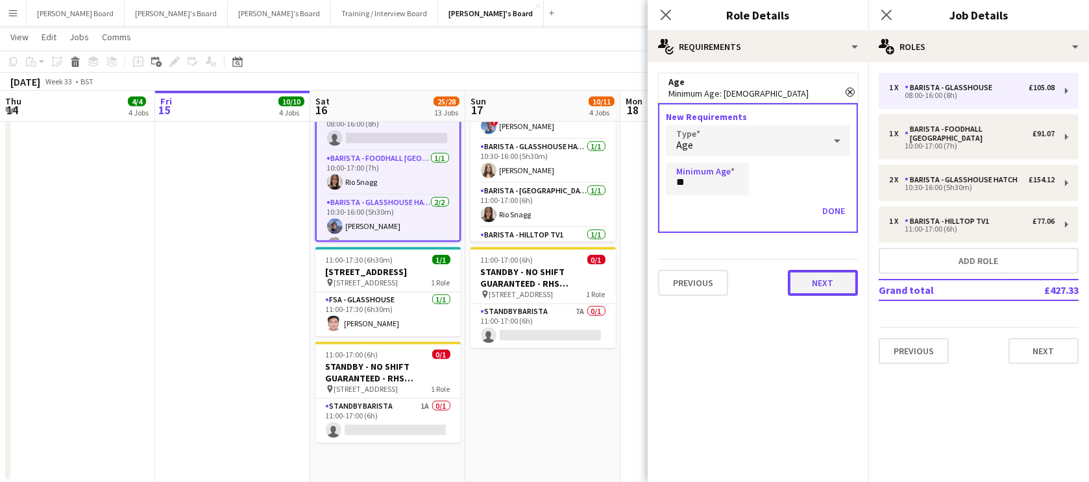
click at [810, 283] on button "Next" at bounding box center [823, 283] width 70 height 26
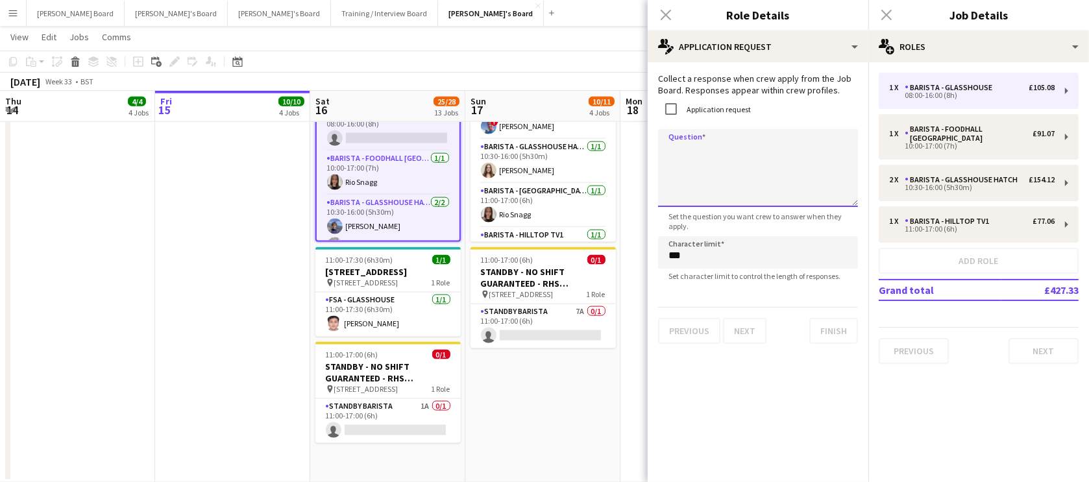
click at [753, 162] on textarea "Question" at bounding box center [758, 168] width 200 height 78
paste textarea "**********"
type textarea "**********"
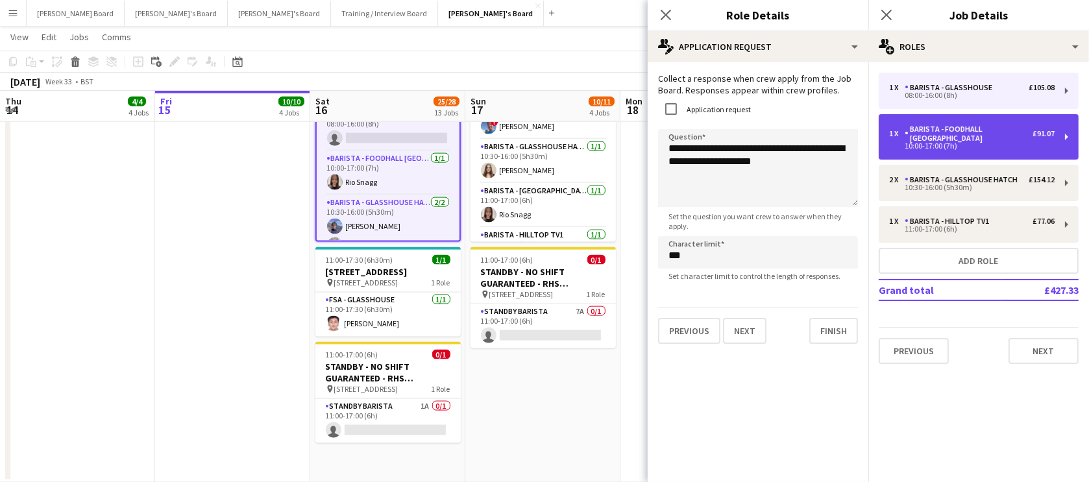
click at [961, 149] on div "10:00-17:00 (7h)" at bounding box center [971, 146] width 165 height 6
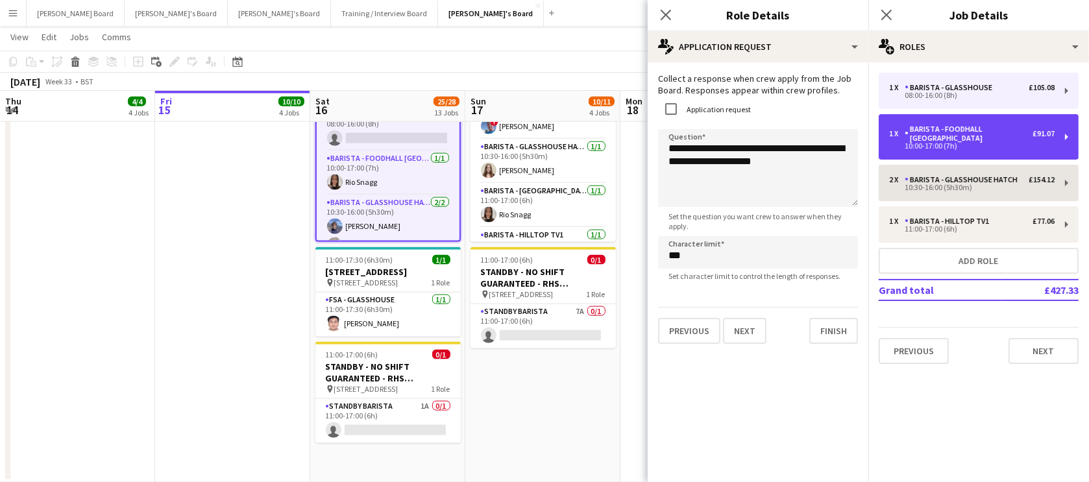
type input "**********"
type input "*****"
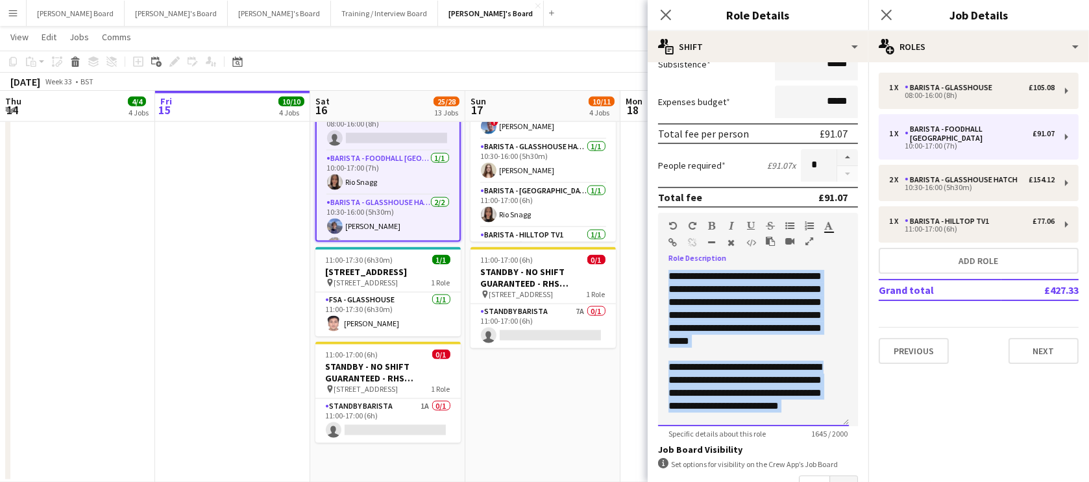
scroll to position [671, 0]
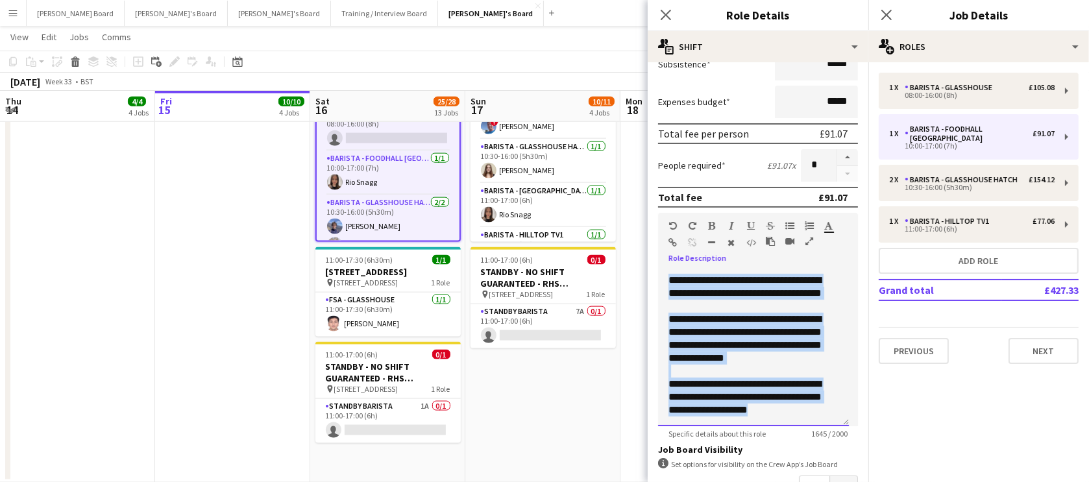
drag, startPoint x: 668, startPoint y: 276, endPoint x: 830, endPoint y: 410, distance: 210.6
click at [830, 410] on div "**********" at bounding box center [753, 349] width 191 height 156
copy div "**********"
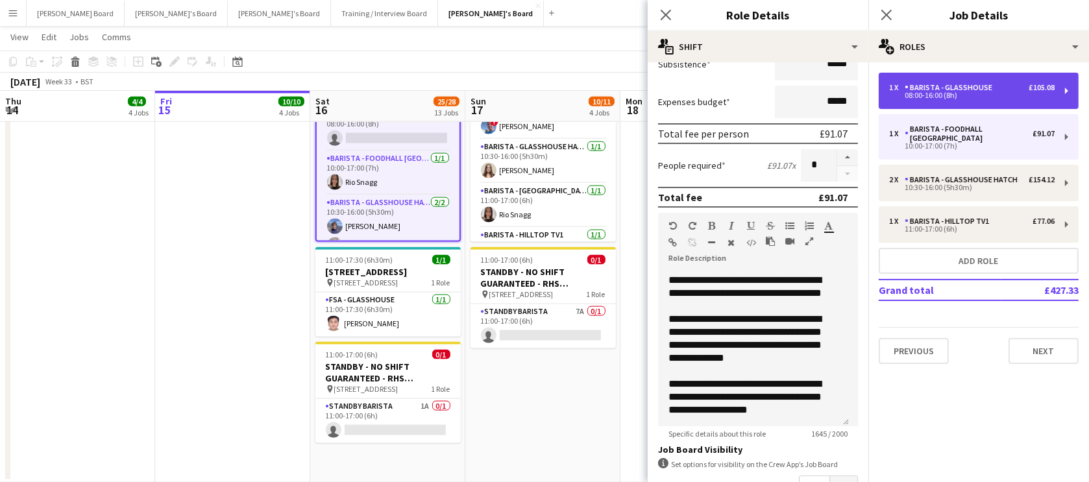
click at [949, 88] on div "Barista - Glasshouse" at bounding box center [950, 87] width 93 height 9
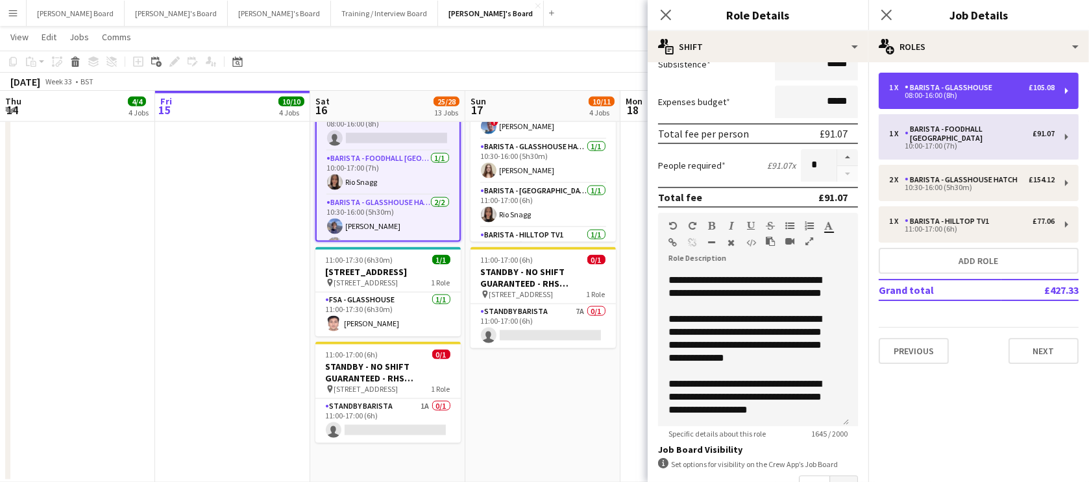
type input "**********"
type input "*****"
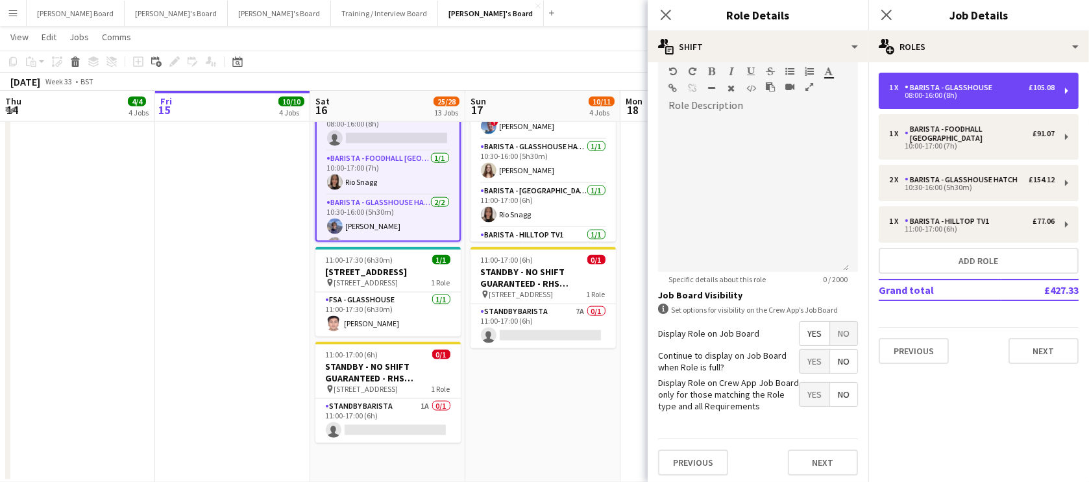
scroll to position [396, 0]
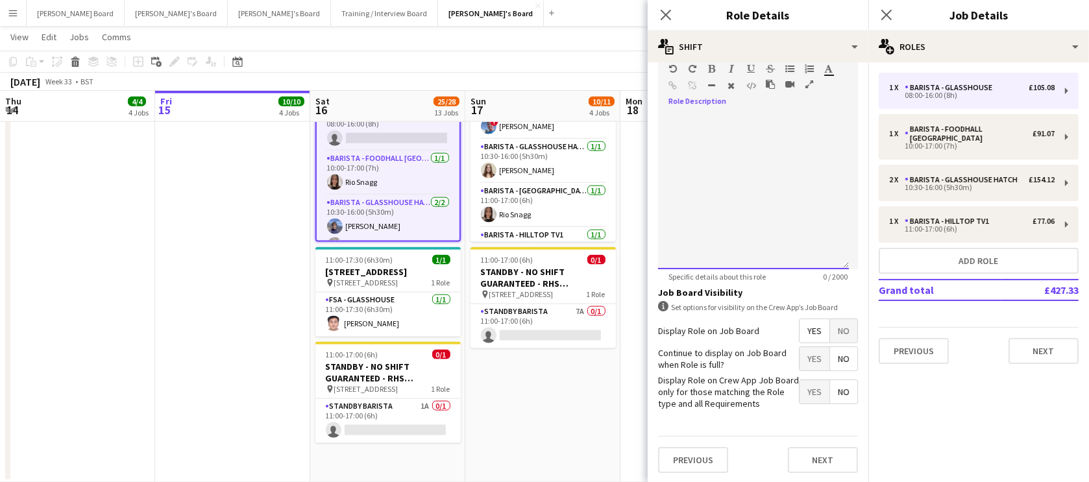
click at [740, 171] on div at bounding box center [753, 192] width 191 height 156
paste div
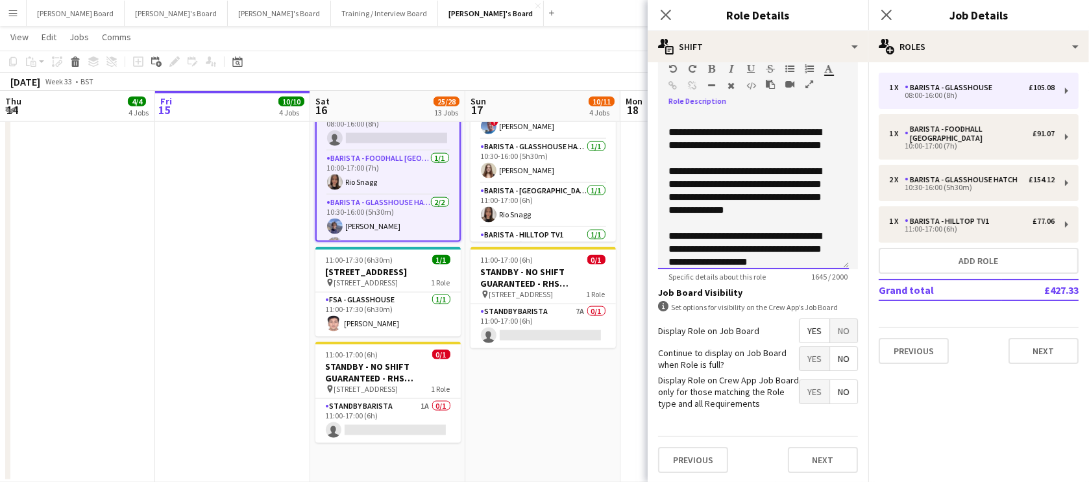
scroll to position [671, 0]
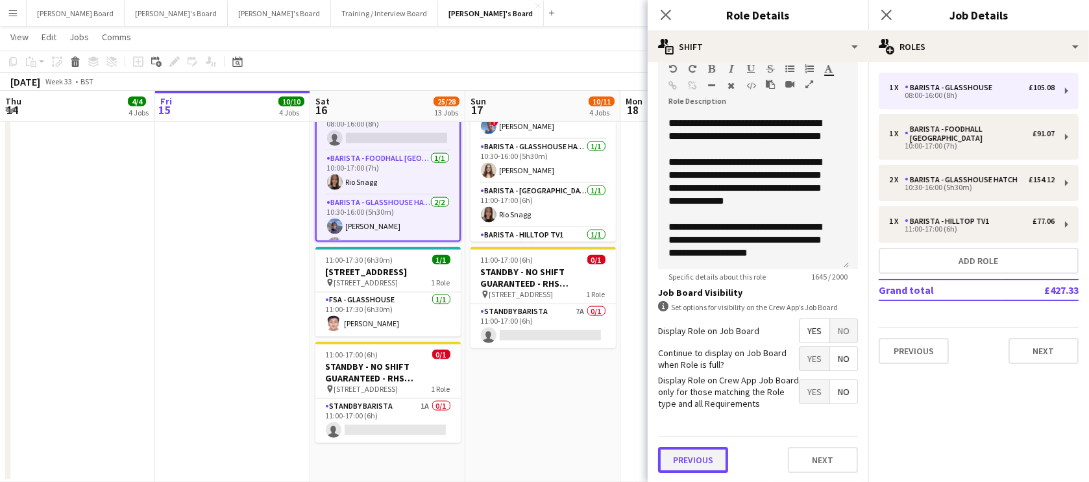
click at [715, 459] on button "Previous" at bounding box center [693, 460] width 70 height 26
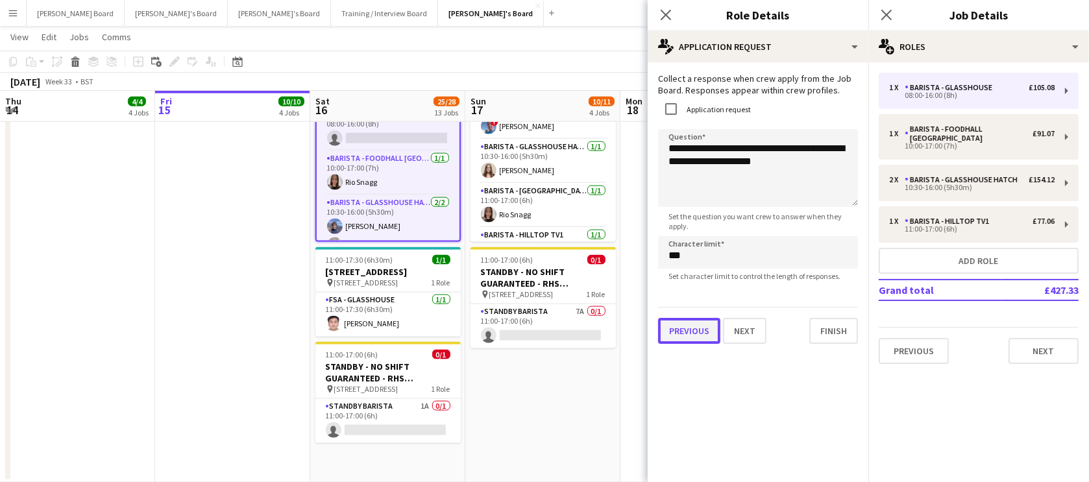
click at [688, 333] on button "Previous" at bounding box center [689, 331] width 62 height 26
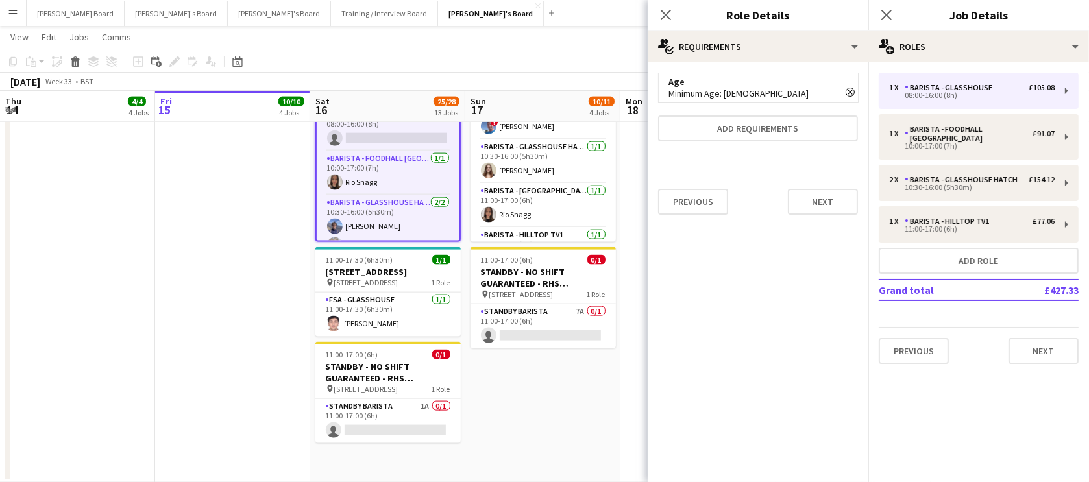
click at [590, 426] on app-date-cell "10:00-17:30 (7h30m) 5/5 RHS Wisley Gardens, Wisley Ln, Woking GU23 6QB pin Woki…" at bounding box center [542, 264] width 155 height 438
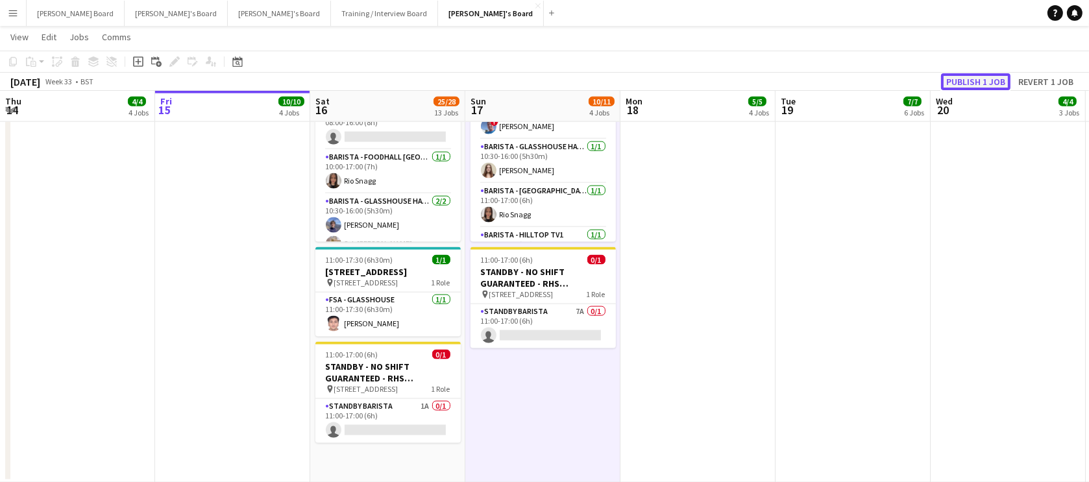
click at [962, 86] on button "Publish 1 job" at bounding box center [975, 81] width 69 height 17
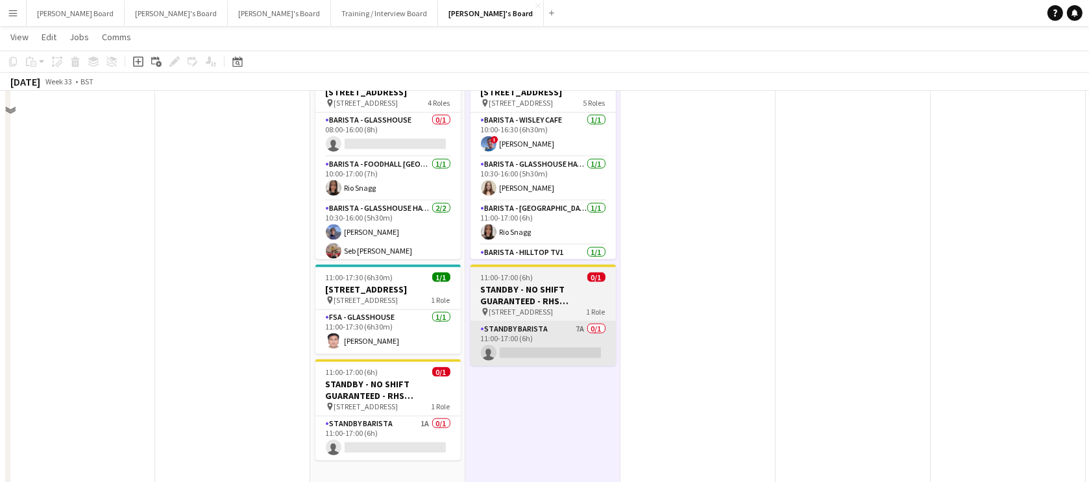
scroll to position [2152, 0]
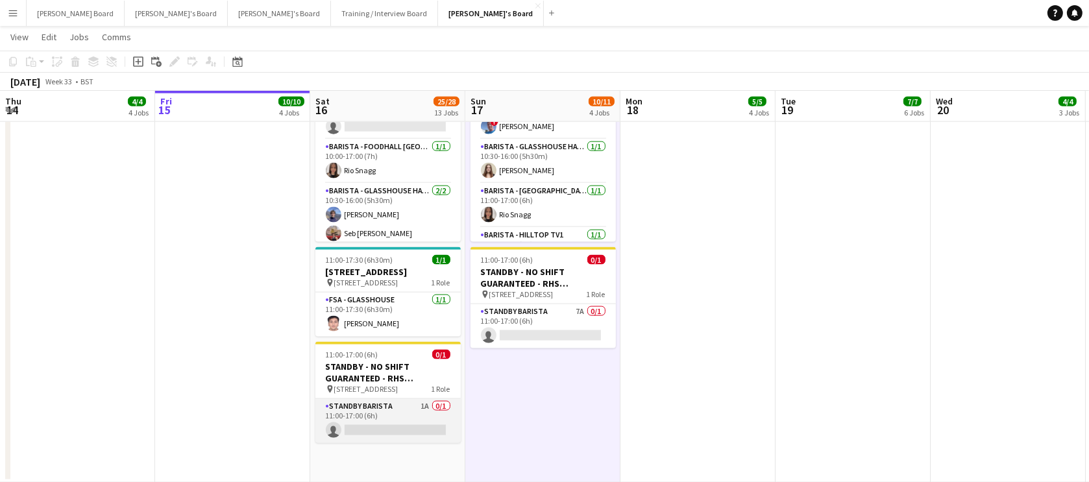
click at [408, 428] on app-card-role "STANDBY BARISTA 1A 0/1 11:00-17:00 (6h) single-neutral-actions" at bounding box center [387, 421] width 145 height 44
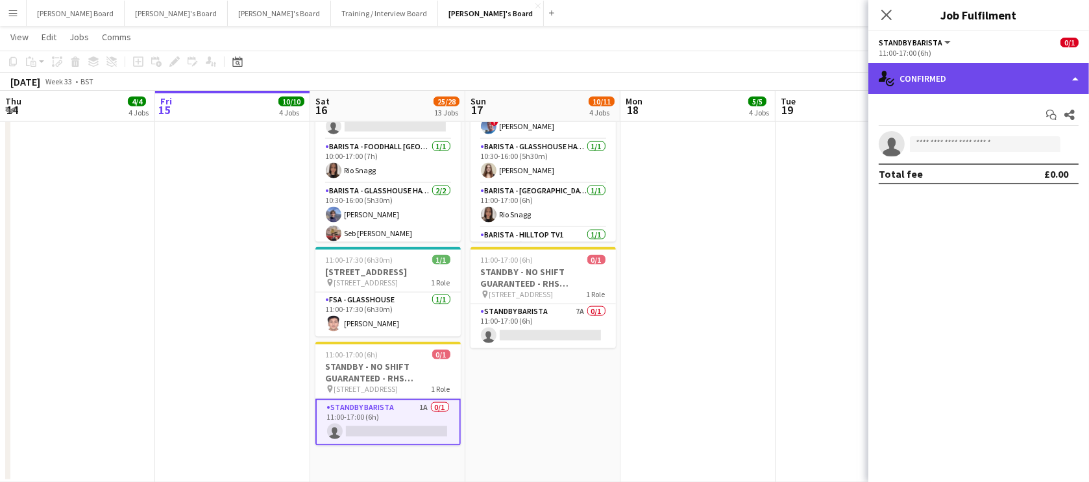
click at [942, 86] on div "single-neutral-actions-check-2 Confirmed" at bounding box center [978, 78] width 221 height 31
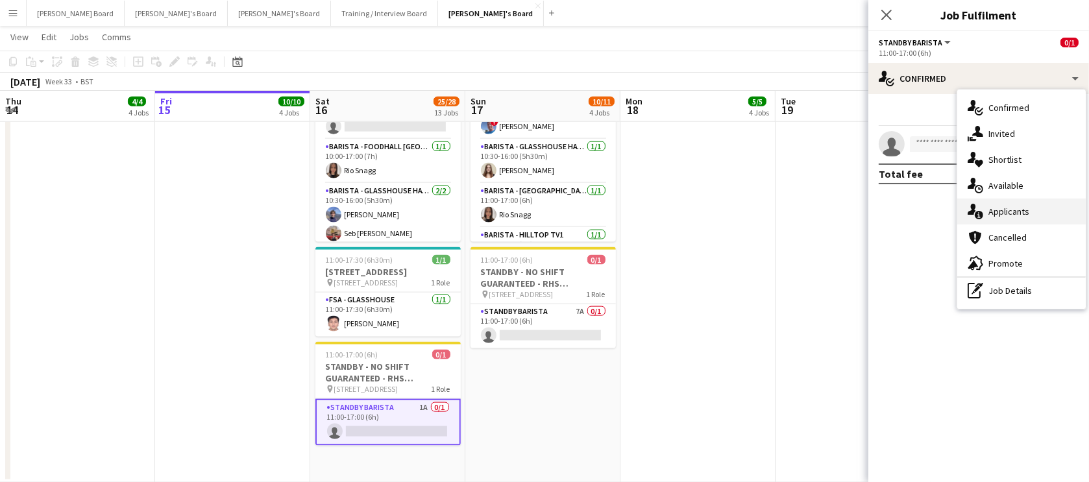
click at [1013, 208] on div "single-neutral-actions-information Applicants" at bounding box center [1021, 212] width 128 height 26
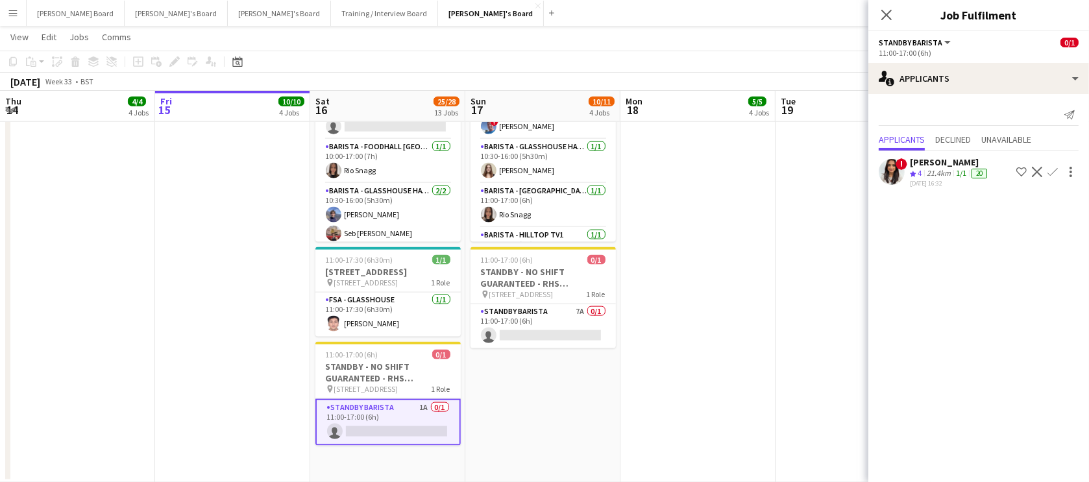
click at [1055, 171] on app-icon "Confirm" at bounding box center [1052, 172] width 10 height 10
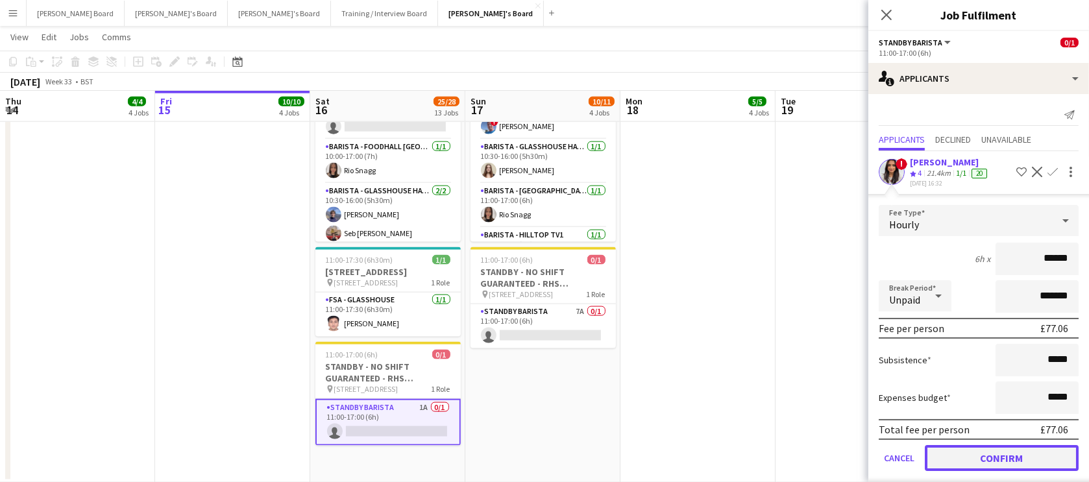
click at [1006, 458] on button "Confirm" at bounding box center [1001, 458] width 154 height 26
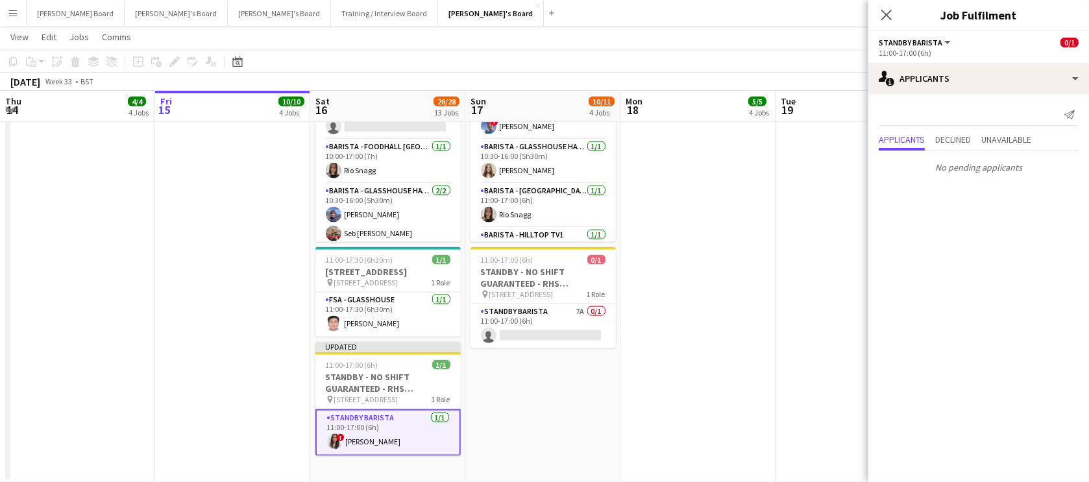
drag, startPoint x: 796, startPoint y: 206, endPoint x: 822, endPoint y: 201, distance: 26.5
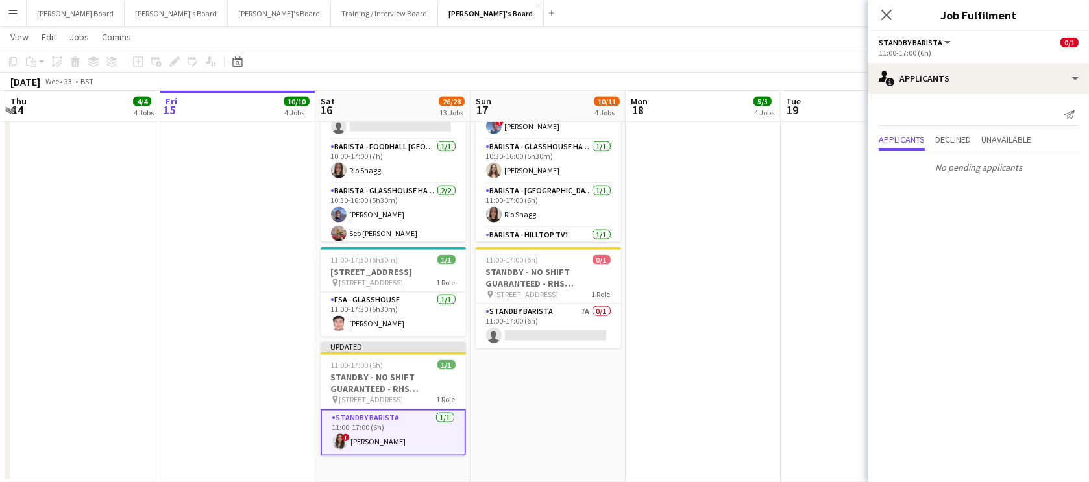
click at [763, 183] on app-date-cell at bounding box center [702, 264] width 155 height 438
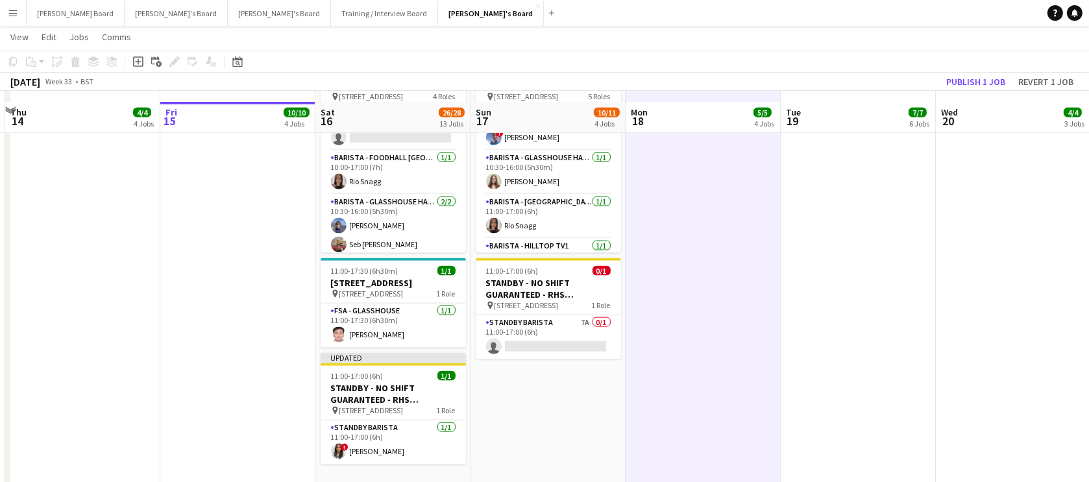
scroll to position [2152, 0]
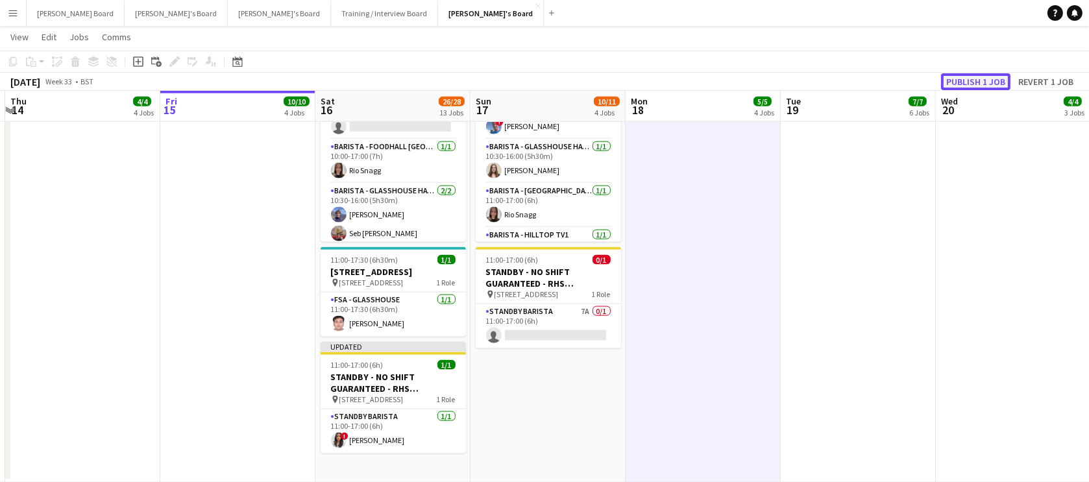
click at [970, 83] on button "Publish 1 job" at bounding box center [975, 81] width 69 height 17
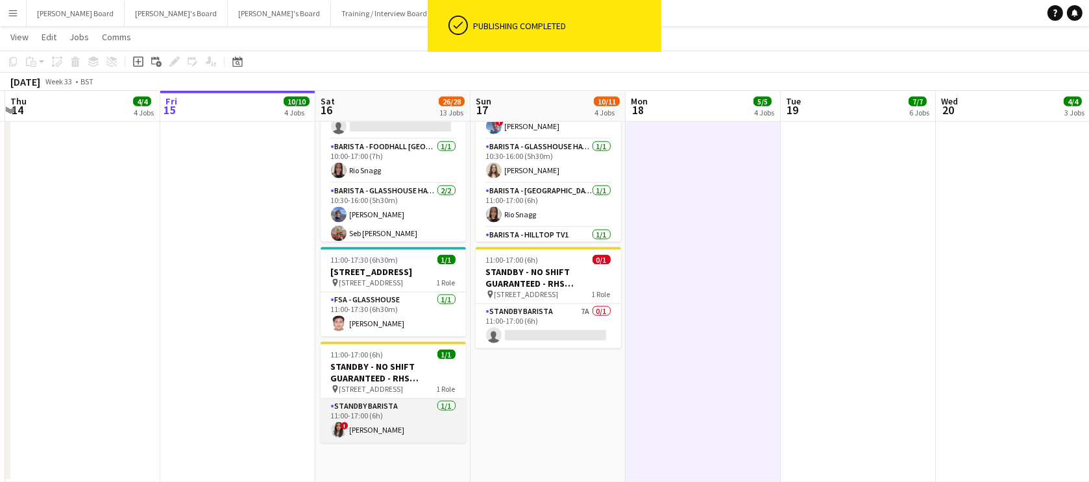
click at [376, 430] on app-card-role "STANDBY BARISTA 1/1 11:00-17:00 (6h) ! Zara Caffoor" at bounding box center [392, 421] width 145 height 44
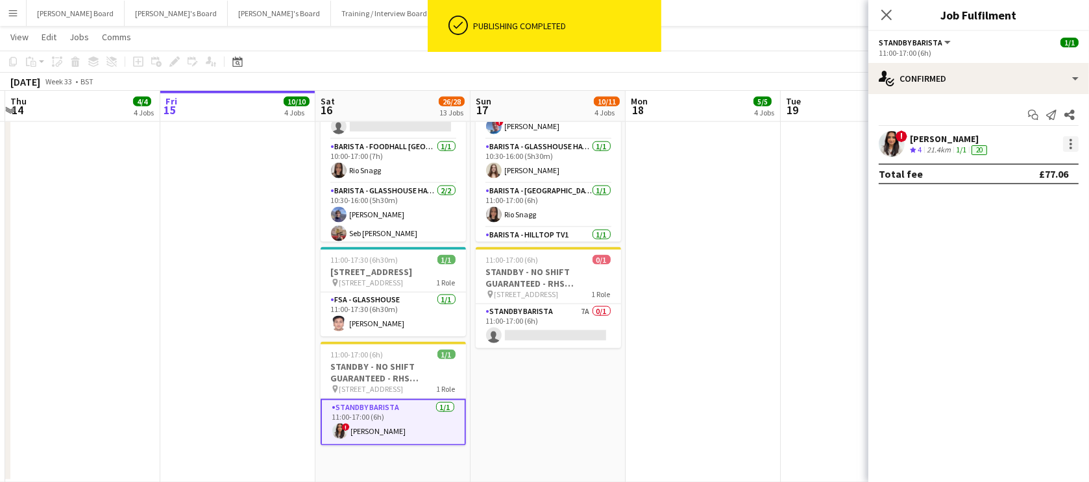
click at [1072, 142] on div at bounding box center [1071, 144] width 16 height 16
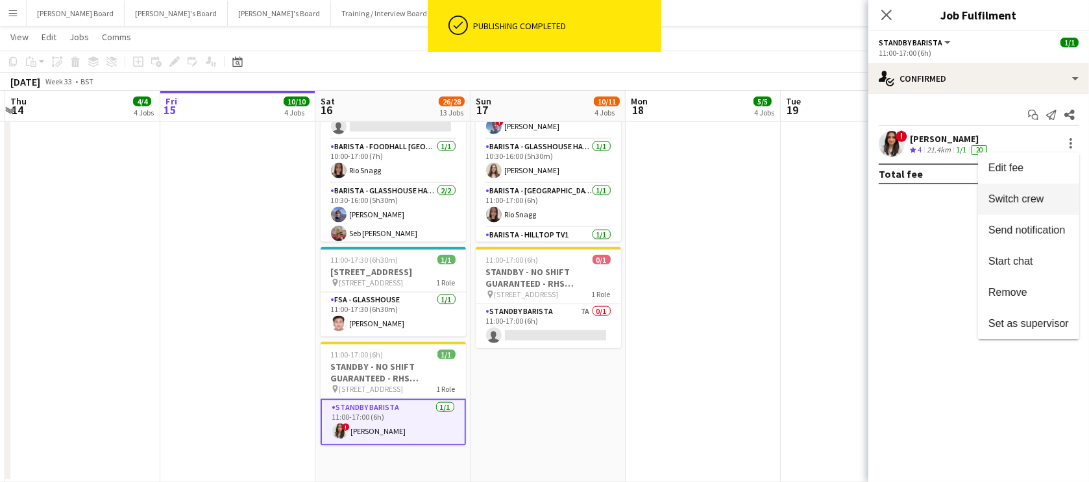
click at [1018, 202] on span "Switch crew" at bounding box center [1015, 198] width 55 height 11
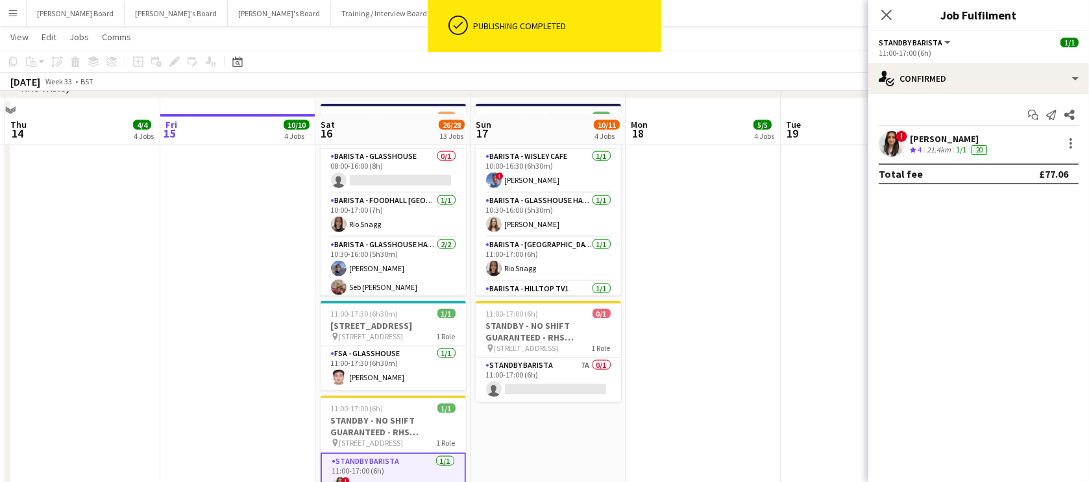
scroll to position [1994, 0]
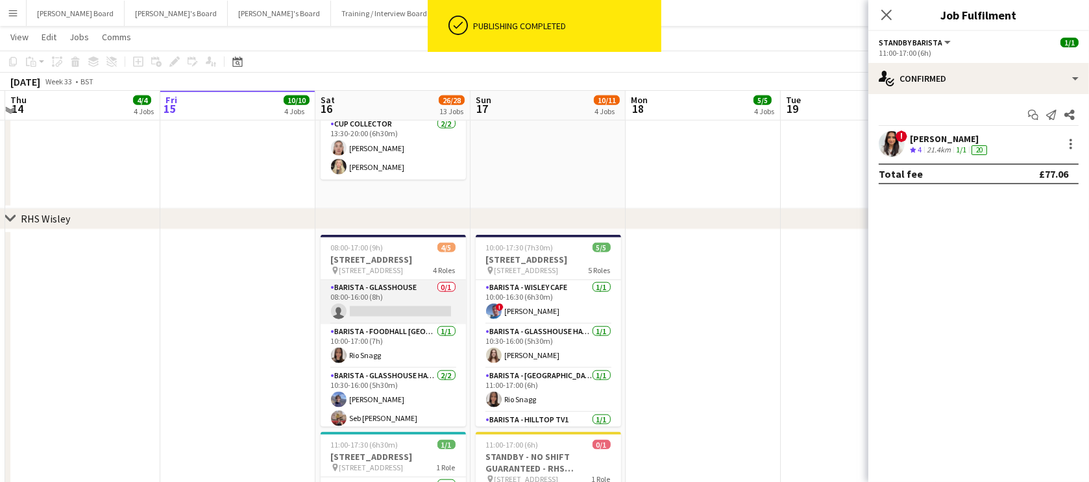
click at [409, 311] on app-card-role "Barista - Glasshouse 0/1 08:00-16:00 (8h) single-neutral-actions" at bounding box center [392, 302] width 145 height 44
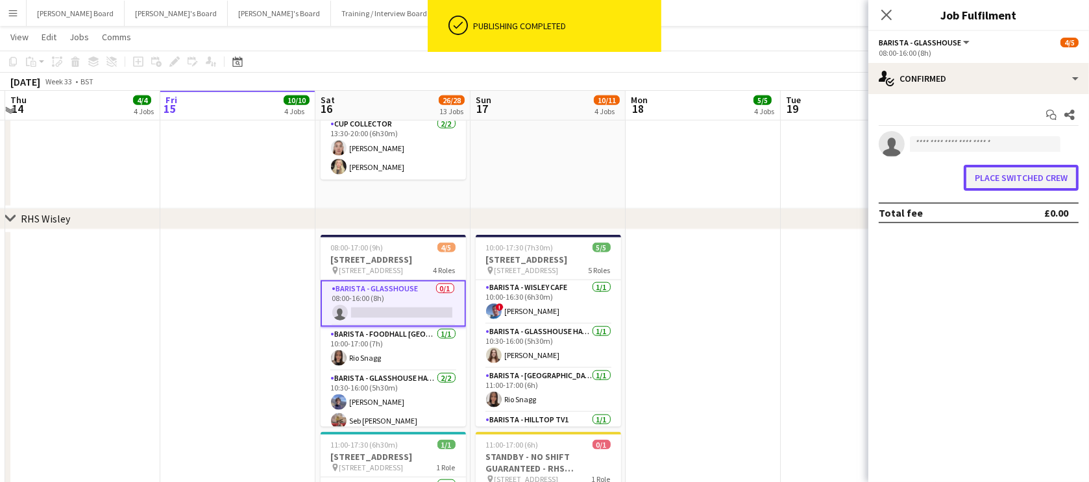
click at [1018, 178] on button "Place switched crew" at bounding box center [1020, 178] width 115 height 26
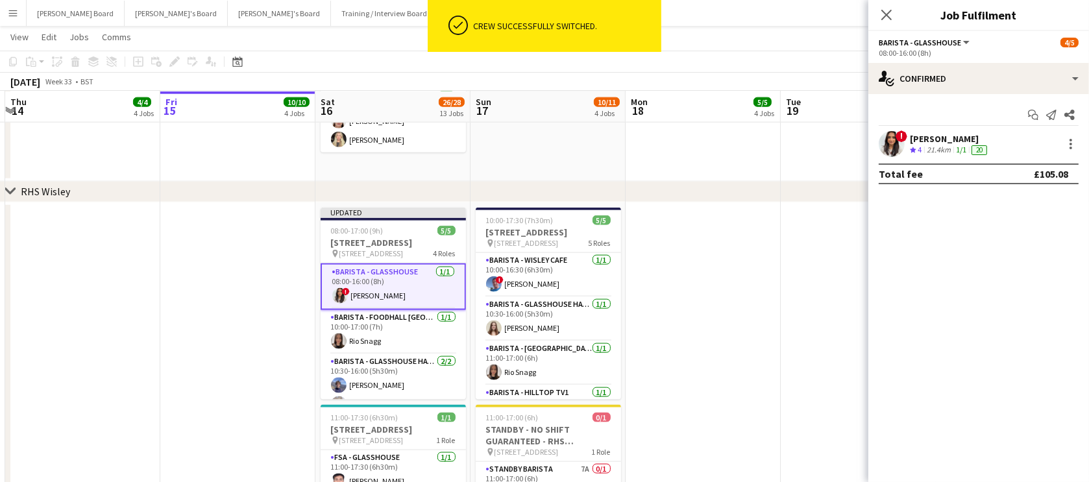
click at [697, 352] on app-date-cell at bounding box center [702, 421] width 155 height 438
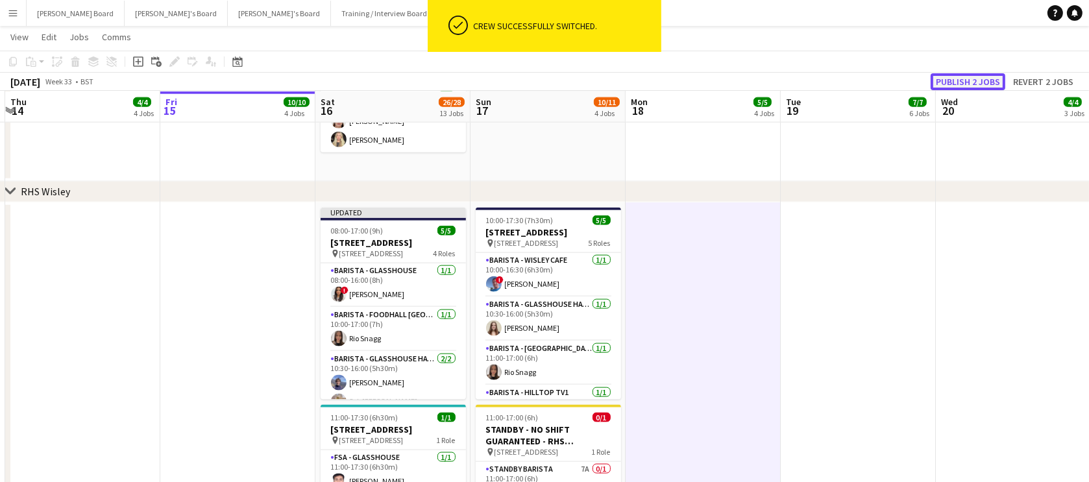
click at [985, 76] on button "Publish 2 jobs" at bounding box center [967, 81] width 75 height 17
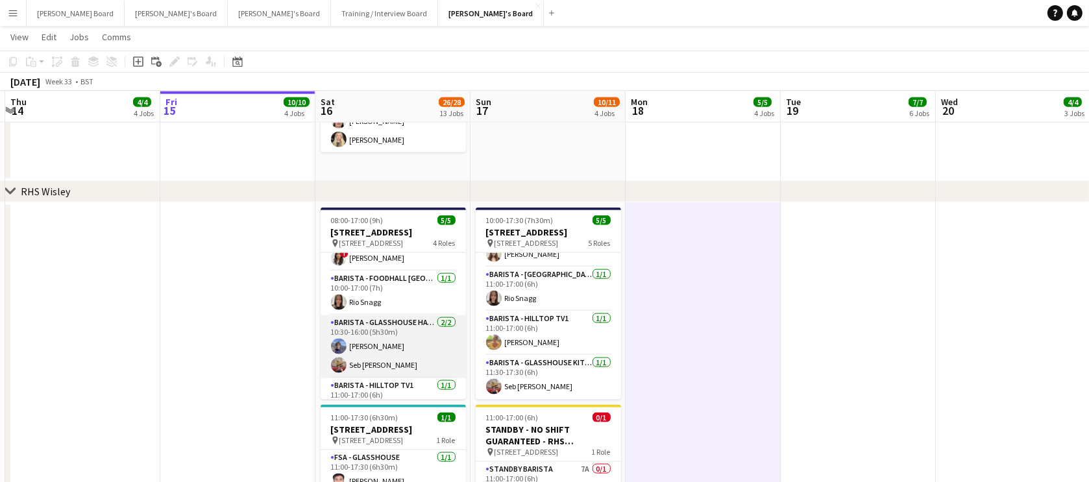
scroll to position [0, 0]
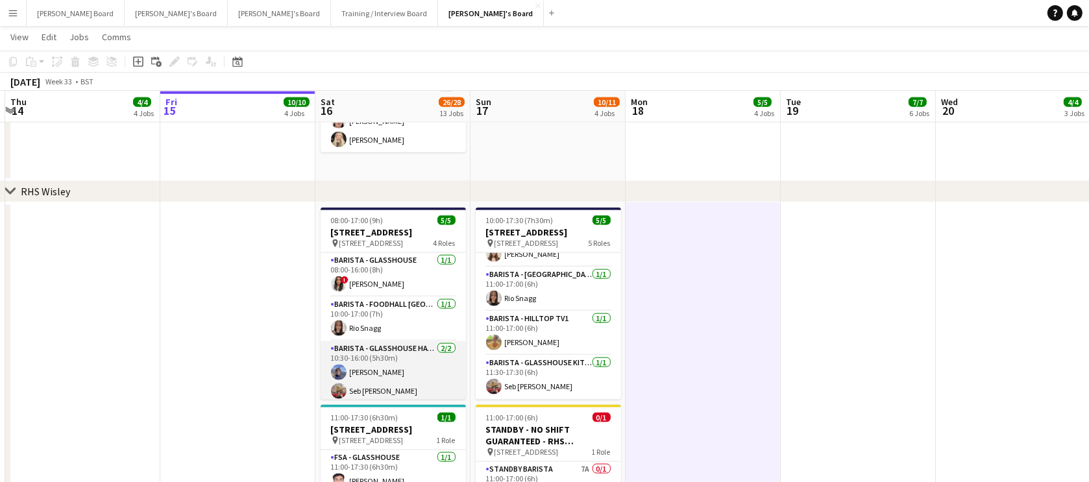
drag, startPoint x: 413, startPoint y: 370, endPoint x: 392, endPoint y: 357, distance: 24.5
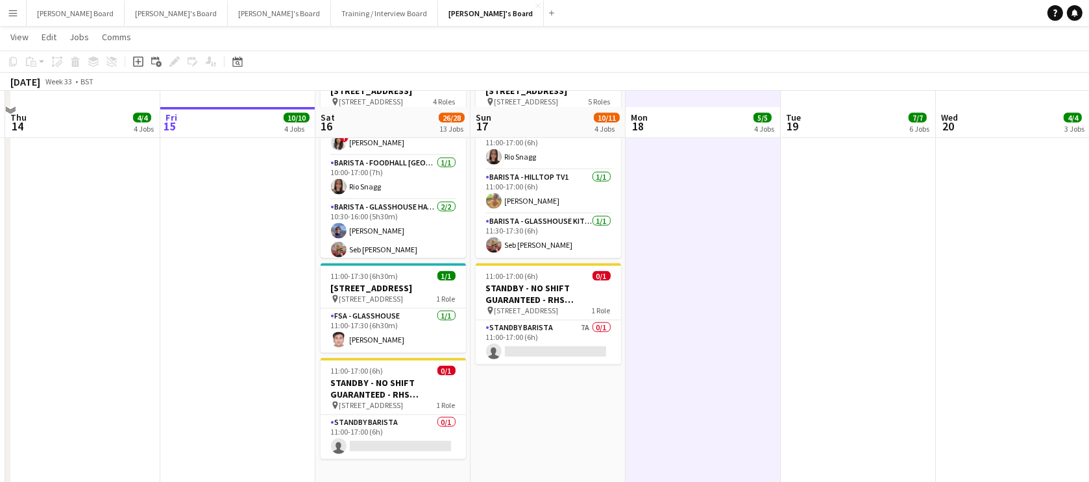
scroll to position [2152, 0]
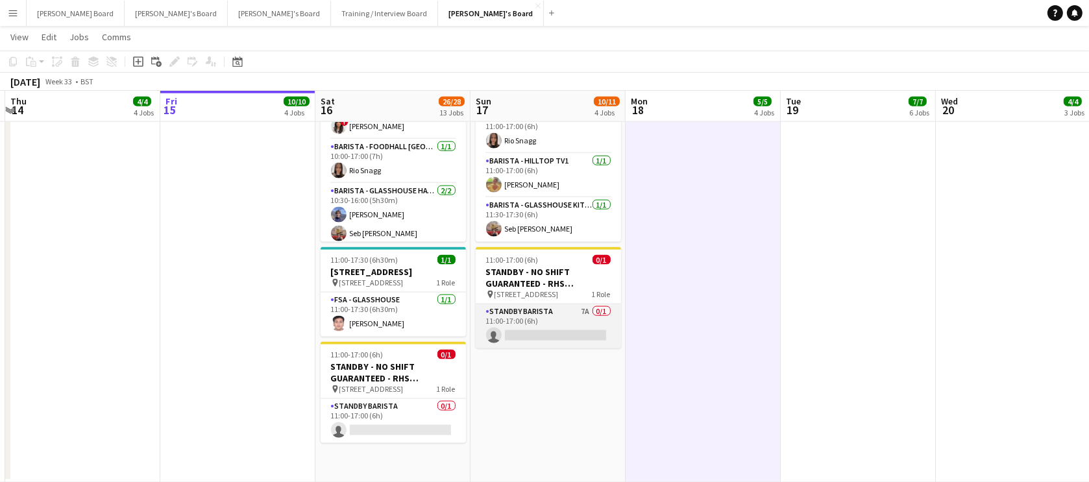
click at [574, 322] on app-card-role "STANDBY BARISTA 7A 0/1 11:00-17:00 (6h) single-neutral-actions" at bounding box center [548, 326] width 145 height 44
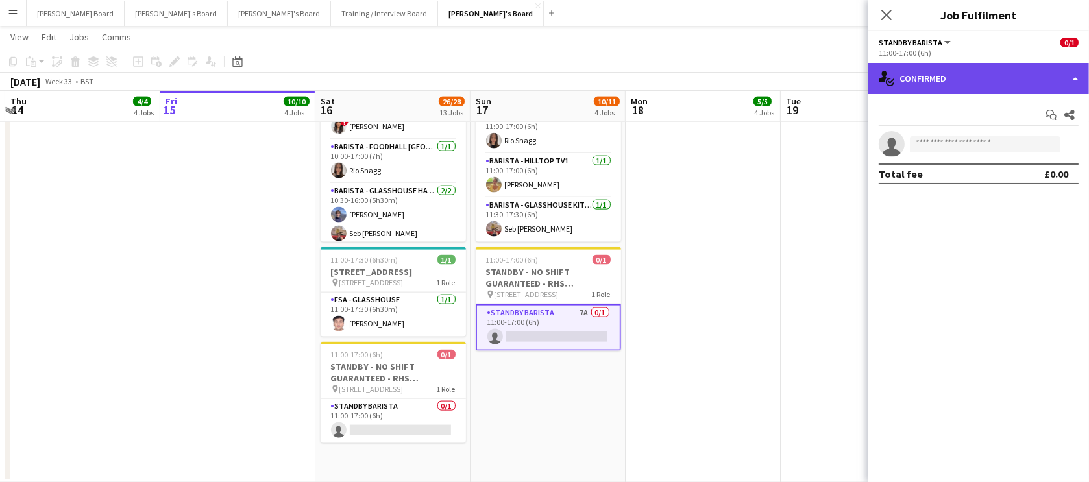
click at [928, 67] on div "single-neutral-actions-check-2 Confirmed" at bounding box center [978, 78] width 221 height 31
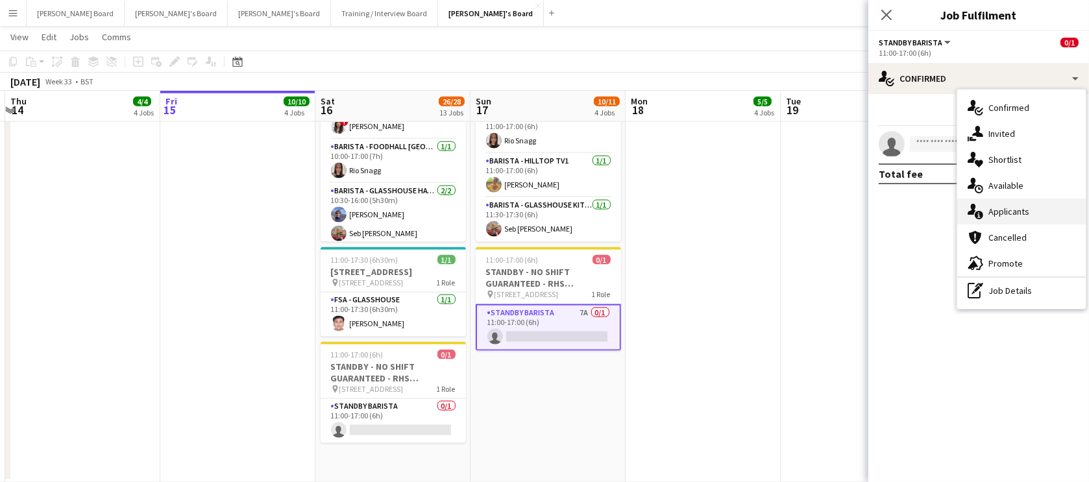
click at [1033, 206] on div "single-neutral-actions-information Applicants" at bounding box center [1021, 212] width 128 height 26
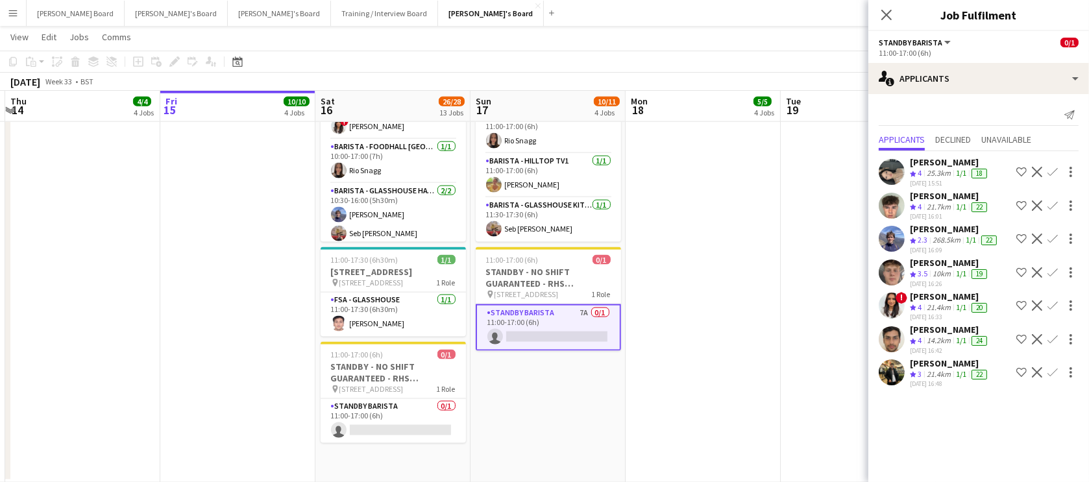
click at [954, 237] on div "268.5km" at bounding box center [946, 240] width 33 height 11
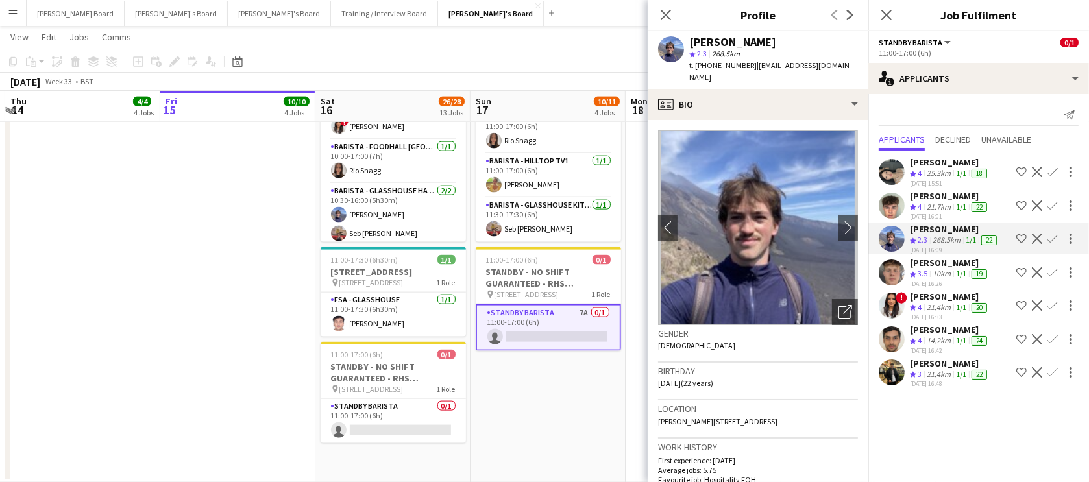
click at [1037, 305] on app-icon "Decline" at bounding box center [1036, 305] width 10 height 10
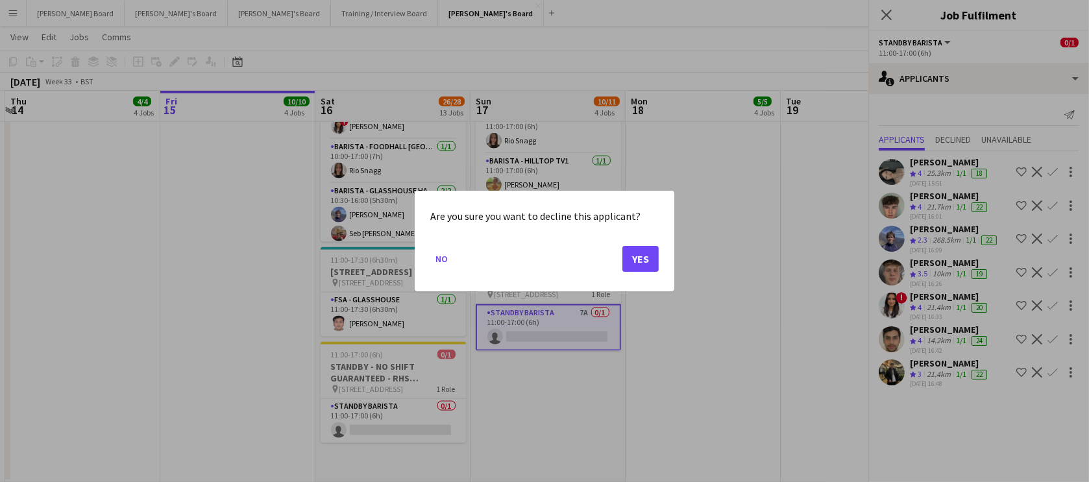
scroll to position [0, 0]
click at [644, 265] on button "Yes" at bounding box center [640, 259] width 36 height 26
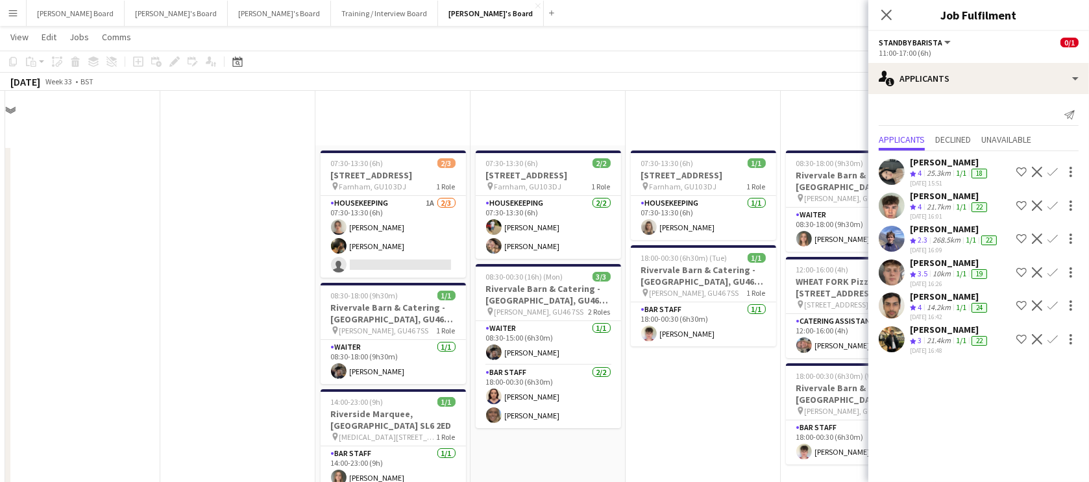
scroll to position [2152, 0]
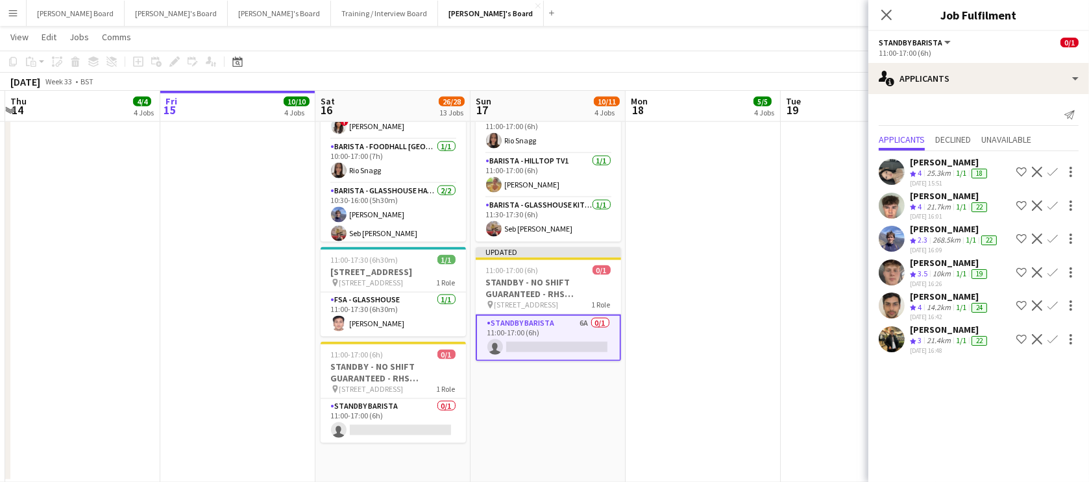
click at [958, 237] on div "268.5km" at bounding box center [946, 240] width 33 height 11
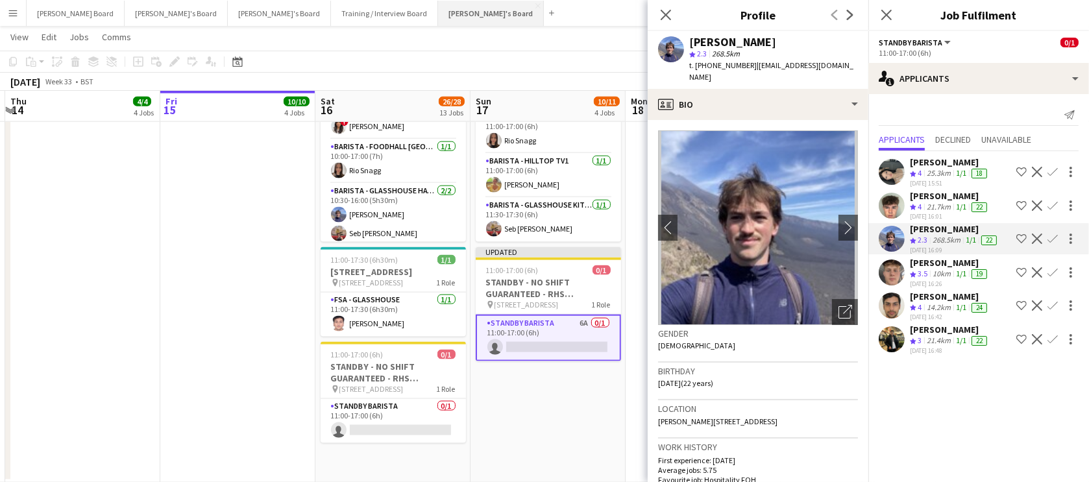
click at [438, 10] on button "[PERSON_NAME]'s Board Close" at bounding box center [491, 13] width 106 height 25
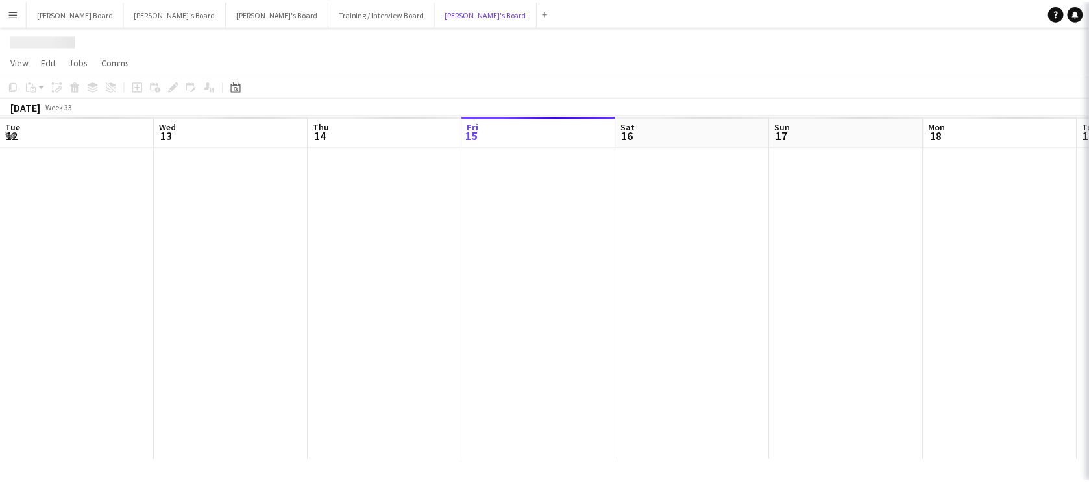
scroll to position [0, 310]
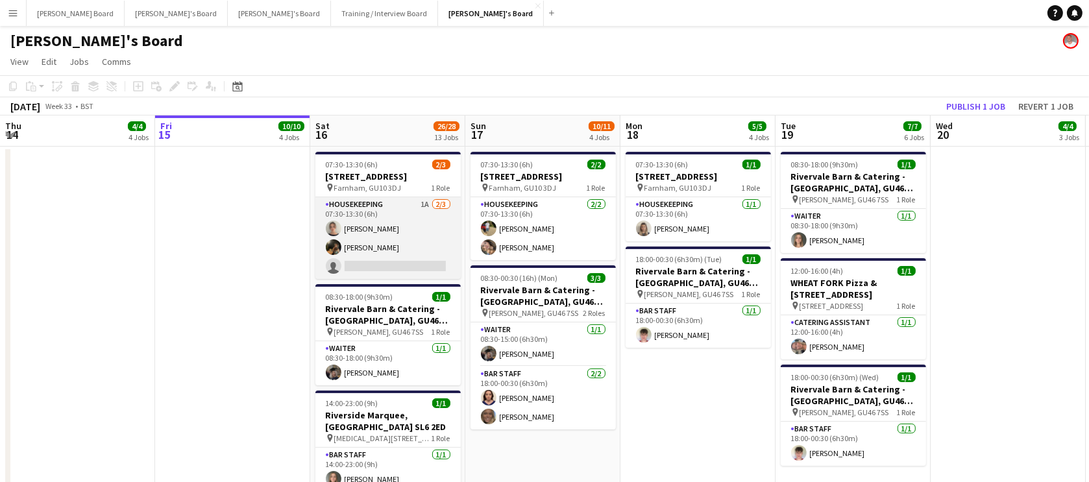
click at [410, 248] on app-card-role "Housekeeping 1A 2/3 07:30-13:30 (6h) Daisy Robins Emily Bonser single-neutral-a…" at bounding box center [387, 238] width 145 height 82
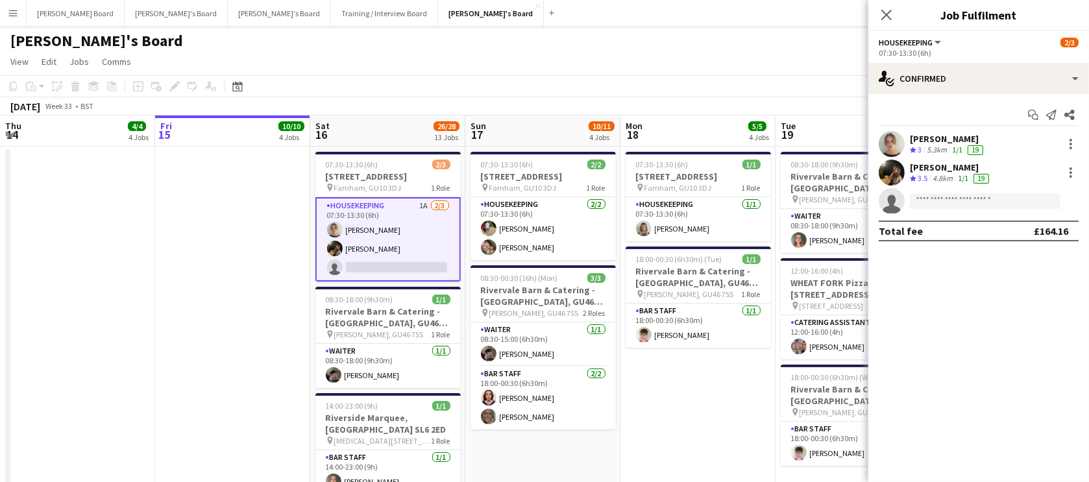
click at [775, 82] on app-toolbar "Copy Paste Paste Ctrl+V Paste with crew Ctrl+Shift+V Paste linked Job Delete Gr…" at bounding box center [544, 86] width 1089 height 22
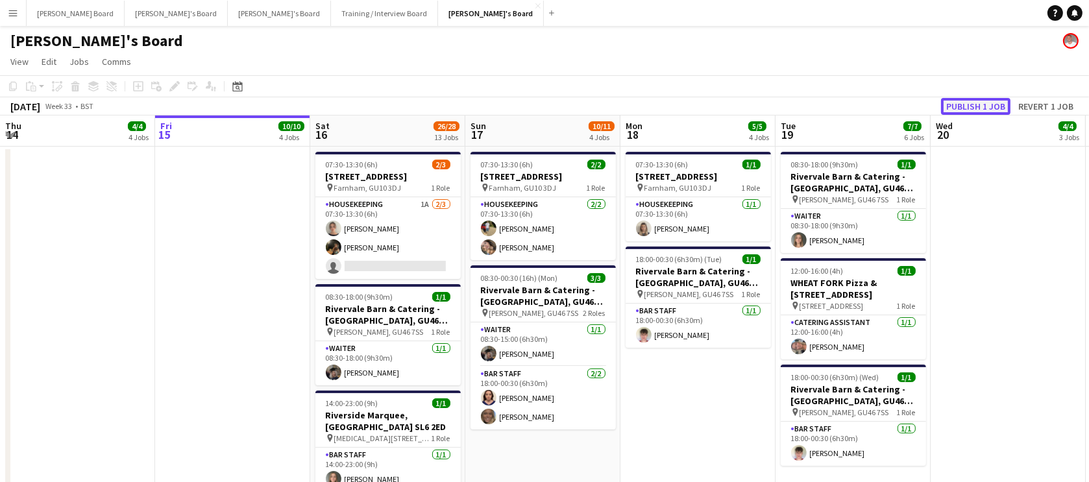
click at [986, 101] on button "Publish 1 job" at bounding box center [975, 106] width 69 height 17
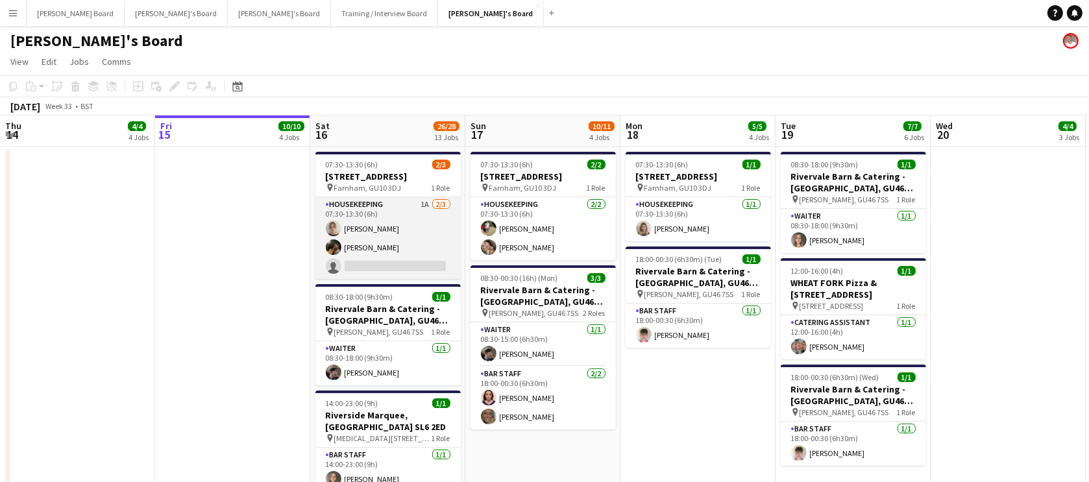
click at [396, 235] on app-card-role "Housekeeping 1A 2/3 07:30-13:30 (6h) Daisy Robins Emily Bonser single-neutral-a…" at bounding box center [387, 238] width 145 height 82
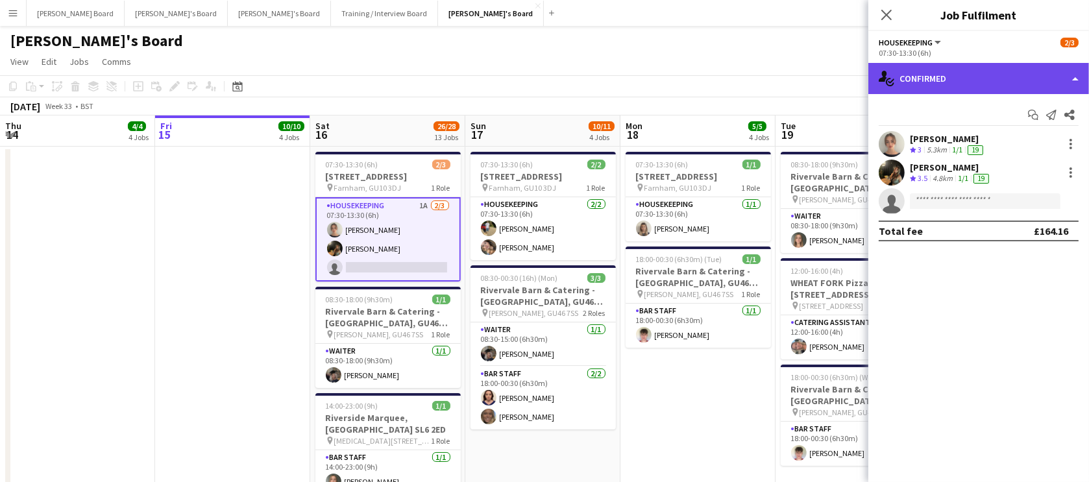
click at [901, 79] on div "single-neutral-actions-check-2 Confirmed" at bounding box center [978, 78] width 221 height 31
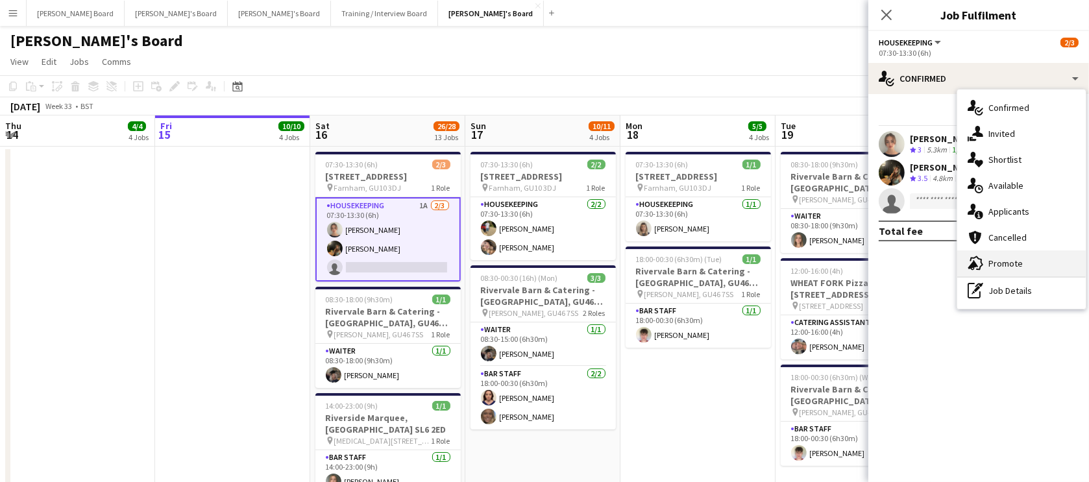
click at [1028, 271] on div "advertising-megaphone Promote" at bounding box center [1021, 263] width 128 height 26
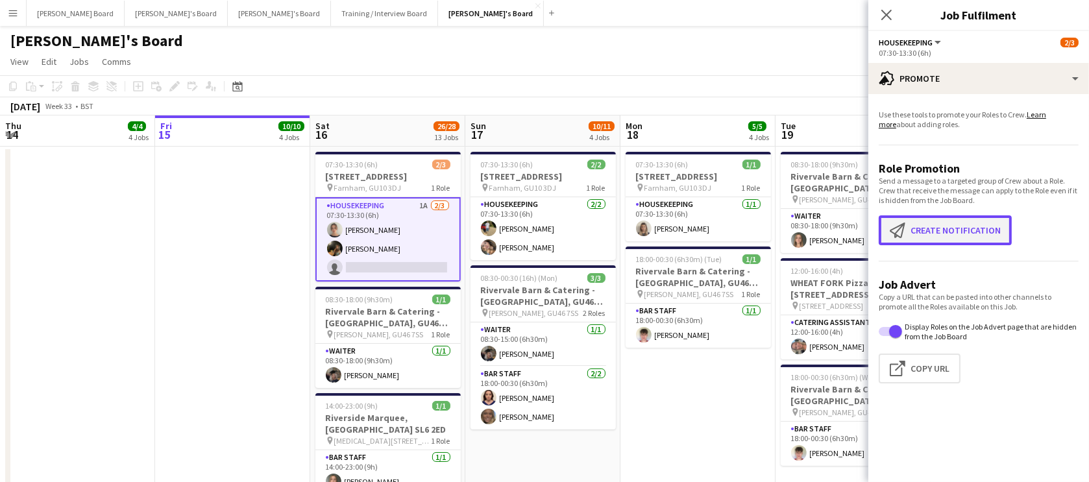
click at [972, 236] on button "Create notification Create notification" at bounding box center [944, 230] width 133 height 30
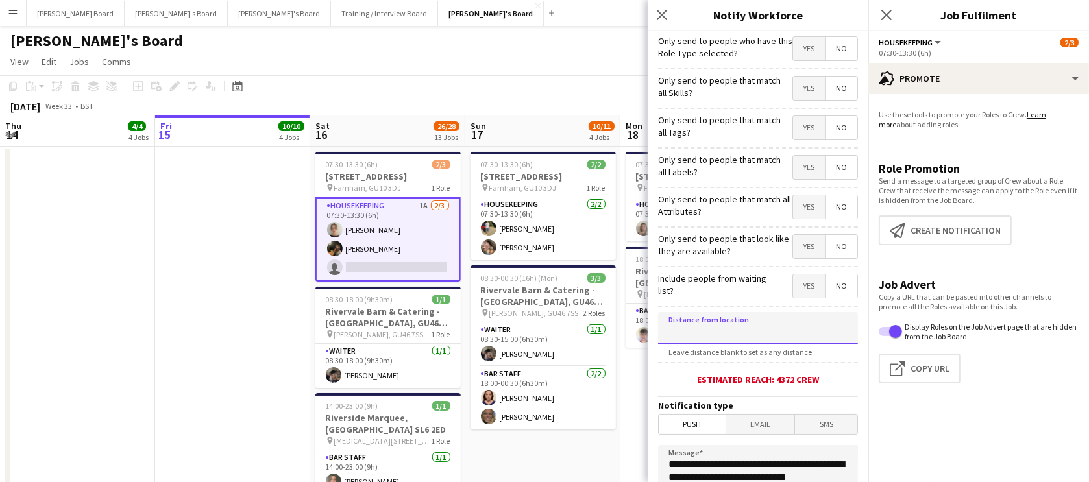
click at [760, 326] on input at bounding box center [758, 328] width 200 height 32
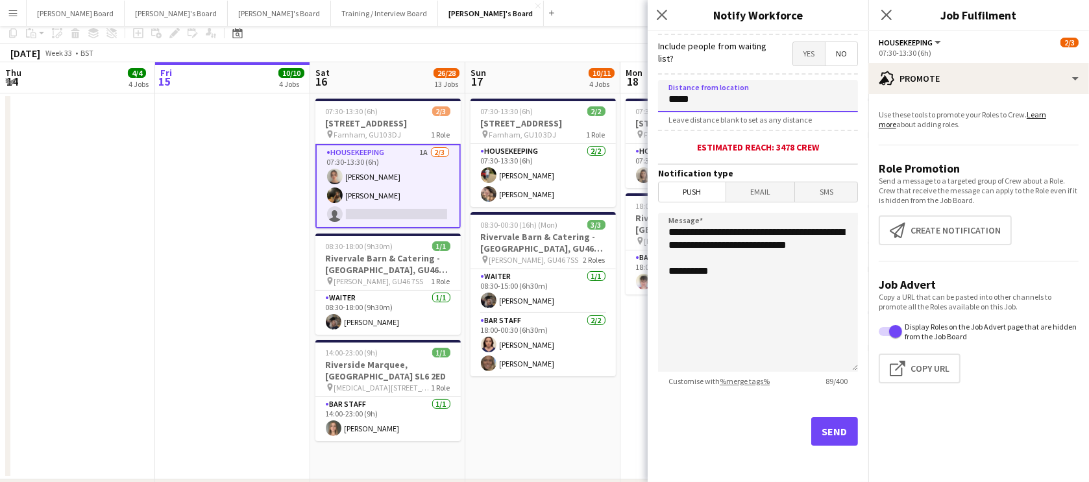
scroll to position [78, 0]
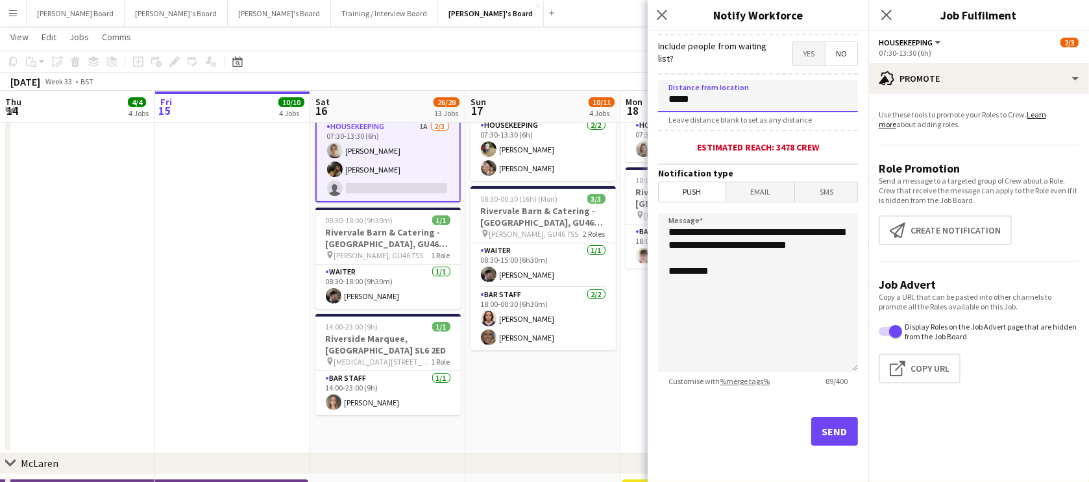
type input "*****"
click at [811, 420] on button "Send" at bounding box center [834, 431] width 47 height 29
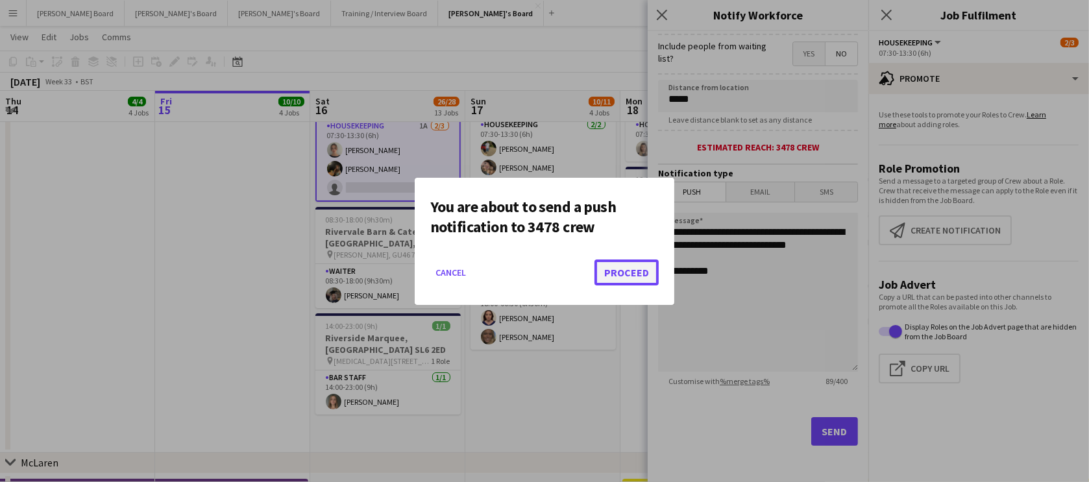
click at [616, 283] on button "Proceed" at bounding box center [626, 272] width 64 height 26
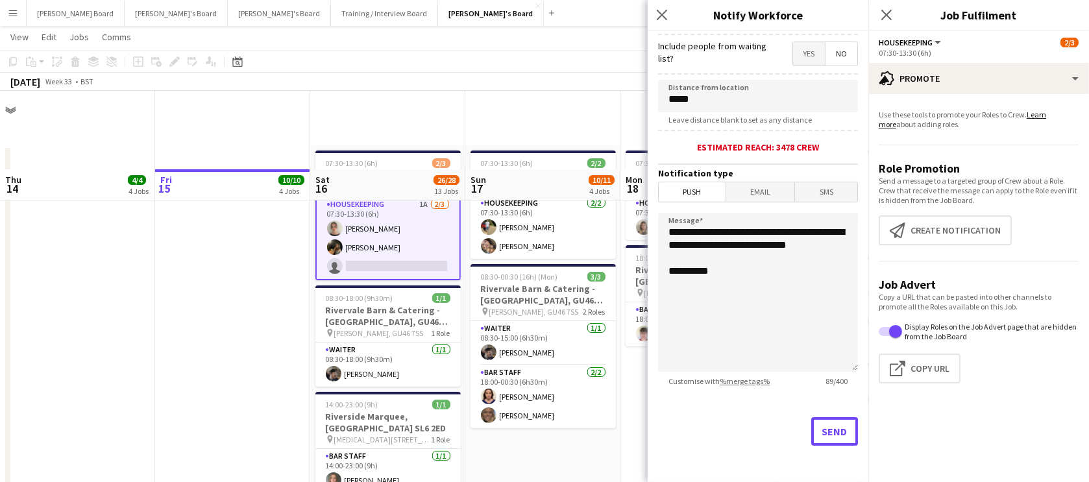
scroll to position [78, 0]
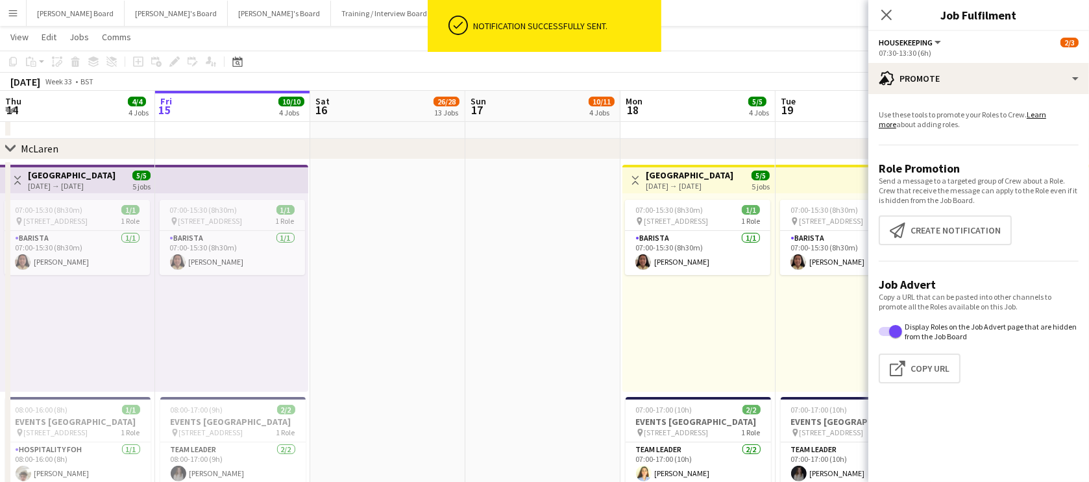
click at [503, 324] on app-date-cell at bounding box center [542, 450] width 155 height 581
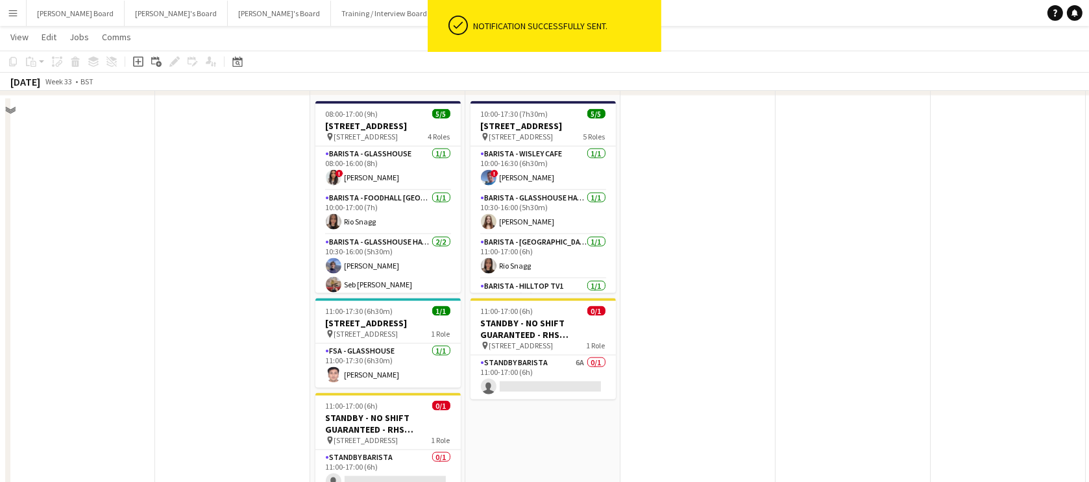
scroll to position [2152, 0]
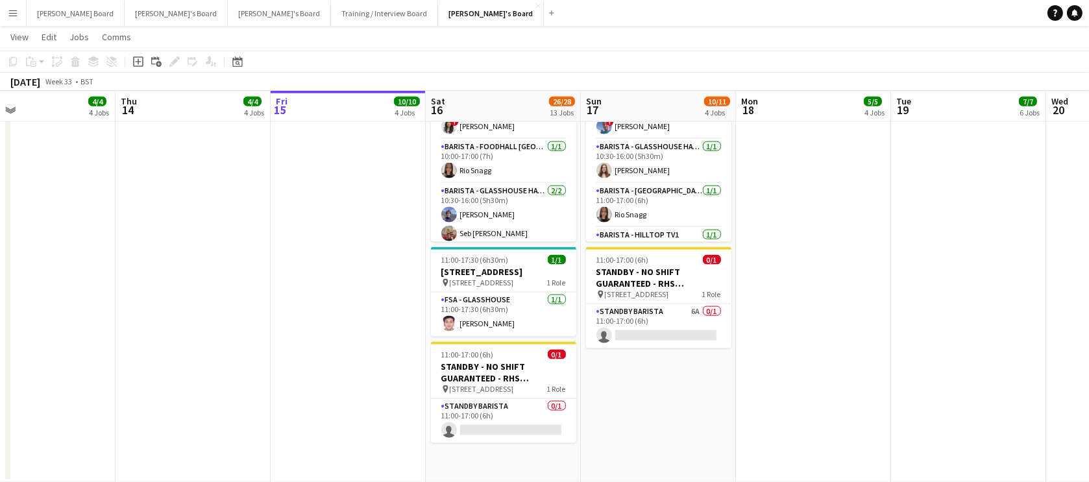
drag, startPoint x: 544, startPoint y: 383, endPoint x: 702, endPoint y: 386, distance: 158.3
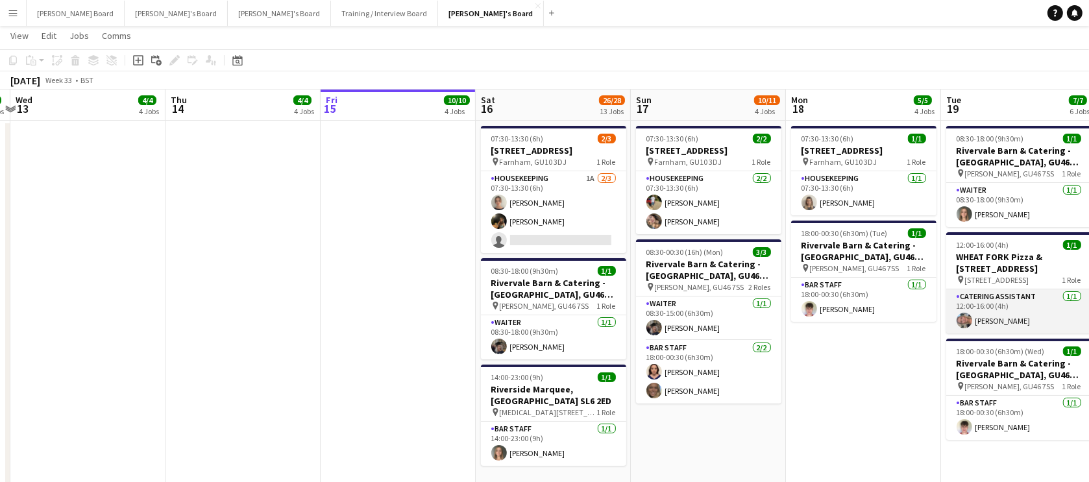
scroll to position [0, 0]
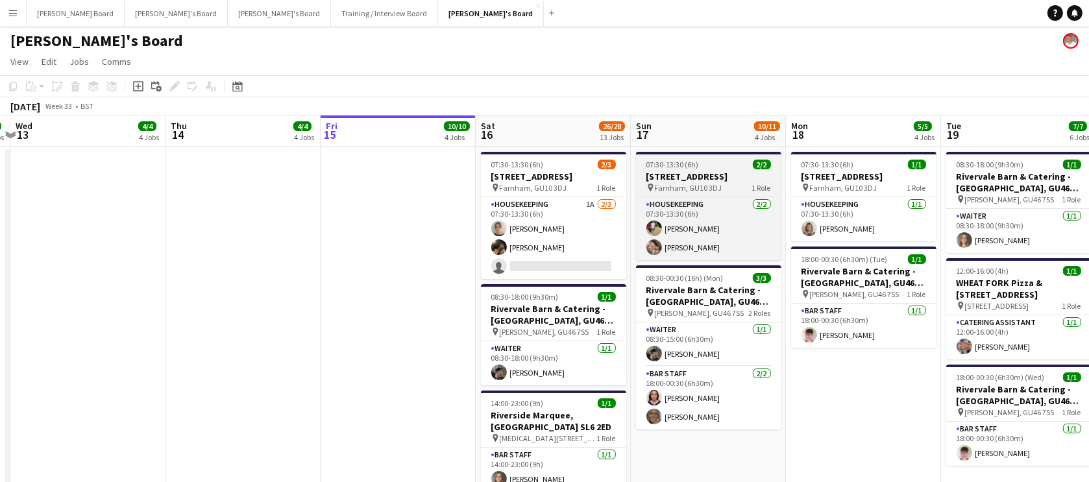
drag, startPoint x: 845, startPoint y: 385, endPoint x: 544, endPoint y: 169, distance: 371.0
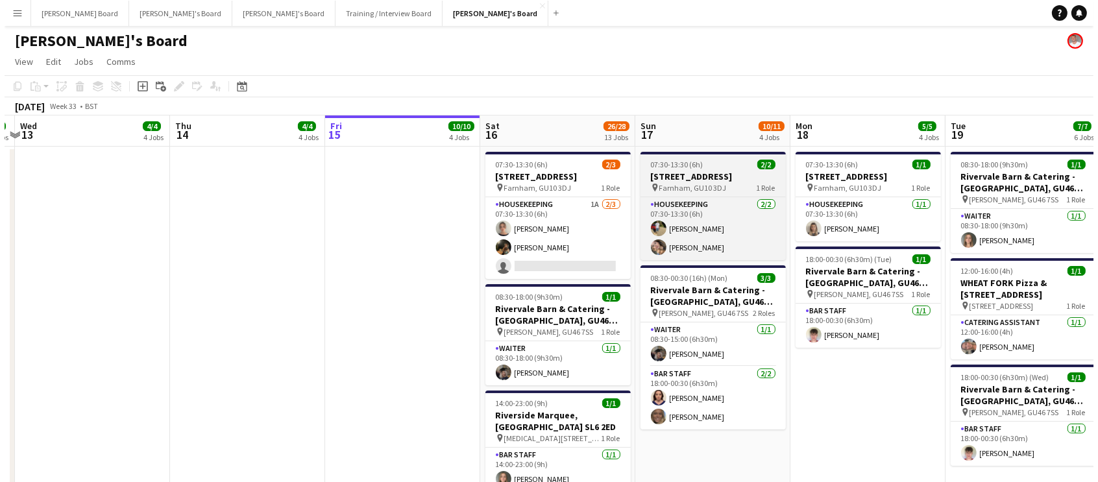
scroll to position [0, 410]
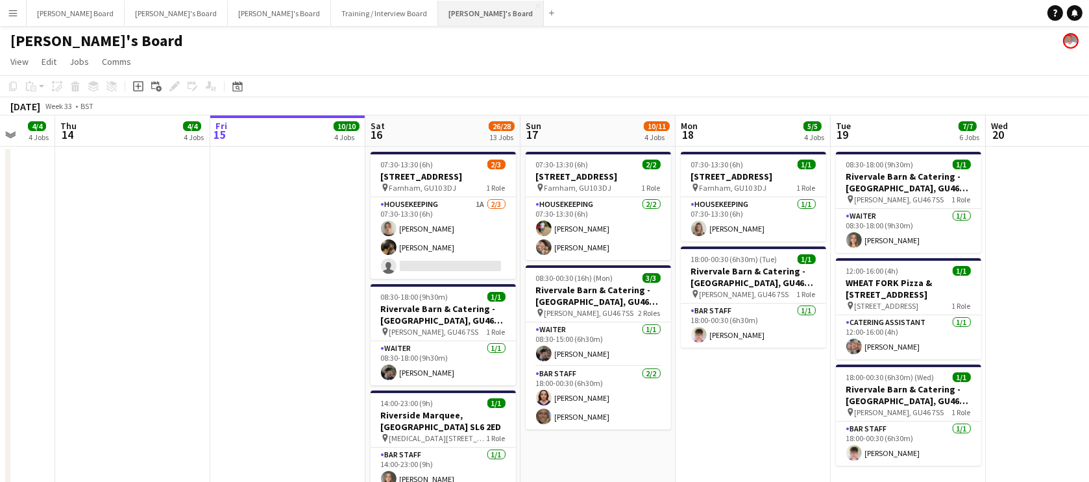
click at [438, 16] on button "[PERSON_NAME]'s Board Close" at bounding box center [491, 13] width 106 height 25
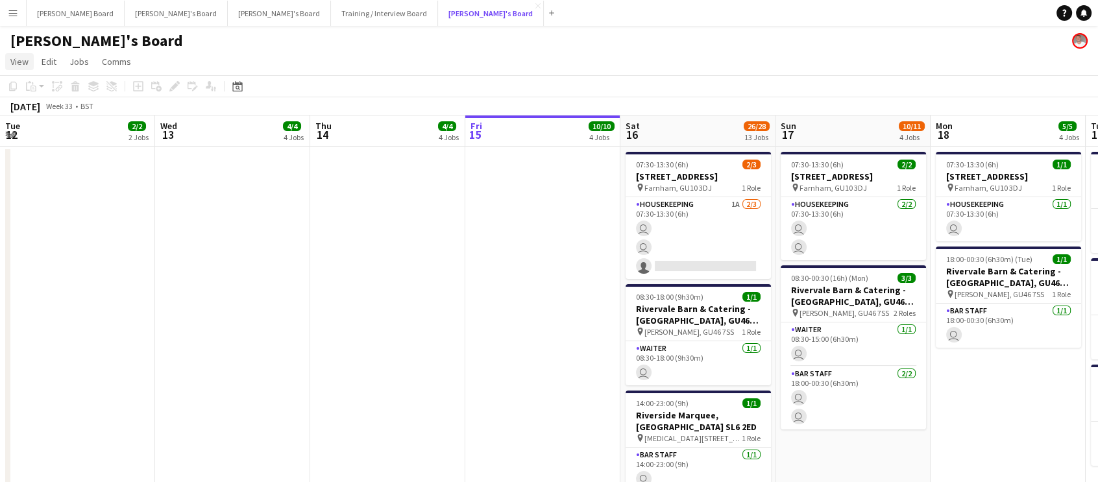
scroll to position [0, 310]
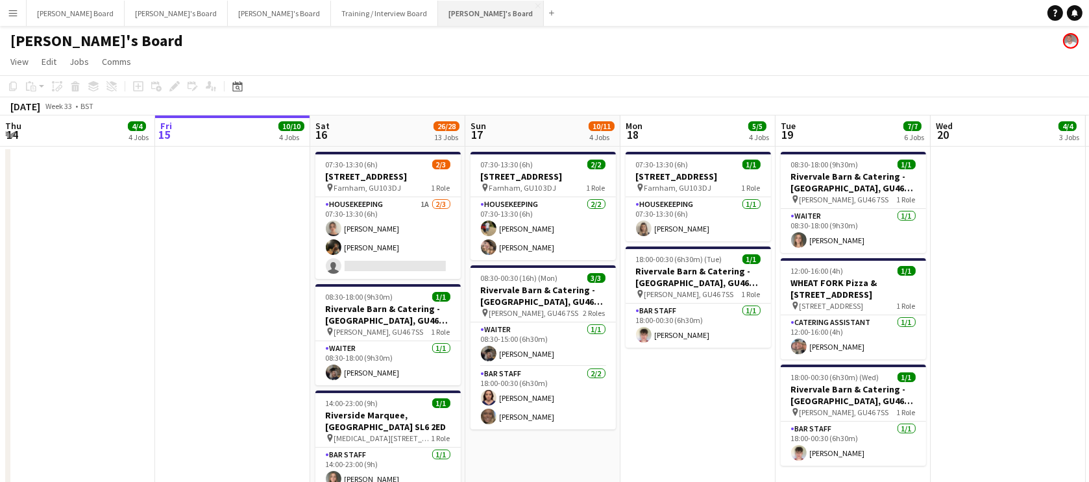
click at [438, 13] on button "[PERSON_NAME]'s Board Close" at bounding box center [491, 13] width 106 height 25
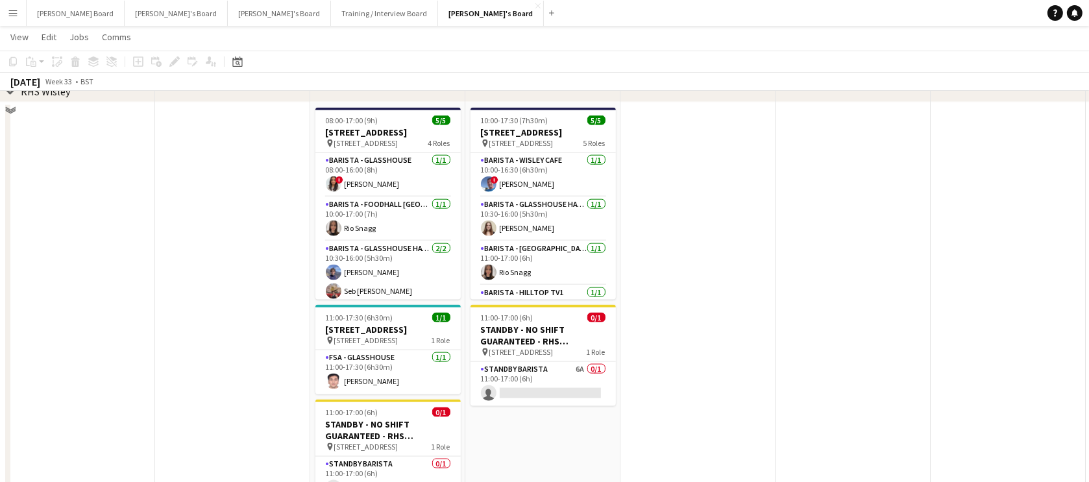
scroll to position [1837, 0]
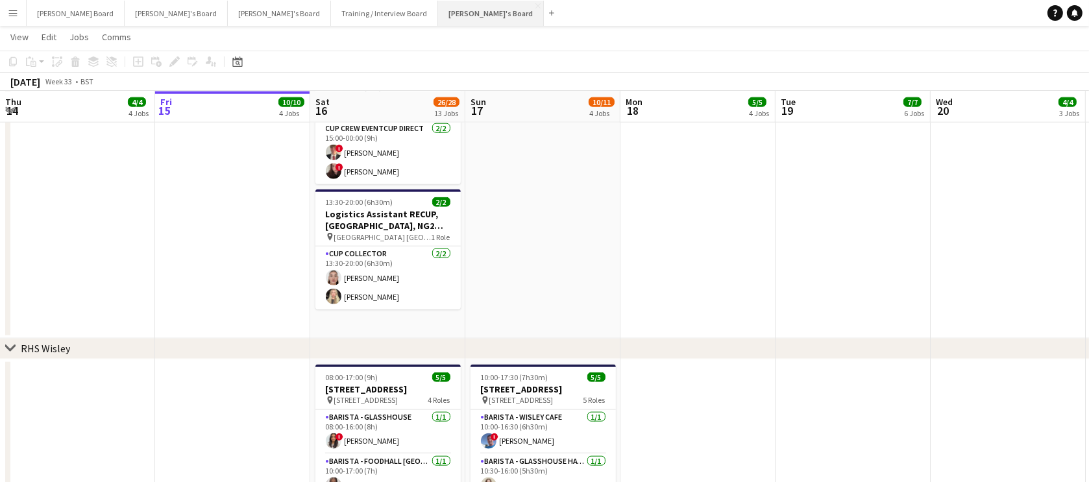
click at [438, 9] on button "[PERSON_NAME]'s Board Close" at bounding box center [491, 13] width 106 height 25
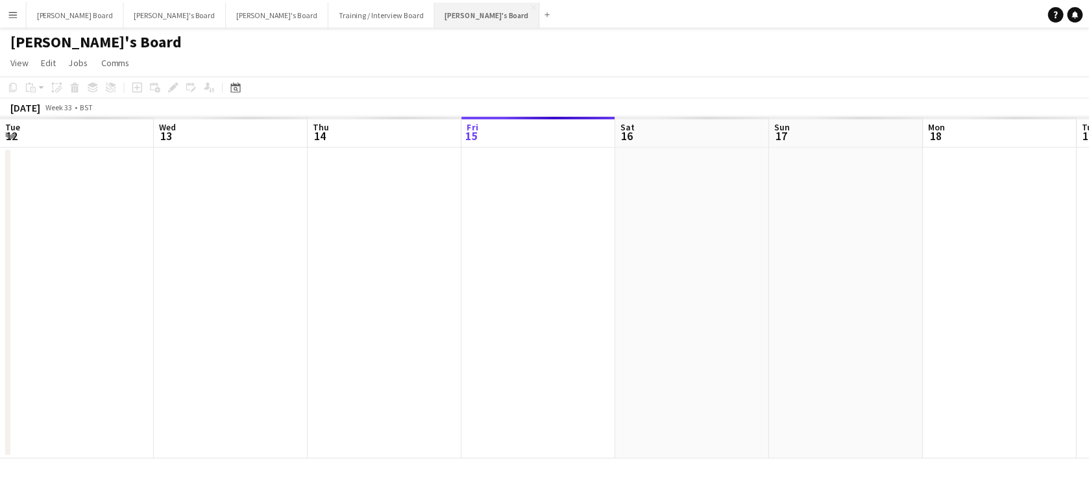
scroll to position [0, 310]
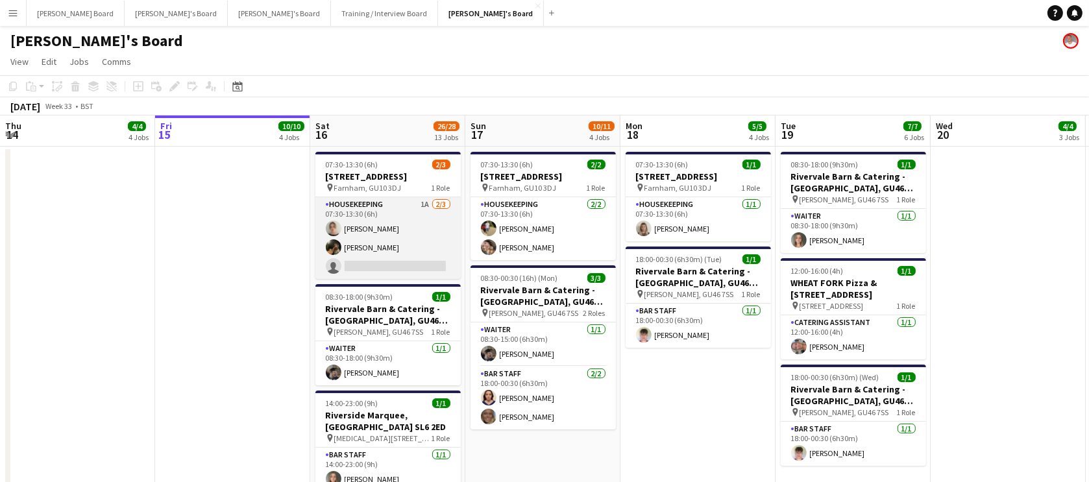
drag, startPoint x: 352, startPoint y: 216, endPoint x: 407, endPoint y: 219, distance: 54.6
click at [352, 217] on app-card-role "Housekeeping 1A 2/3 07:30-13:30 (6h) Daisy Robins Emily Bonser single-neutral-a…" at bounding box center [387, 238] width 145 height 82
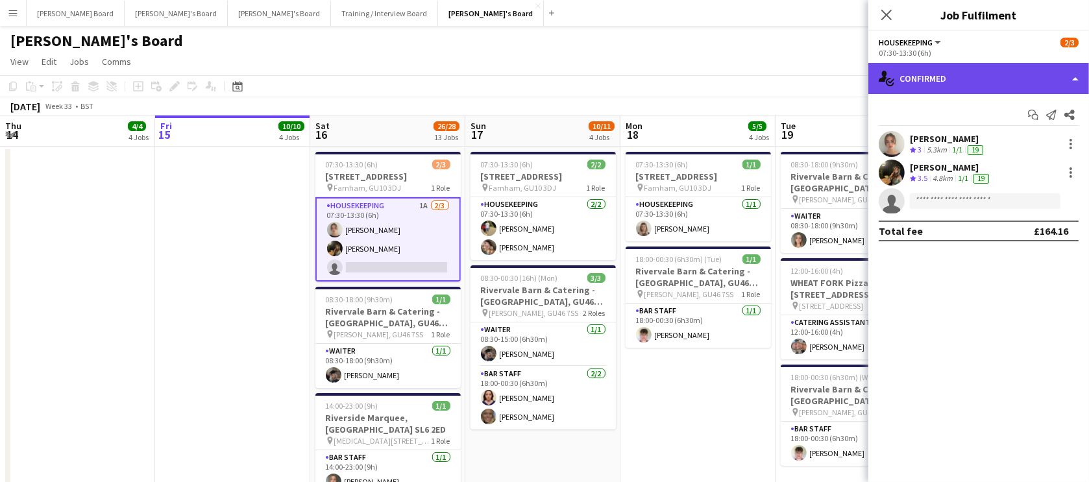
click at [937, 66] on div "single-neutral-actions-check-2 Confirmed" at bounding box center [978, 78] width 221 height 31
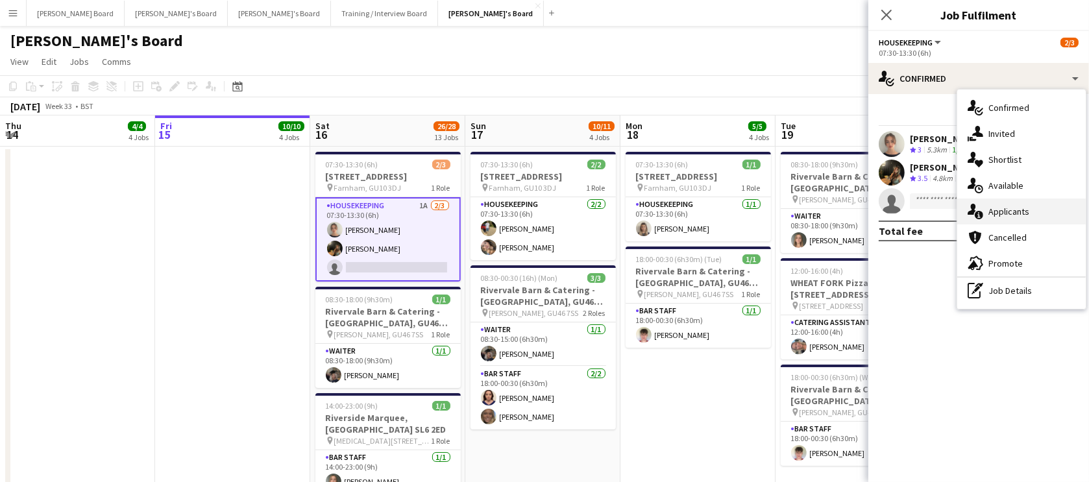
click at [1037, 208] on div "single-neutral-actions-information Applicants" at bounding box center [1021, 212] width 128 height 26
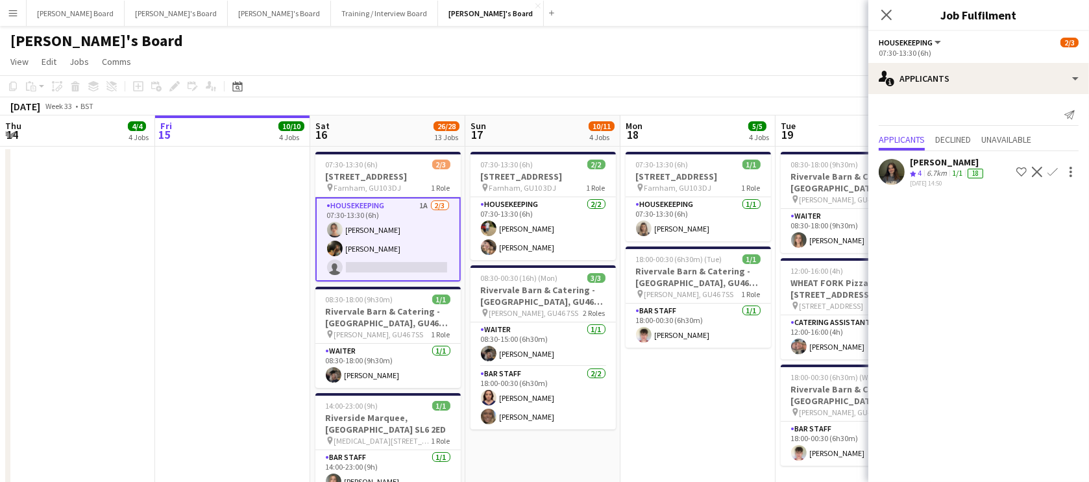
click at [959, 180] on div "13-08-2025 14:50" at bounding box center [947, 183] width 76 height 8
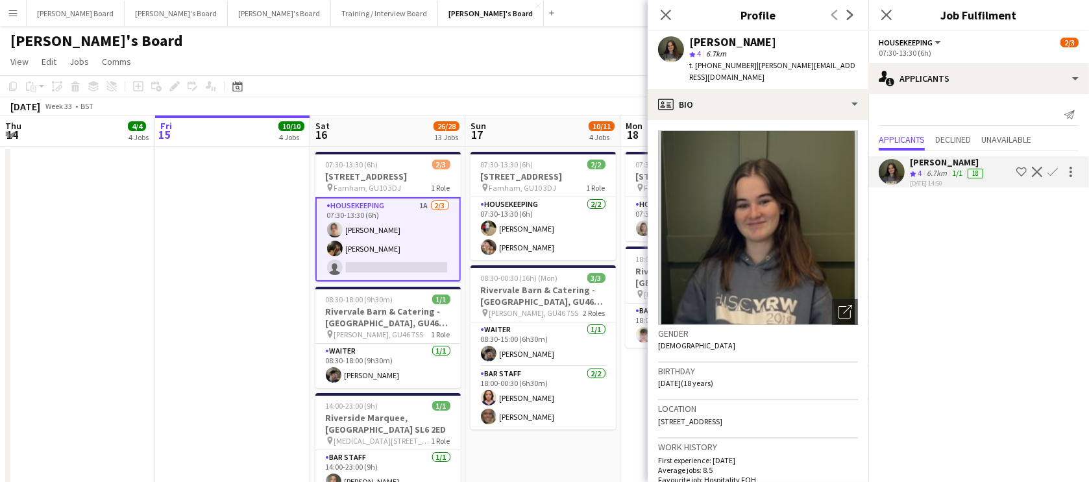
click at [570, 452] on app-date-cell "07:30-13:30 (6h) 2/2 Millbridge Court GU10 3DJ pin Farnham, GU10 3DJ 1 Role Hou…" at bounding box center [542, 340] width 155 height 386
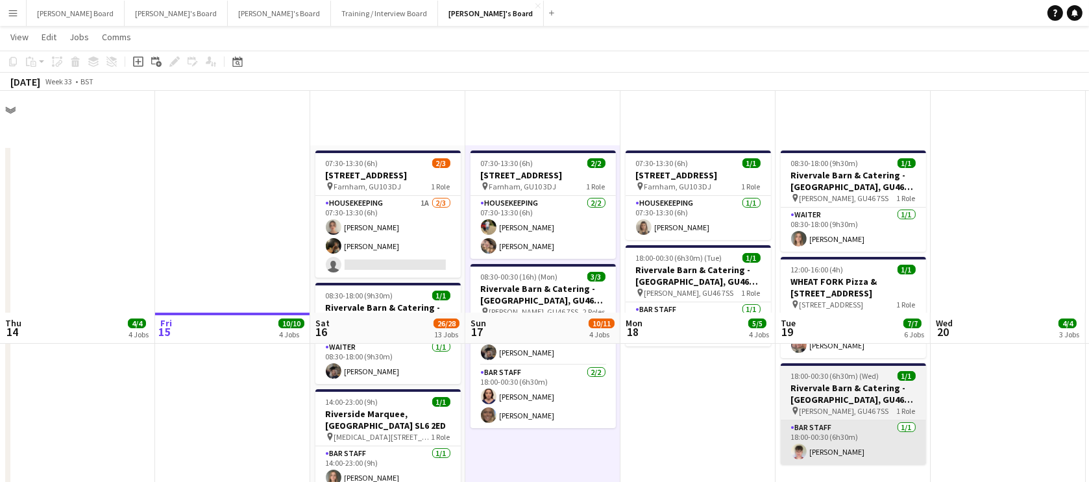
scroll to position [421, 0]
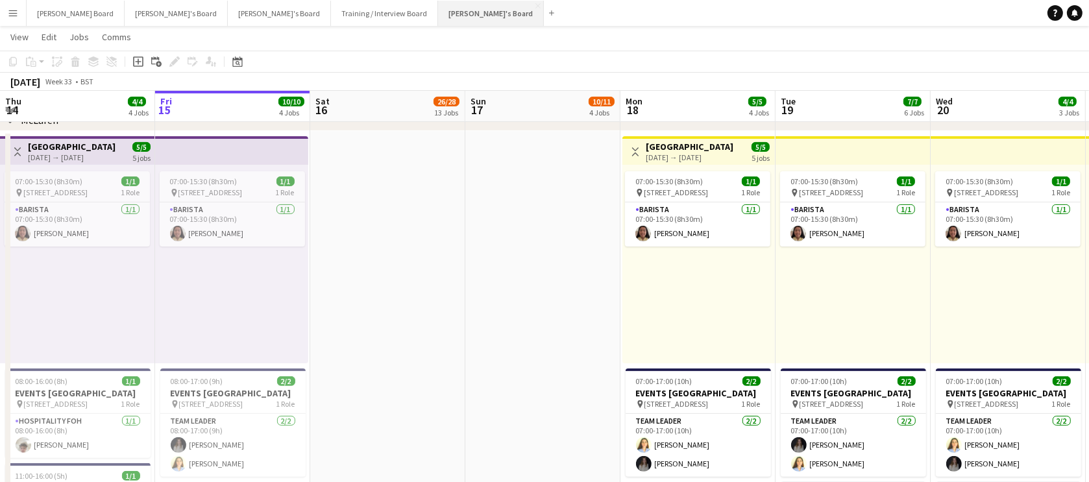
click at [438, 11] on button "[PERSON_NAME]'s Board Close" at bounding box center [491, 13] width 106 height 25
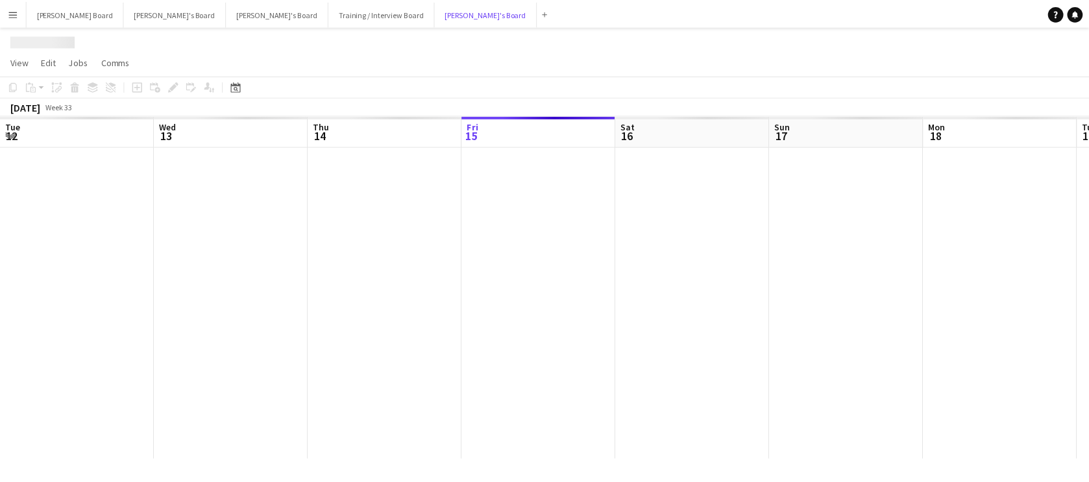
scroll to position [0, 310]
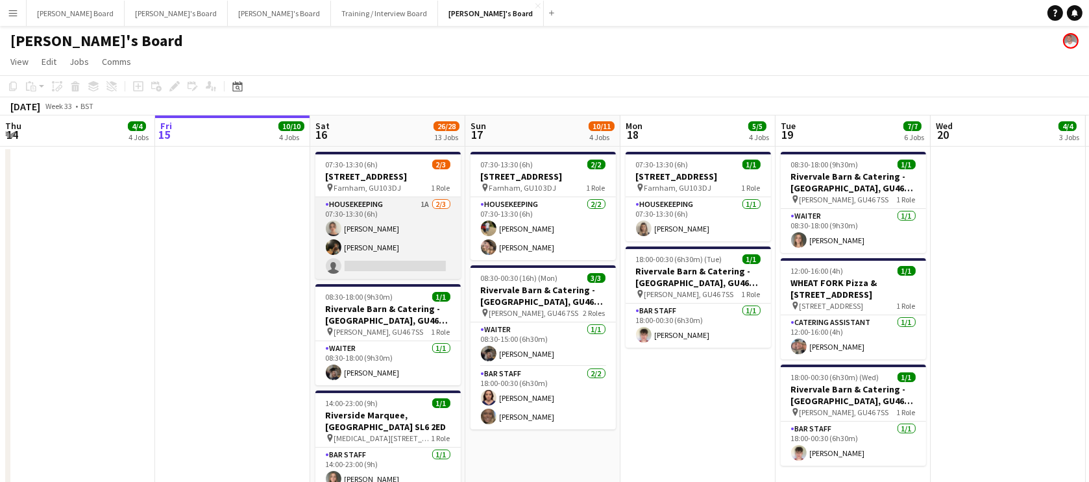
click at [352, 245] on app-card-role "Housekeeping 1A 2/3 07:30-13:30 (6h) Daisy Robins Emily Bonser single-neutral-a…" at bounding box center [387, 238] width 145 height 82
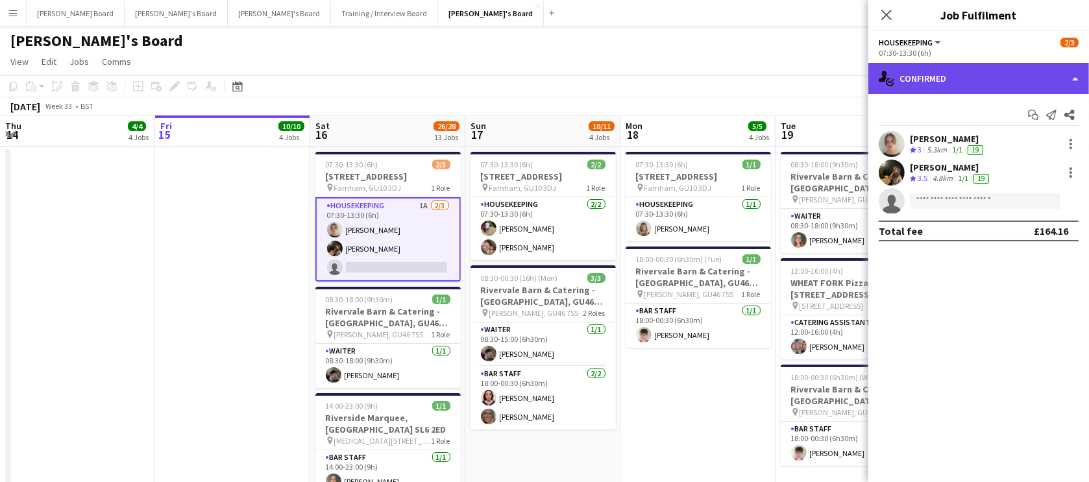
click at [950, 92] on div "single-neutral-actions-check-2 Confirmed" at bounding box center [978, 78] width 221 height 31
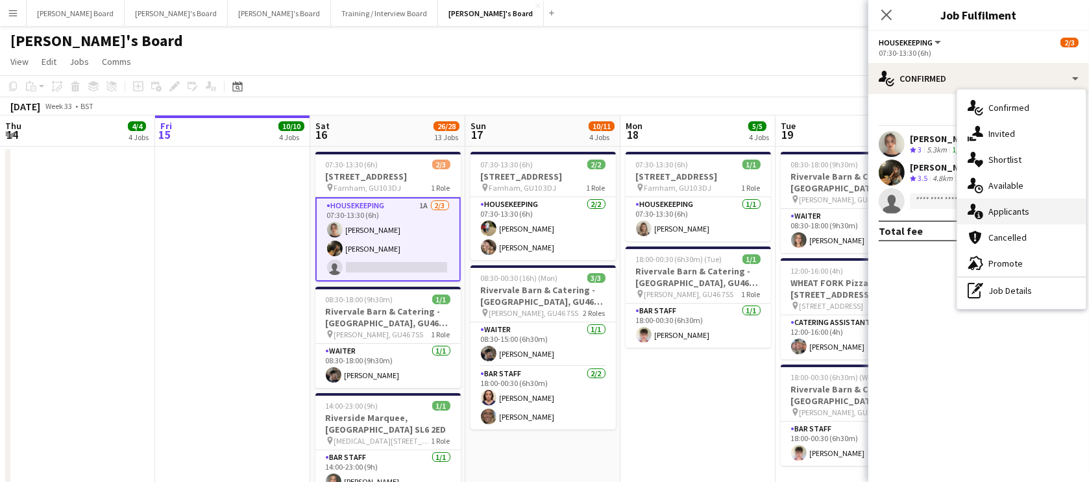
click at [995, 214] on div "single-neutral-actions-information Applicants" at bounding box center [1021, 212] width 128 height 26
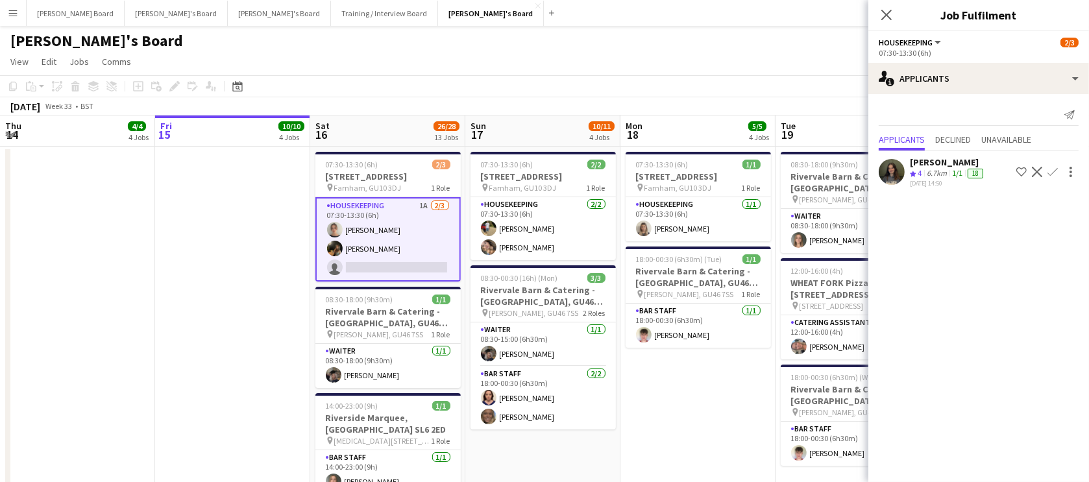
click at [1036, 172] on app-icon "Decline" at bounding box center [1036, 172] width 10 height 10
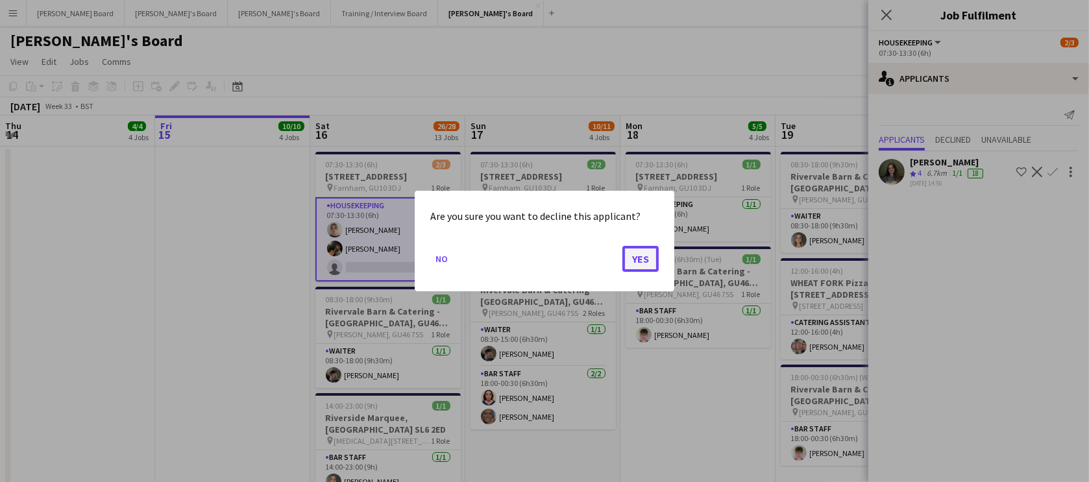
click at [635, 259] on button "Yes" at bounding box center [640, 259] width 36 height 26
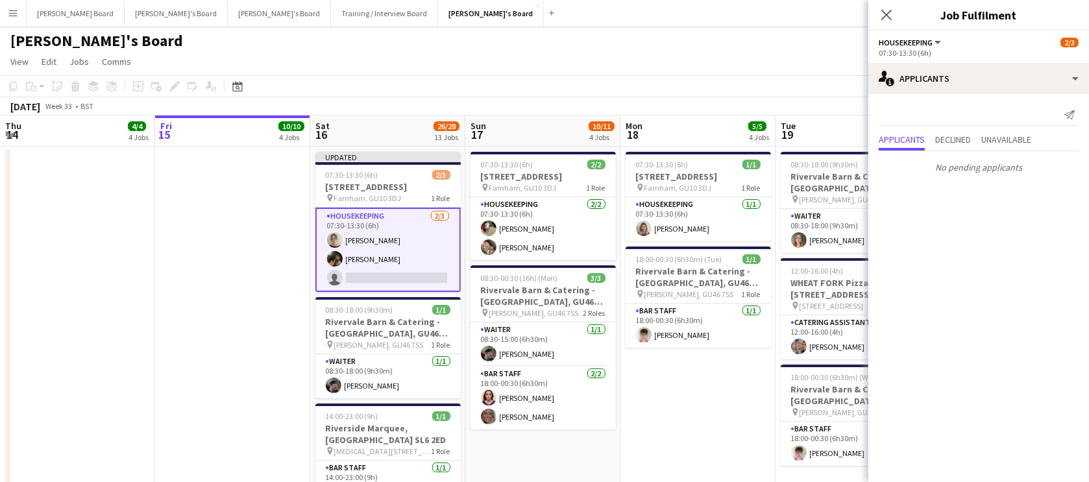
click at [668, 428] on app-date-cell "07:30-13:30 (6h) 1/1 Millbridge Court GU10 3DJ pin Farnham, GU10 3DJ 1 Role Hou…" at bounding box center [697, 340] width 155 height 386
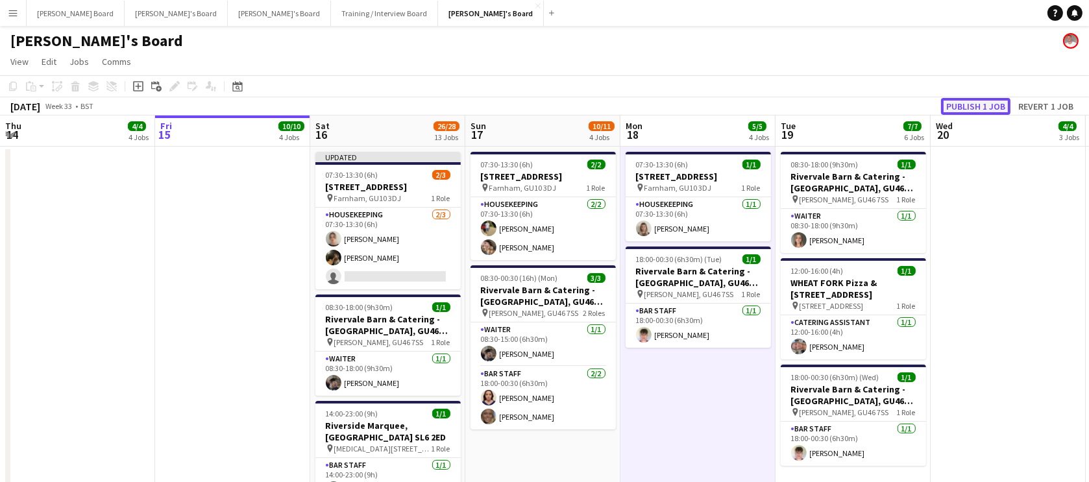
click at [969, 110] on button "Publish 1 job" at bounding box center [975, 106] width 69 height 17
